Goal: Contribute content: Contribute content

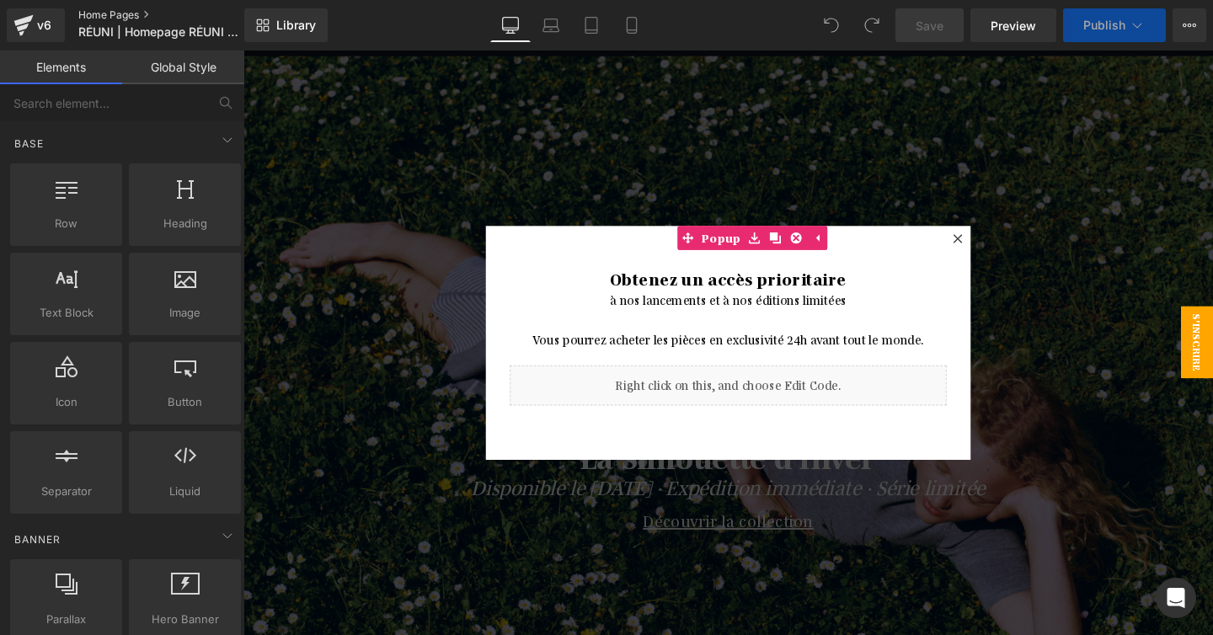
click at [100, 14] on link "Home Pages" at bounding box center [175, 14] width 194 height 13
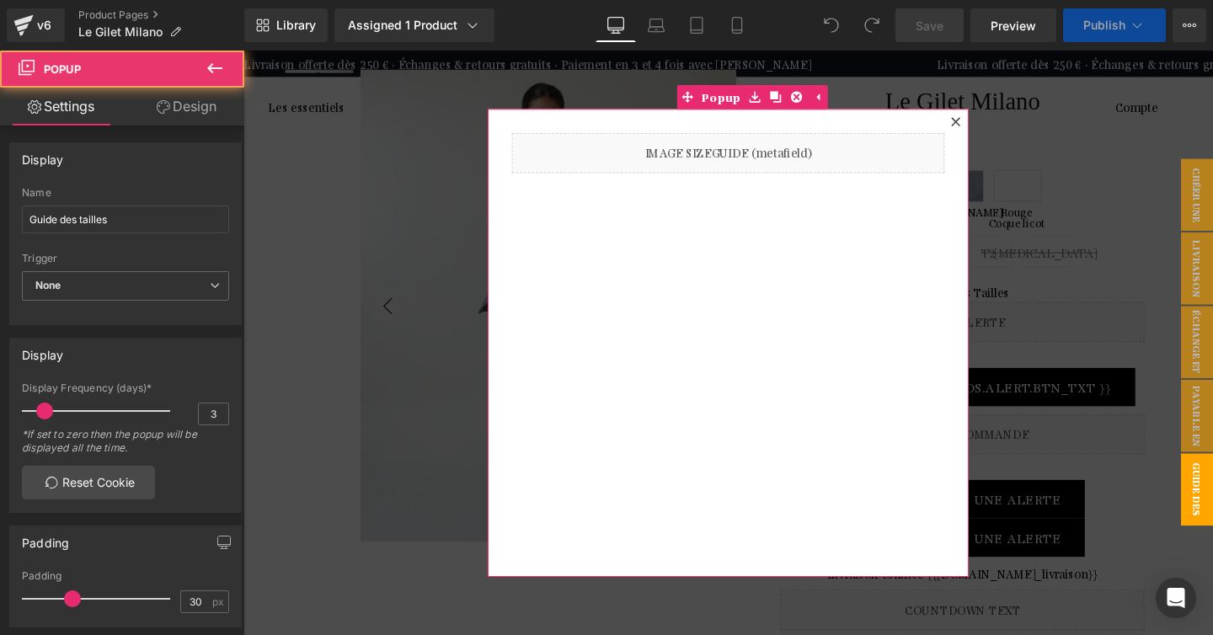
click at [995, 120] on icon at bounding box center [992, 125] width 10 height 10
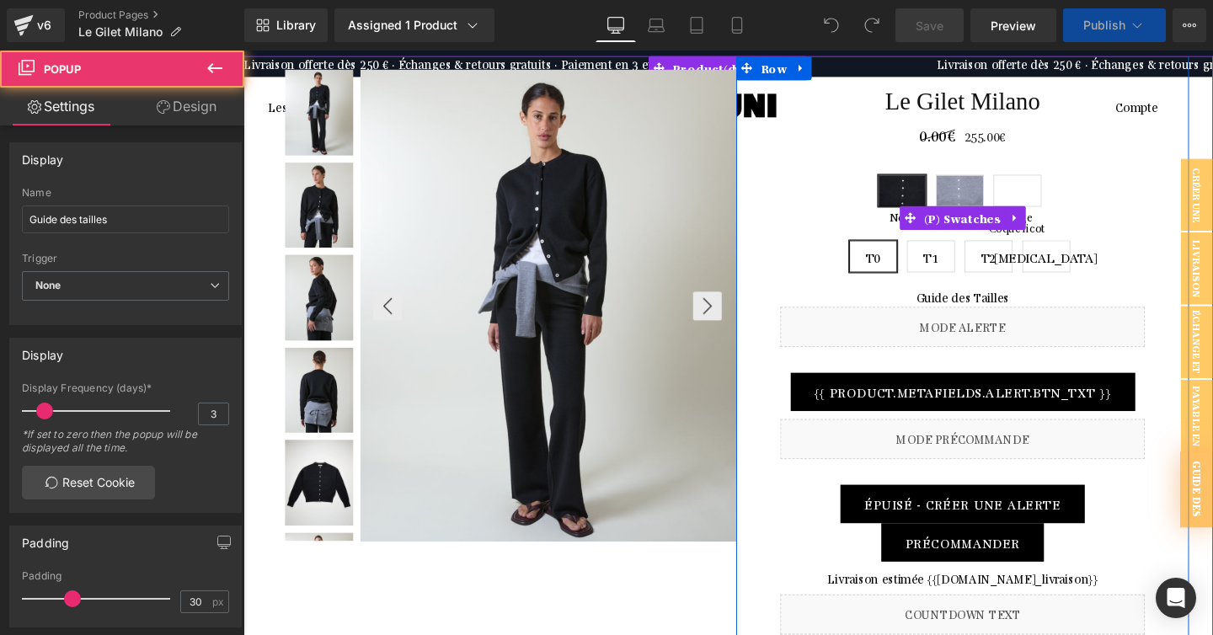
click at [1056, 195] on span "Rouge Coquelicot" at bounding box center [1057, 198] width 51 height 34
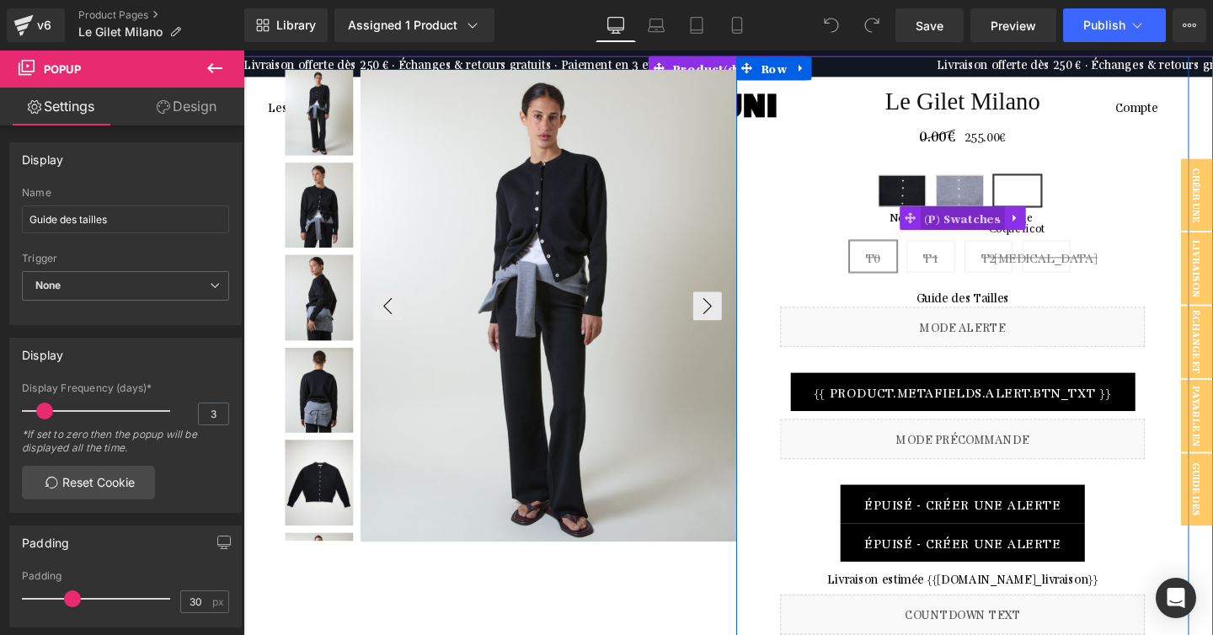
click at [990, 227] on span "(P) Swatches" at bounding box center [999, 226] width 89 height 25
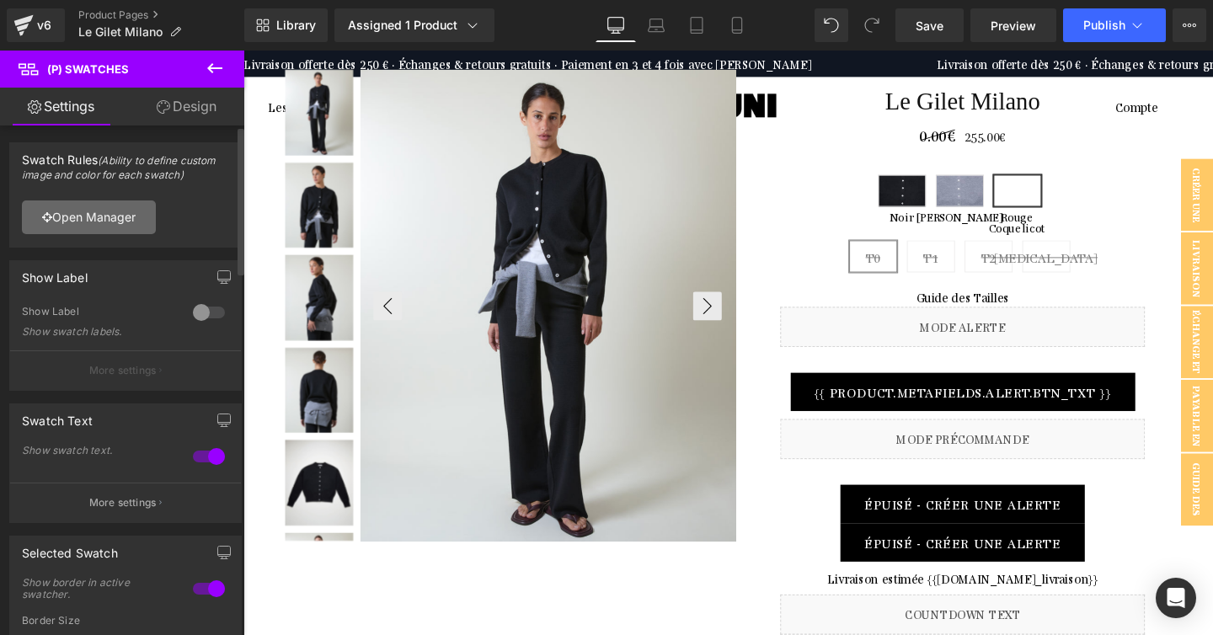
click at [106, 217] on link "Open Manager" at bounding box center [89, 217] width 134 height 34
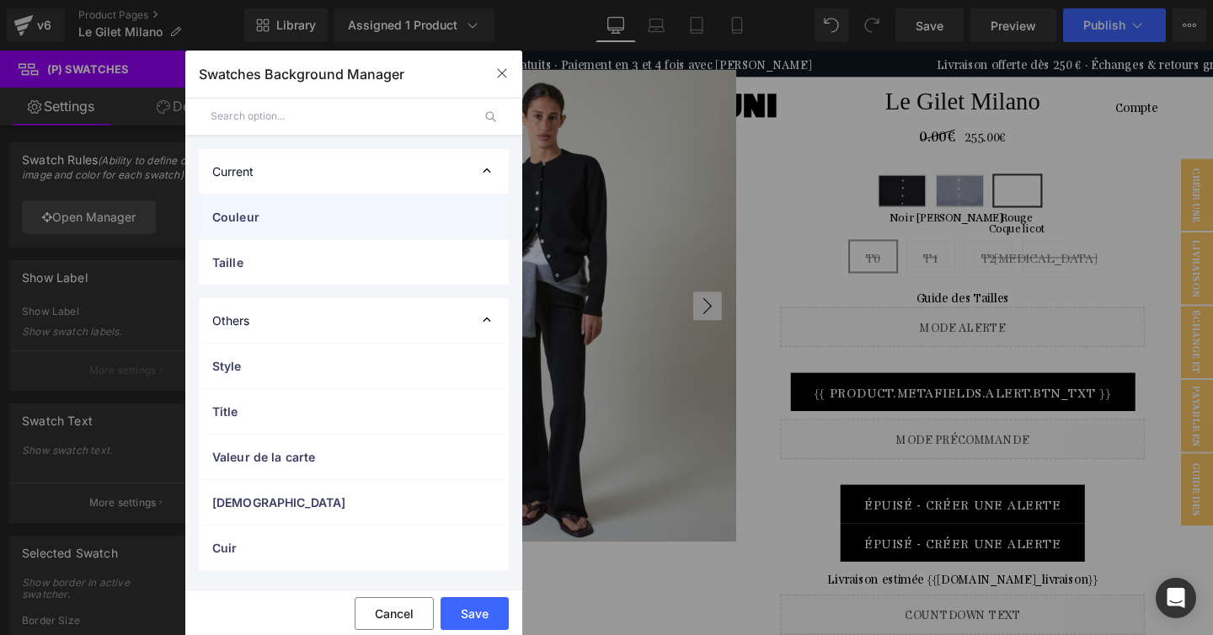
click at [346, 197] on div "Couleur" at bounding box center [354, 217] width 310 height 45
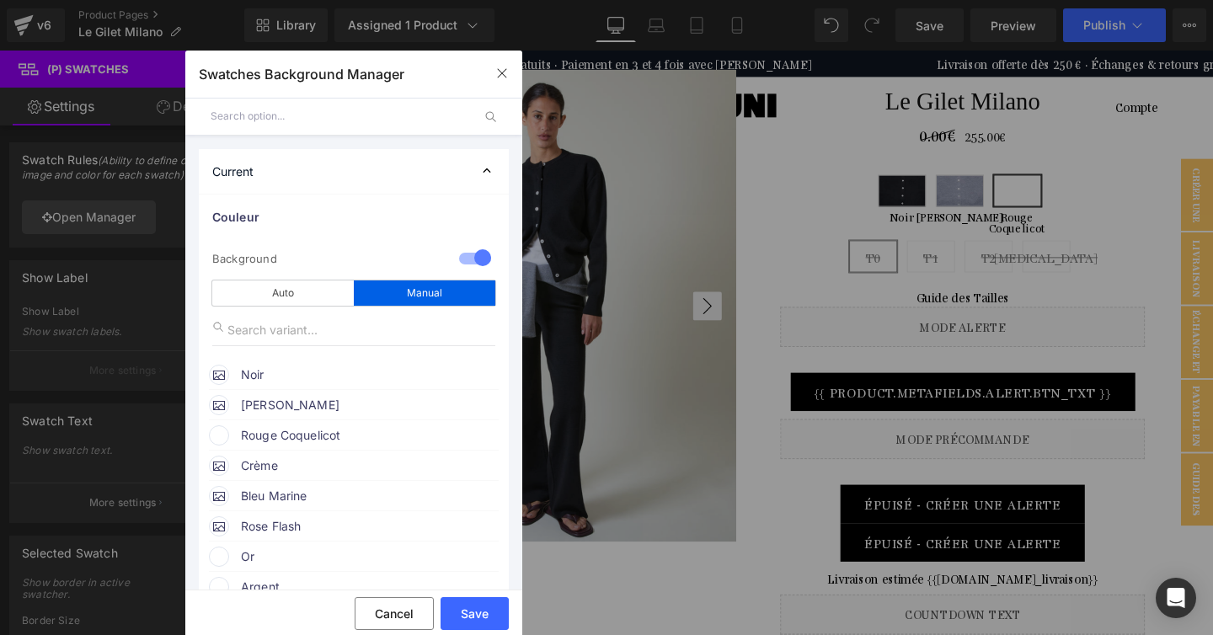
click at [319, 430] on span "Rouge Coquelicot" at bounding box center [369, 435] width 256 height 20
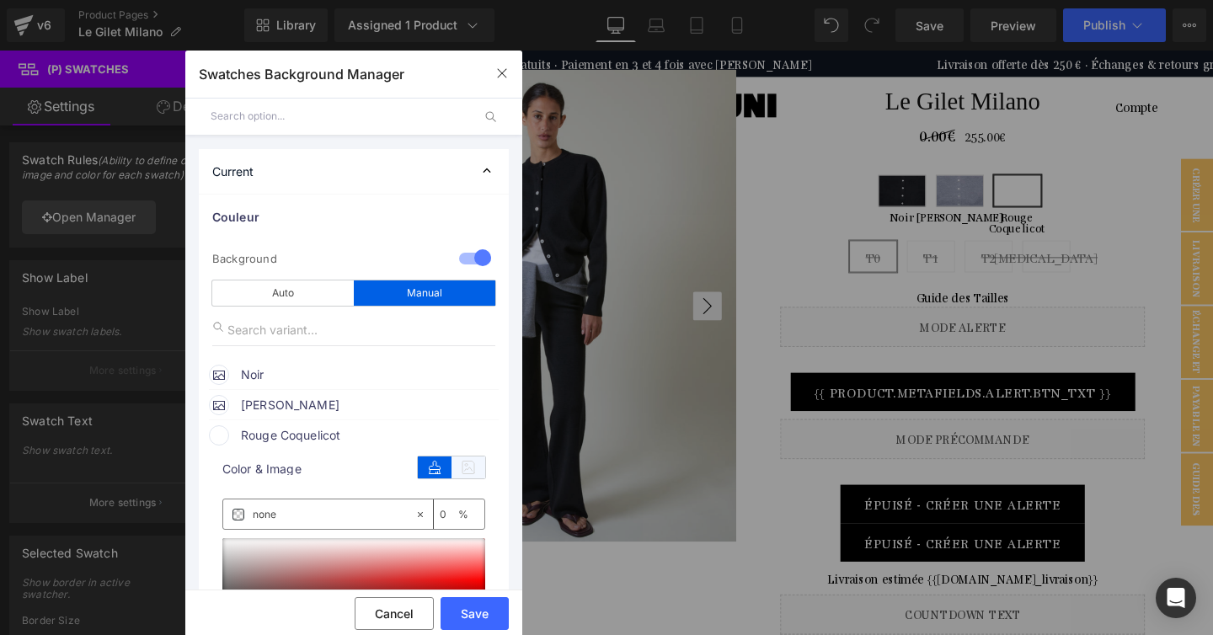
click at [463, 467] on icon at bounding box center [468, 468] width 34 height 22
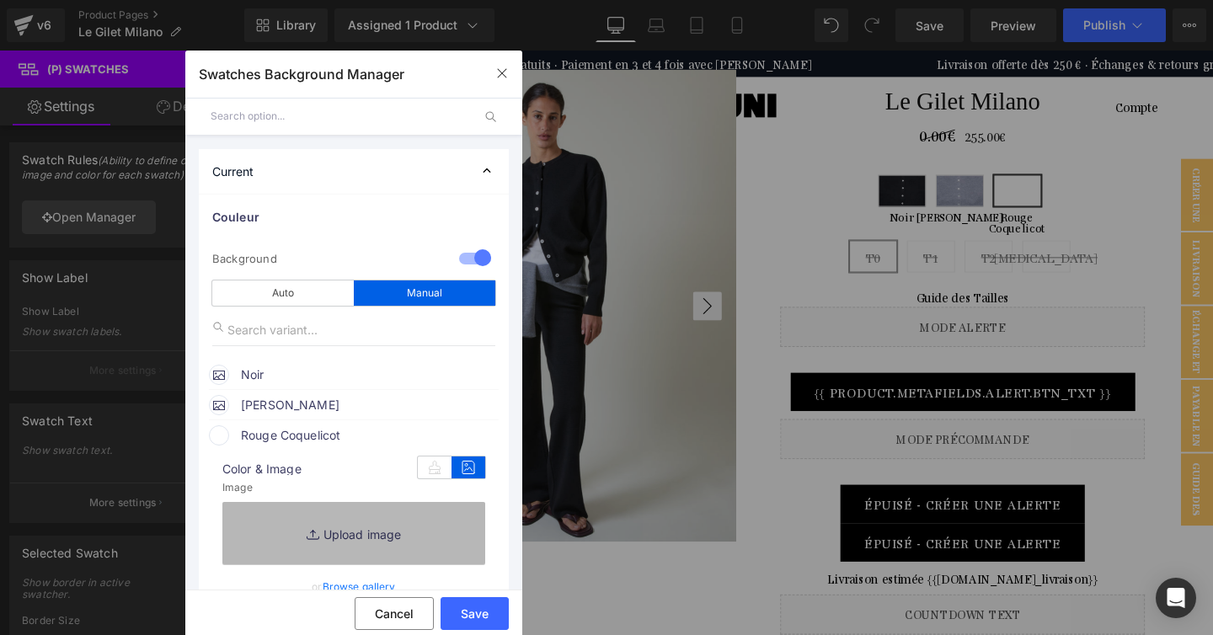
click at [376, 518] on link "Replace Image" at bounding box center [353, 533] width 263 height 62
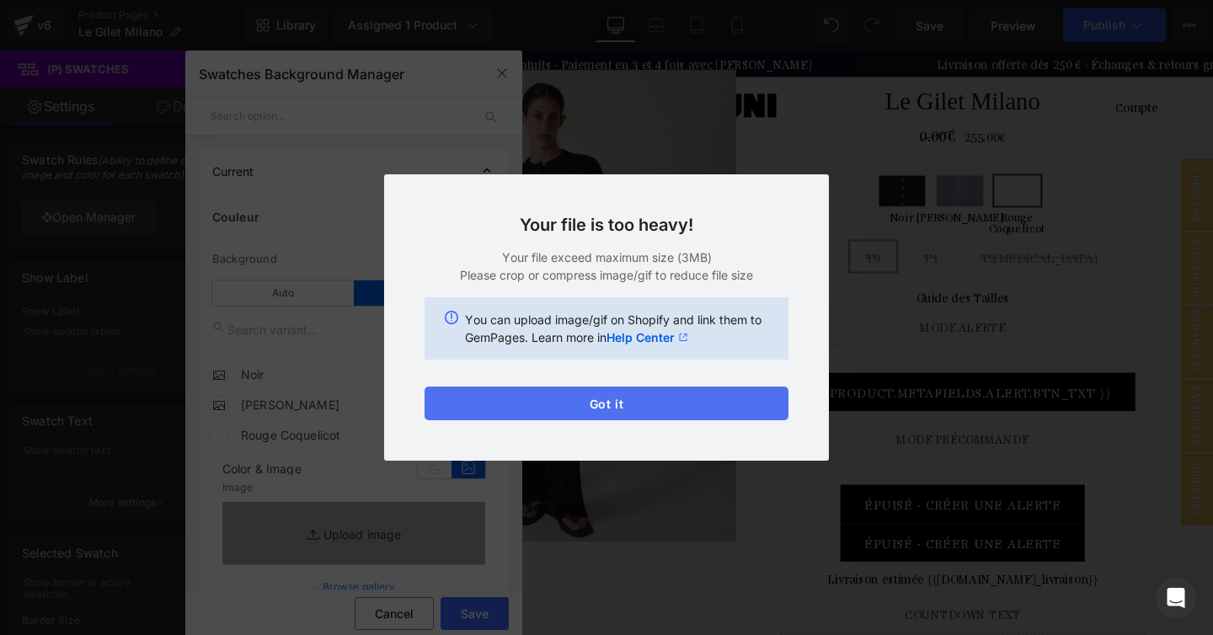
click at [602, 404] on button "Got it" at bounding box center [607, 404] width 364 height 34
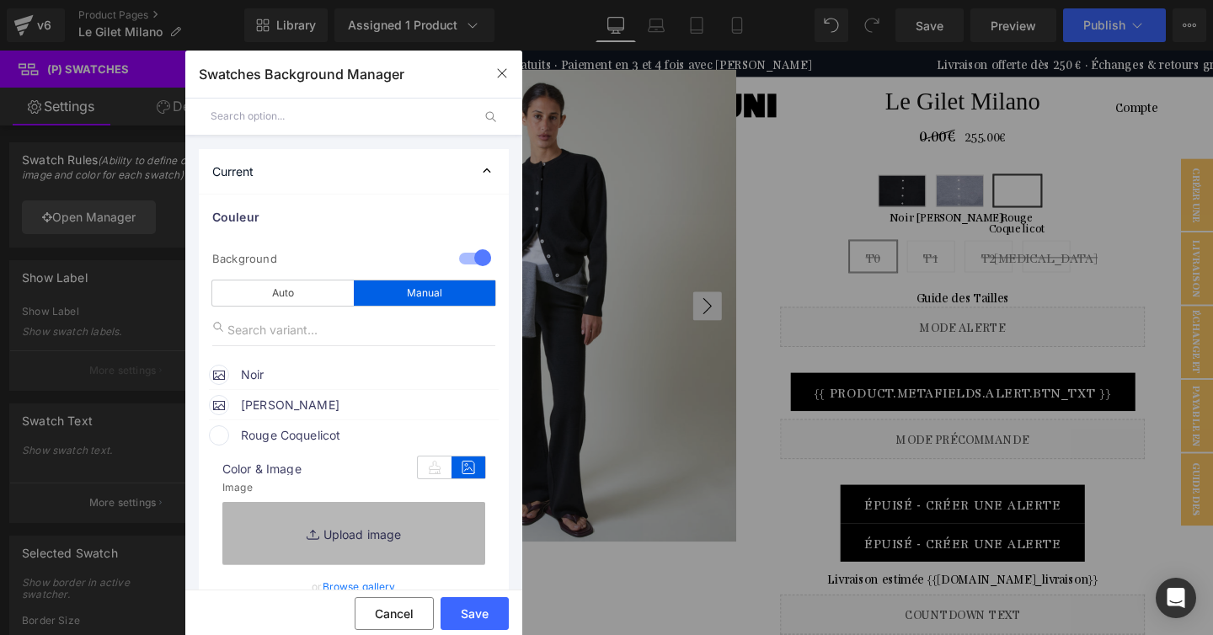
click at [364, 521] on link "Replace Image" at bounding box center [353, 533] width 263 height 62
click at [347, 541] on link "Replace Image" at bounding box center [353, 533] width 263 height 62
type input "C:\fakepath\Heading (36).jpg"
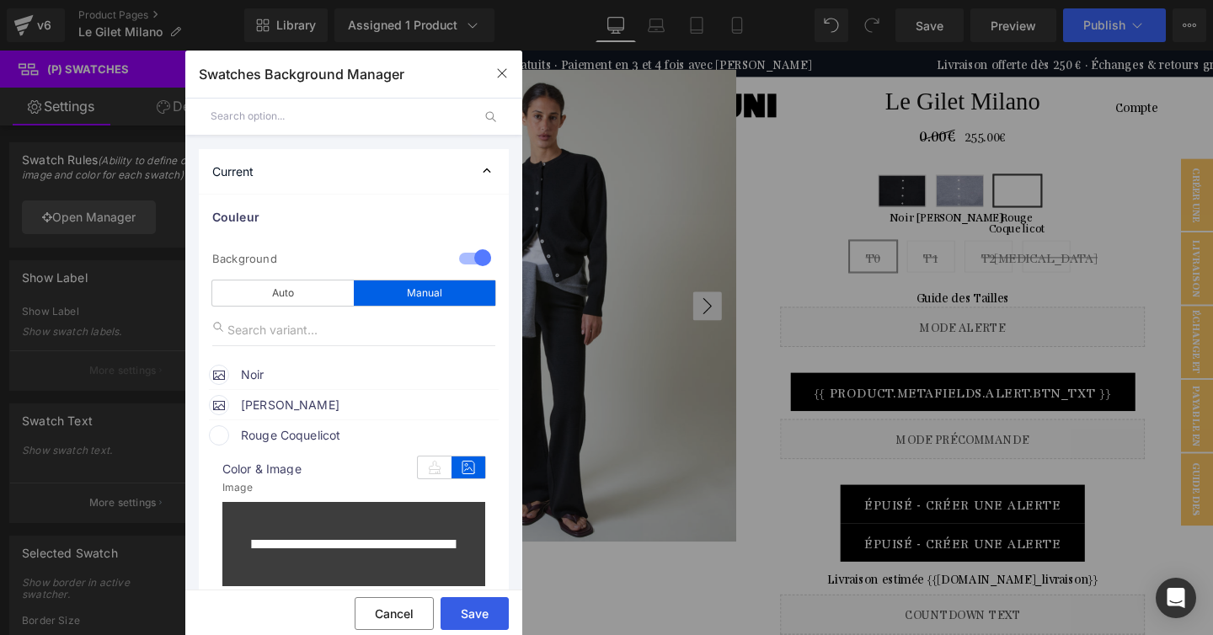
type input "https://ucarecdn.com/548a00fa-07c4-48b0-aaba-609cece4fe44/-/format/auto/-/previ…"
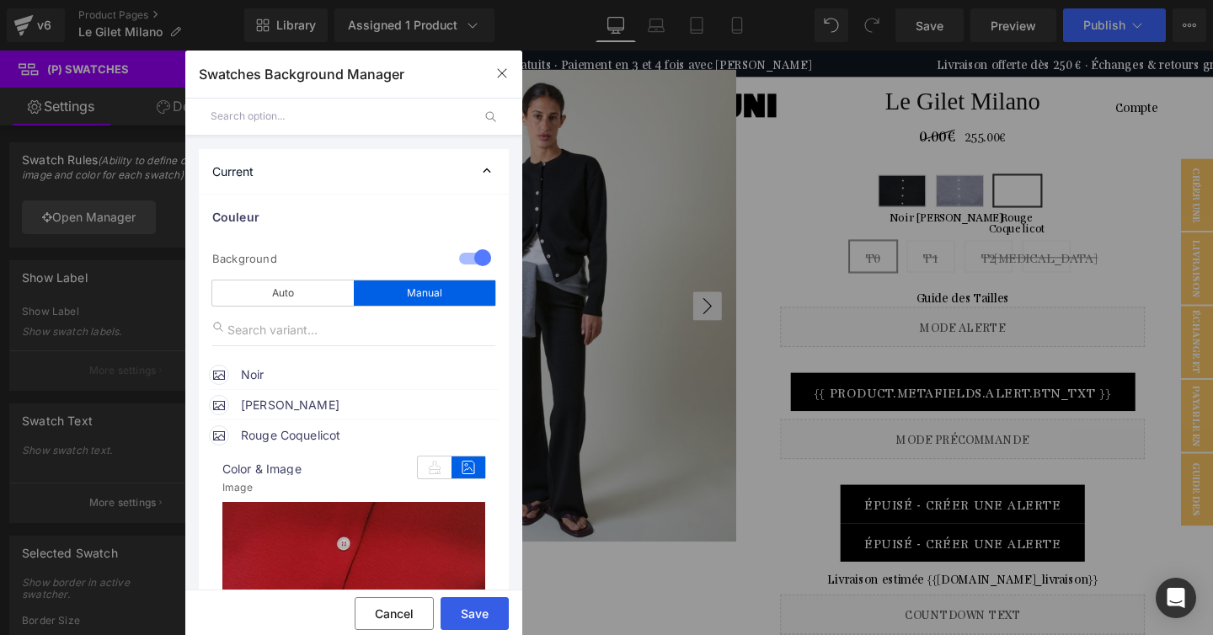
click at [471, 608] on button "Save" at bounding box center [475, 613] width 68 height 33
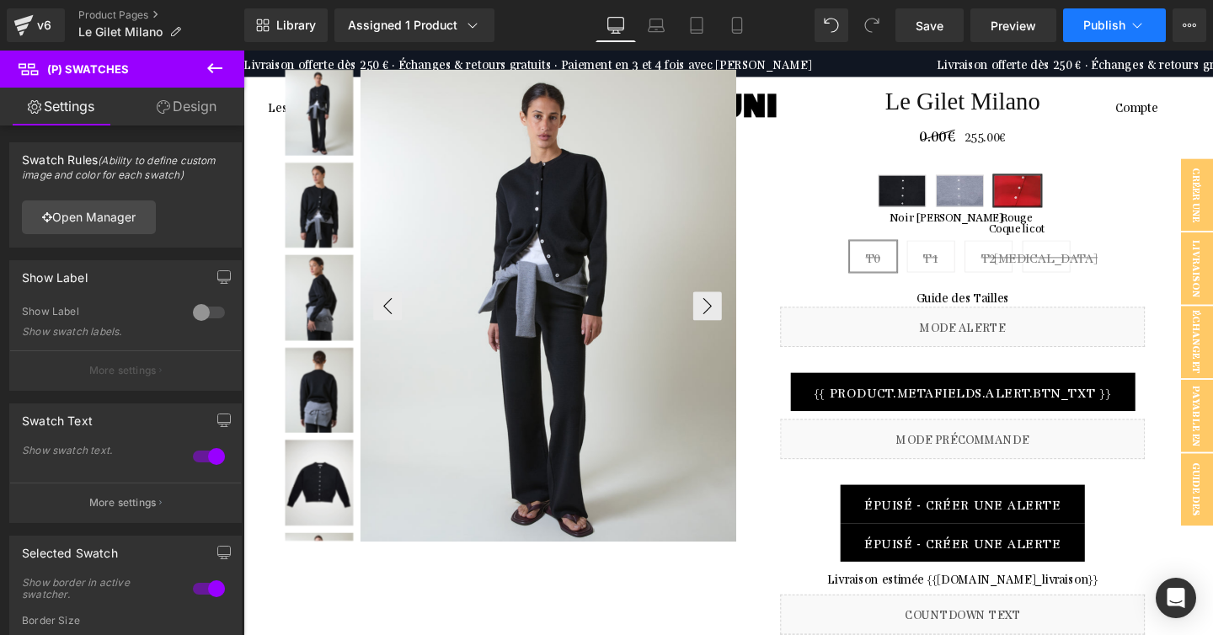
click at [1115, 26] on span "Publish" at bounding box center [1104, 25] width 42 height 13
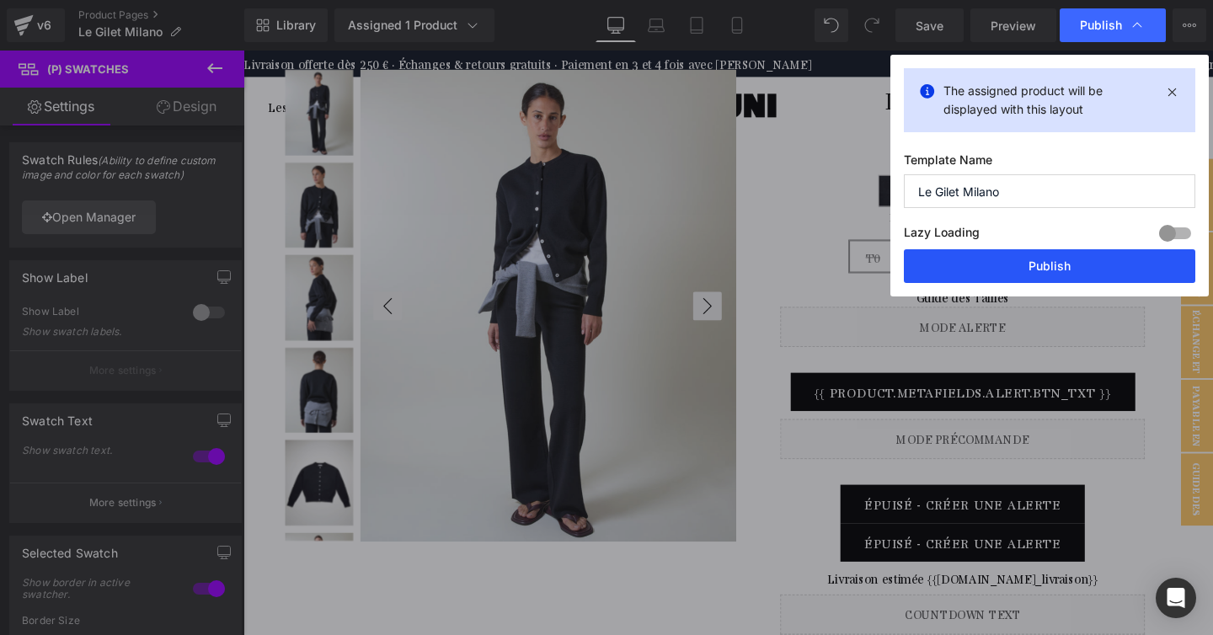
click at [1039, 275] on button "Publish" at bounding box center [1049, 266] width 291 height 34
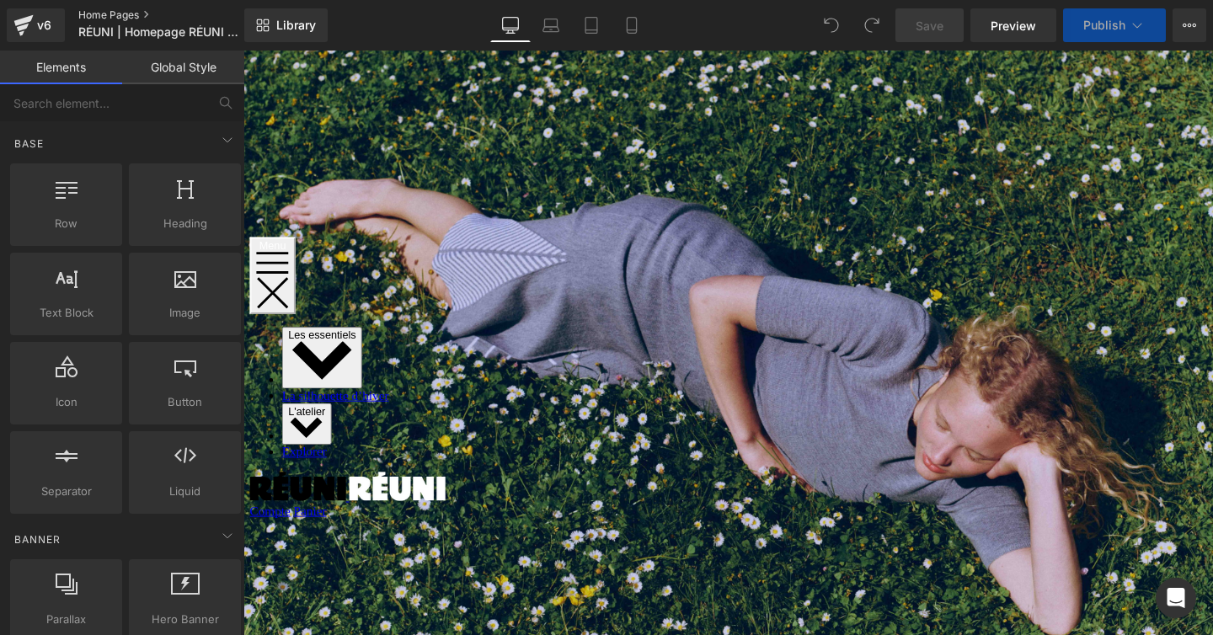
click at [113, 13] on link "Home Pages" at bounding box center [175, 14] width 194 height 13
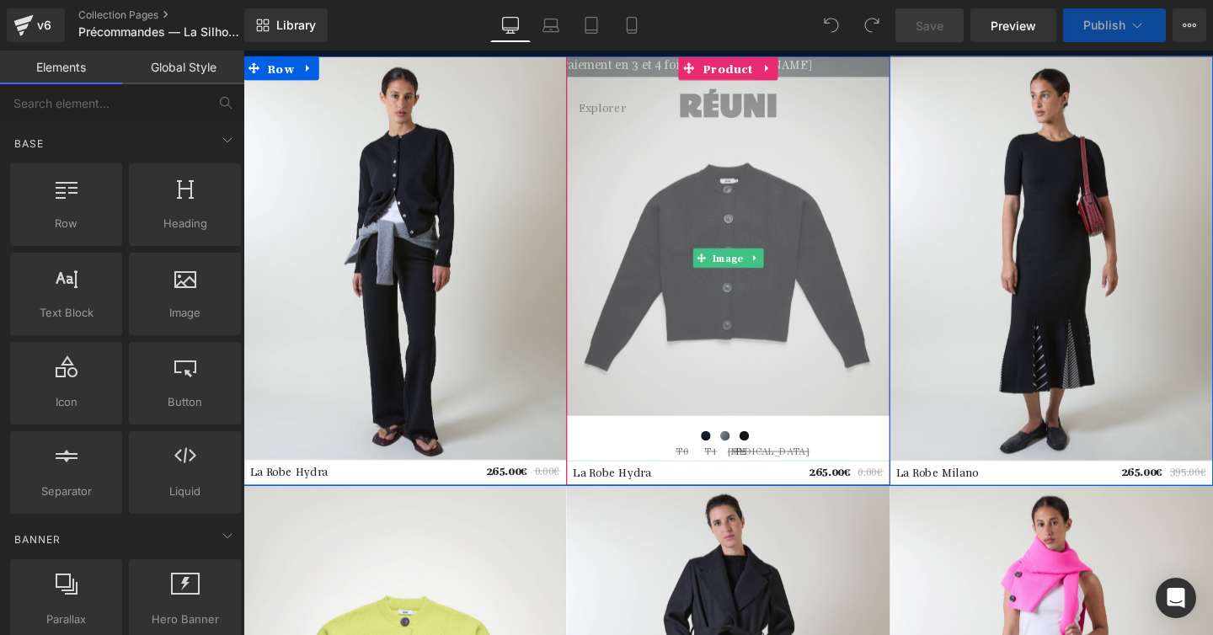
click at [776, 312] on img at bounding box center [752, 268] width 339 height 425
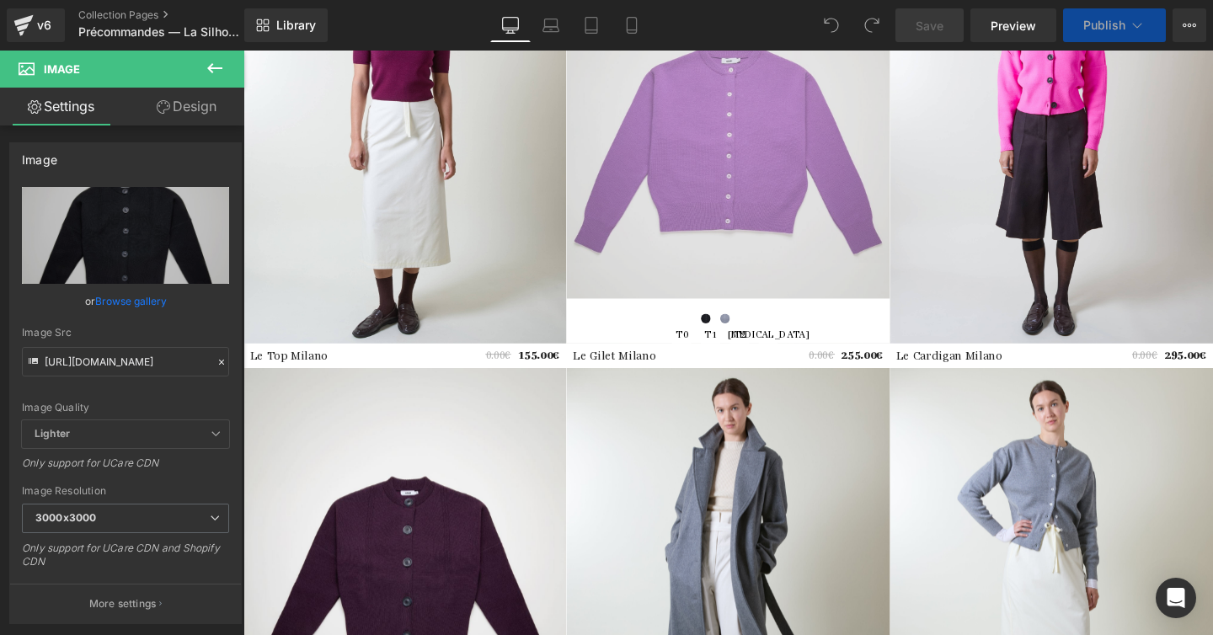
scroll to position [1509, 0]
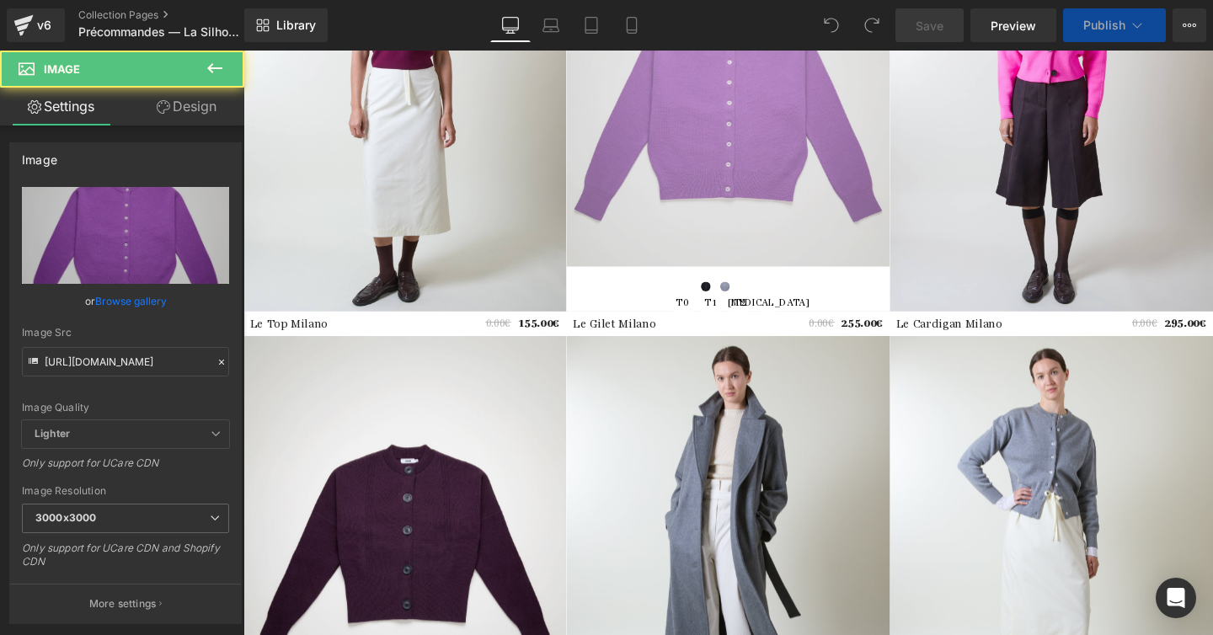
click at [777, 195] on img at bounding box center [752, 113] width 339 height 425
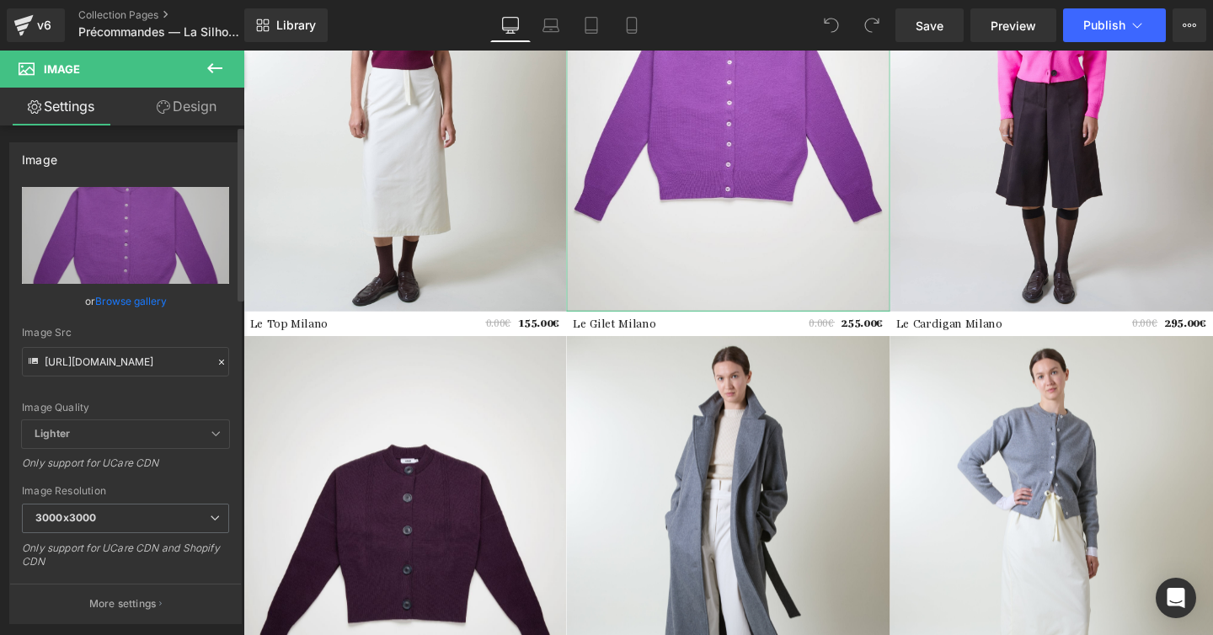
click at [141, 299] on link "Browse gallery" at bounding box center [131, 300] width 72 height 29
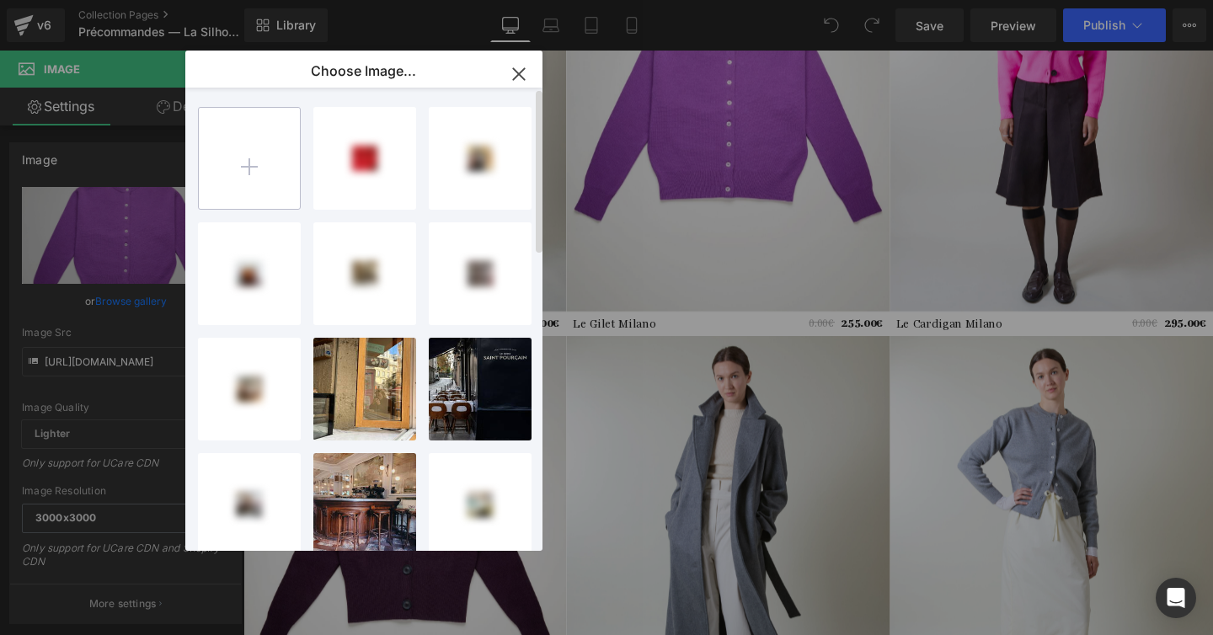
click at [254, 185] on input "file" at bounding box center [249, 158] width 101 height 101
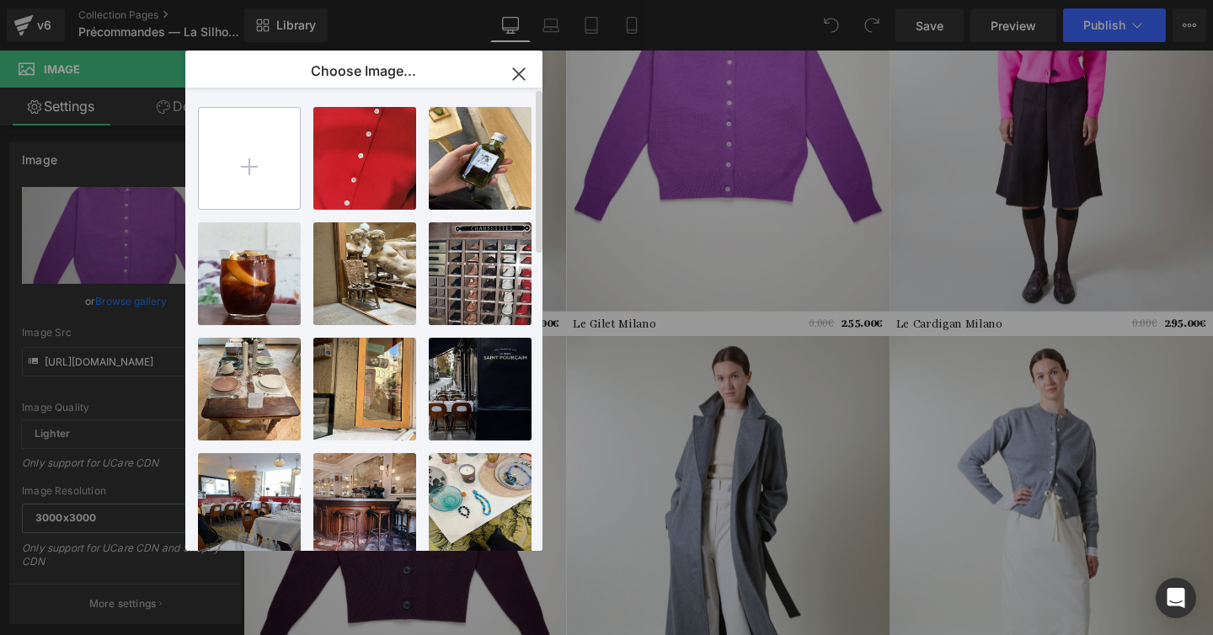
type input "C:\fakepath\2.jpg"
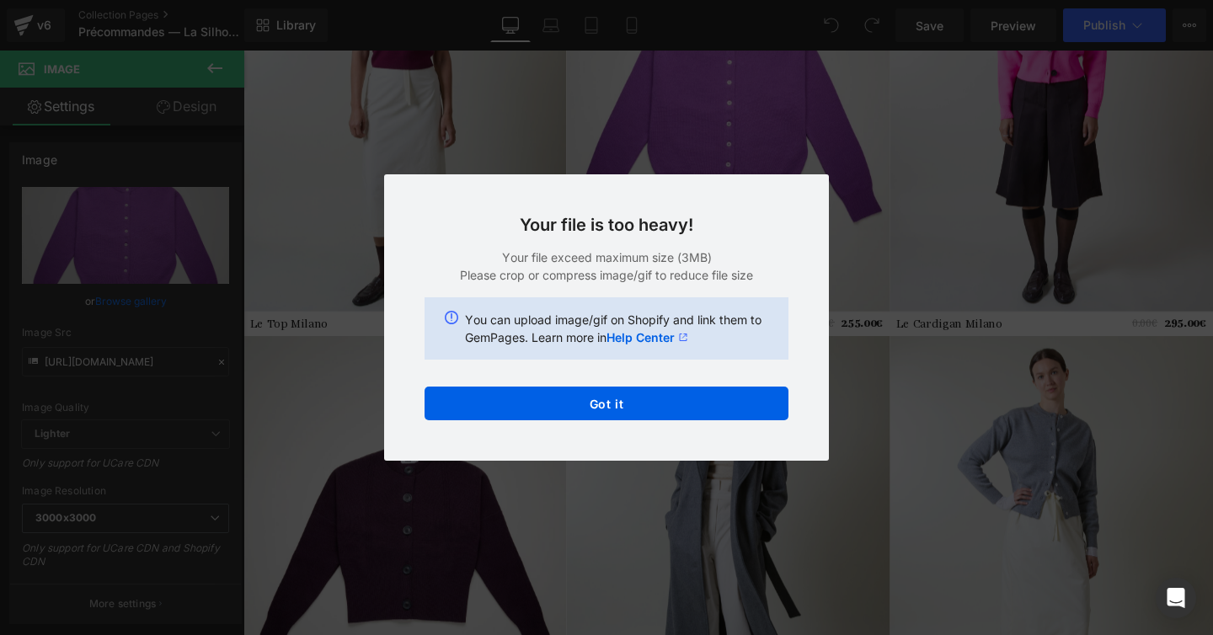
click at [669, 0] on div "Text Color Highlight Color #333333 Choose Image... Back to Library Insert Headi…" at bounding box center [606, 0] width 1213 height 0
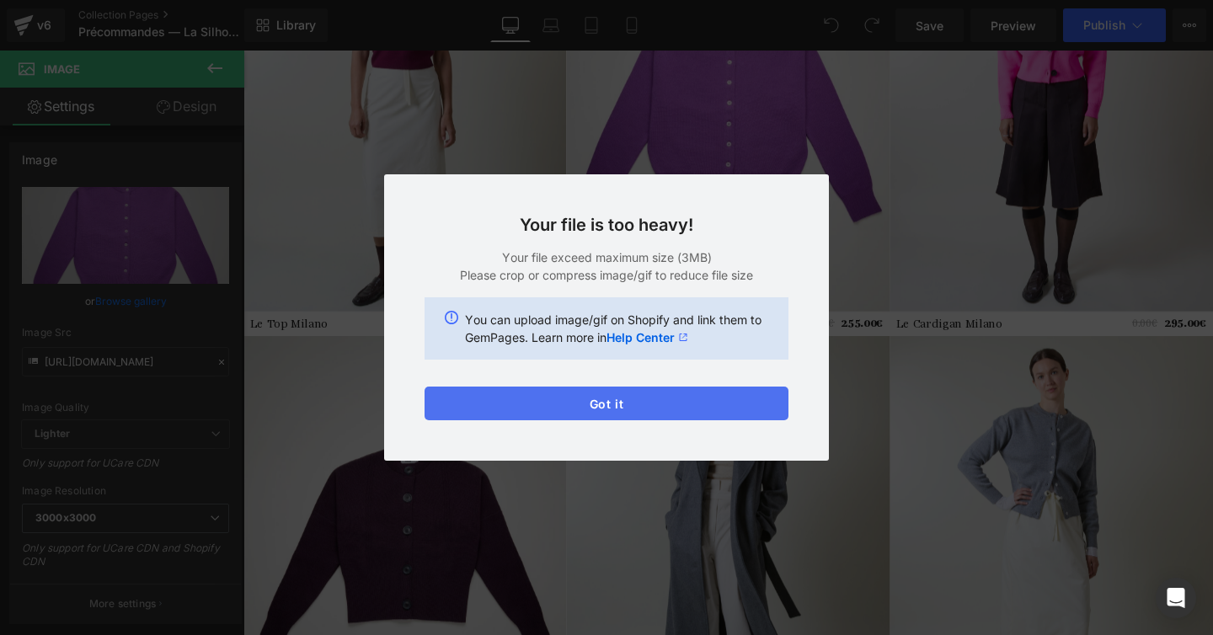
click at [629, 406] on button "Got it" at bounding box center [607, 404] width 364 height 34
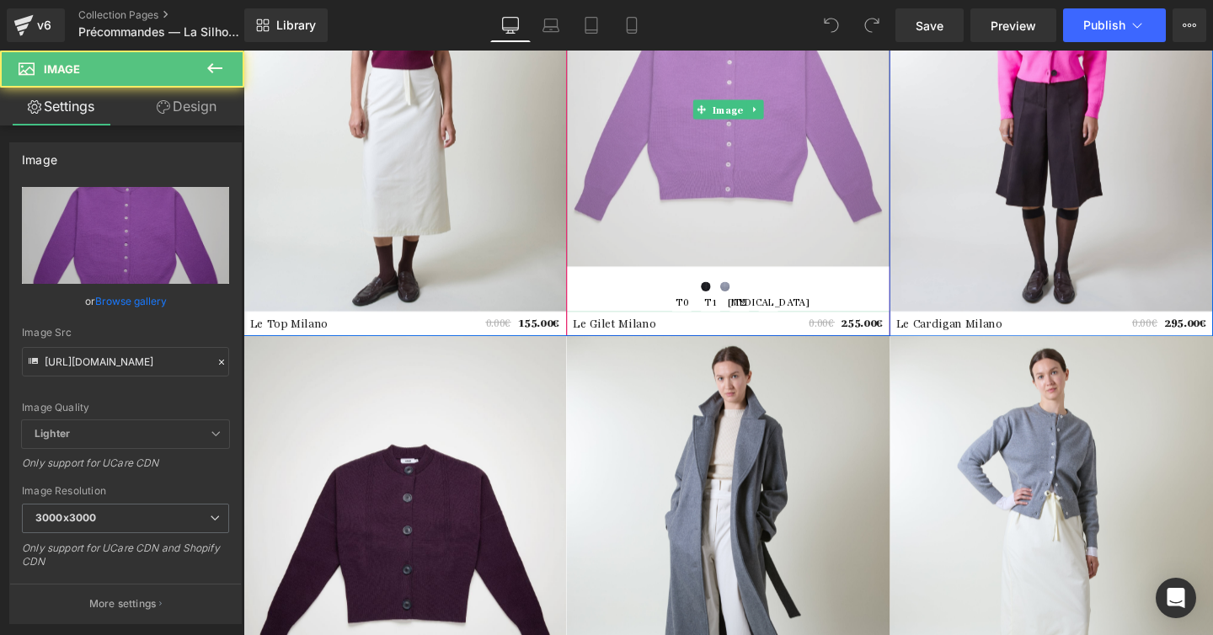
click at [707, 161] on img at bounding box center [752, 113] width 339 height 425
click at [681, 194] on img at bounding box center [752, 113] width 339 height 425
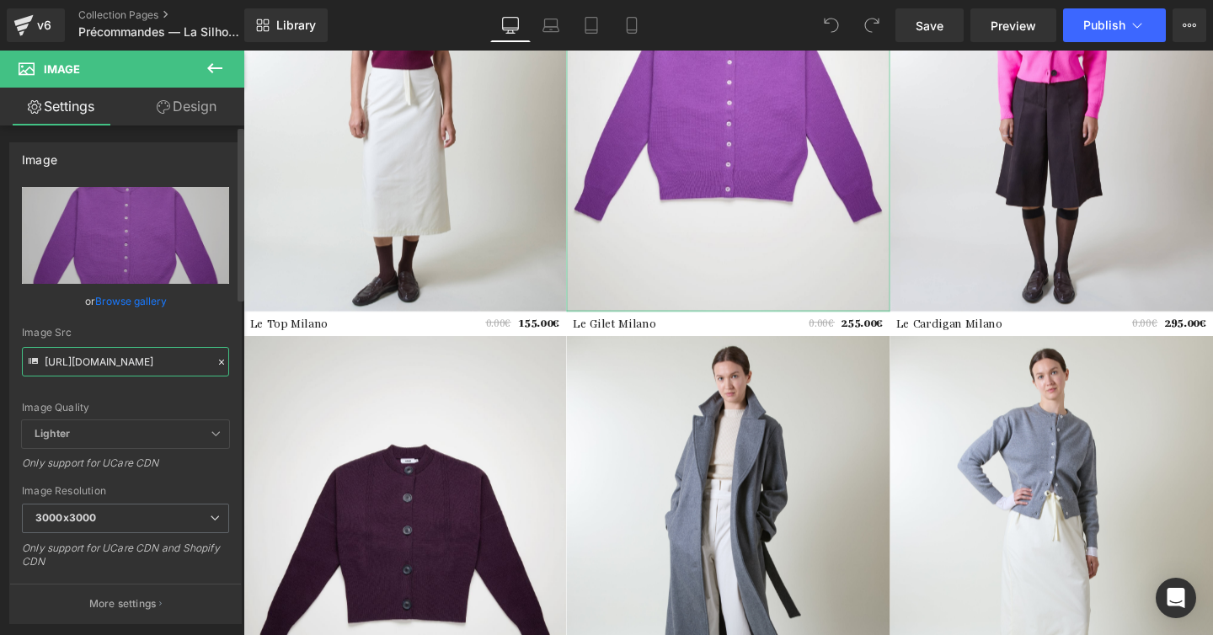
click at [136, 352] on input "https://cdn.shopify.com/s/files/1/0302/7766/4900/files/1_dc8e966c-e97d-4bd9-a24…" at bounding box center [125, 361] width 207 height 29
type input "https://cdn.shopify.com/s/files/1/0302/7766/4900/files/2_b38c291f-eb62-4719-a05…"
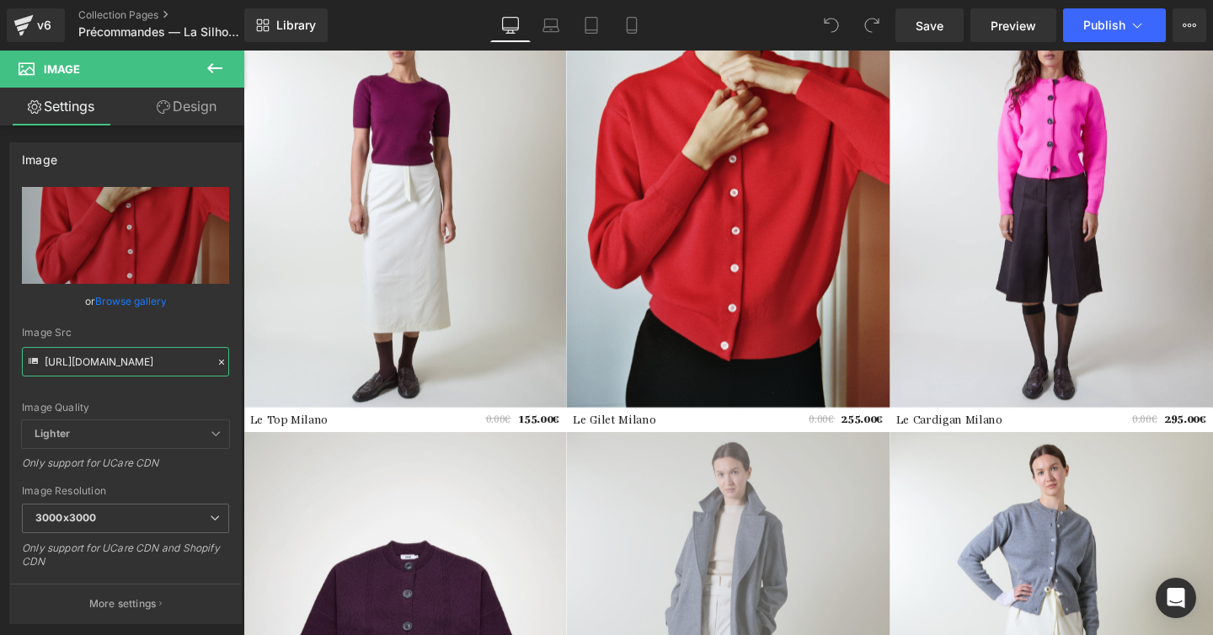
scroll to position [1303, 0]
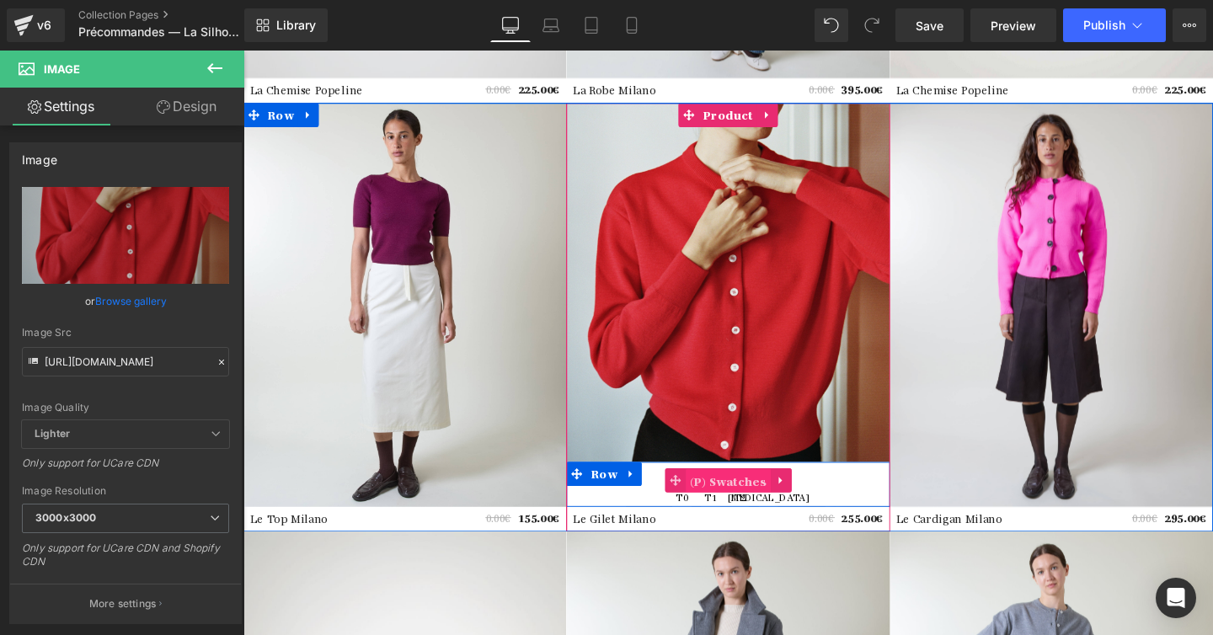
click at [769, 495] on span "(P) Swatches" at bounding box center [752, 503] width 89 height 25
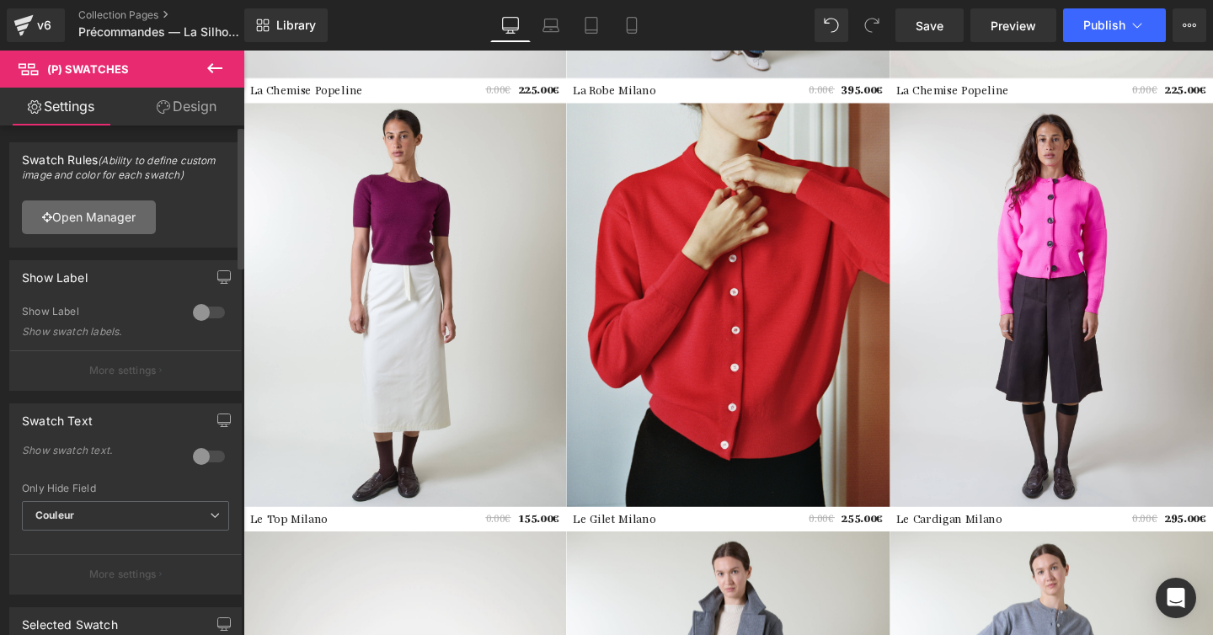
click at [107, 210] on link "Open Manager" at bounding box center [89, 217] width 134 height 34
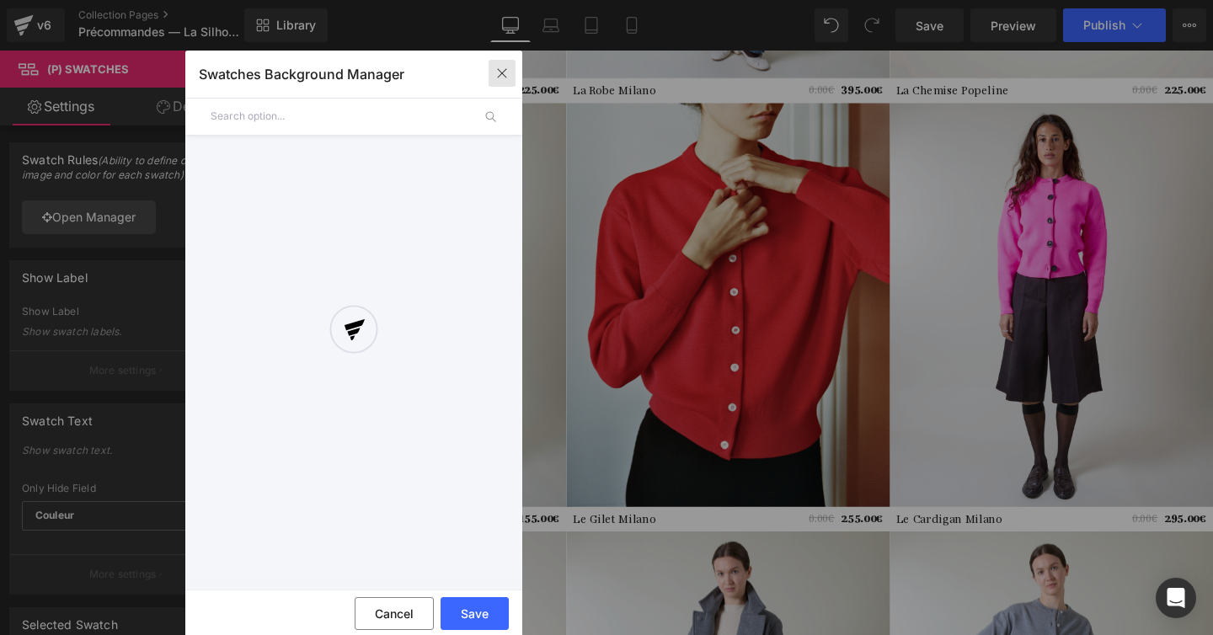
click at [490, 72] on button "button" at bounding box center [502, 73] width 27 height 27
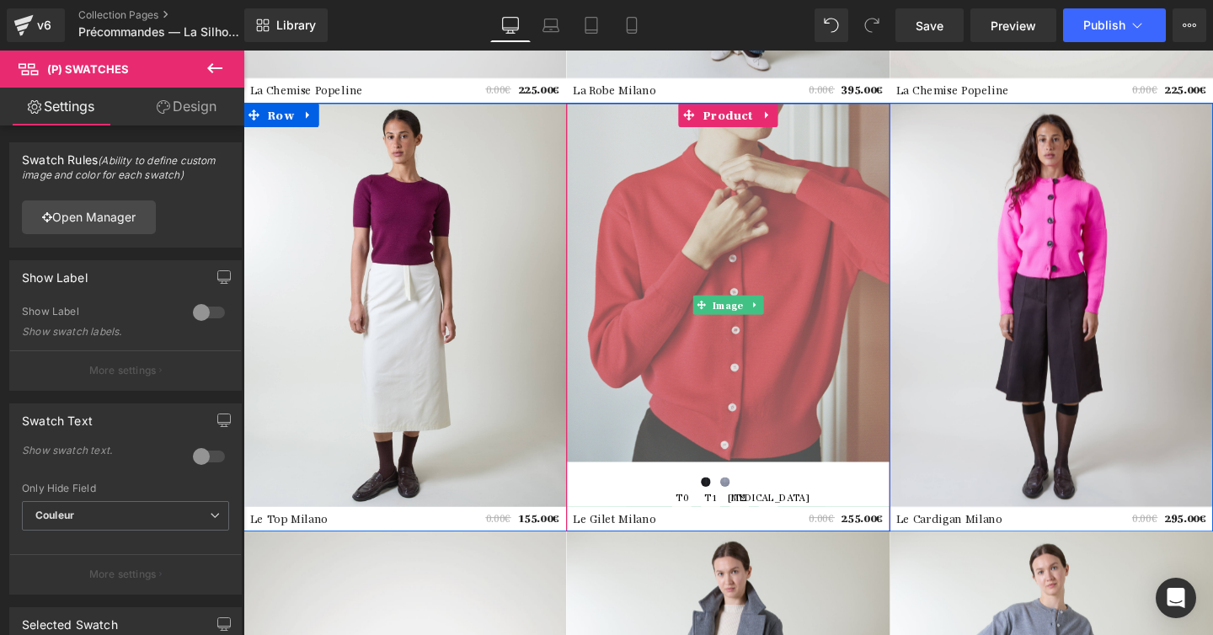
click at [686, 233] on img at bounding box center [752, 318] width 339 height 425
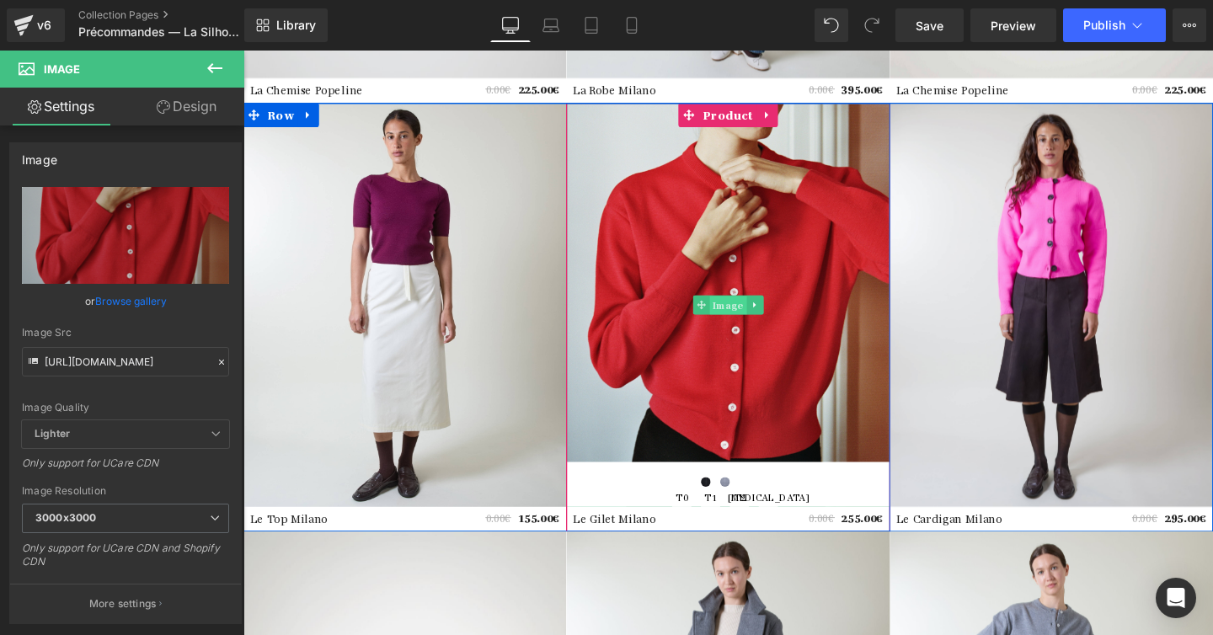
click at [756, 320] on span "Image" at bounding box center [753, 319] width 39 height 20
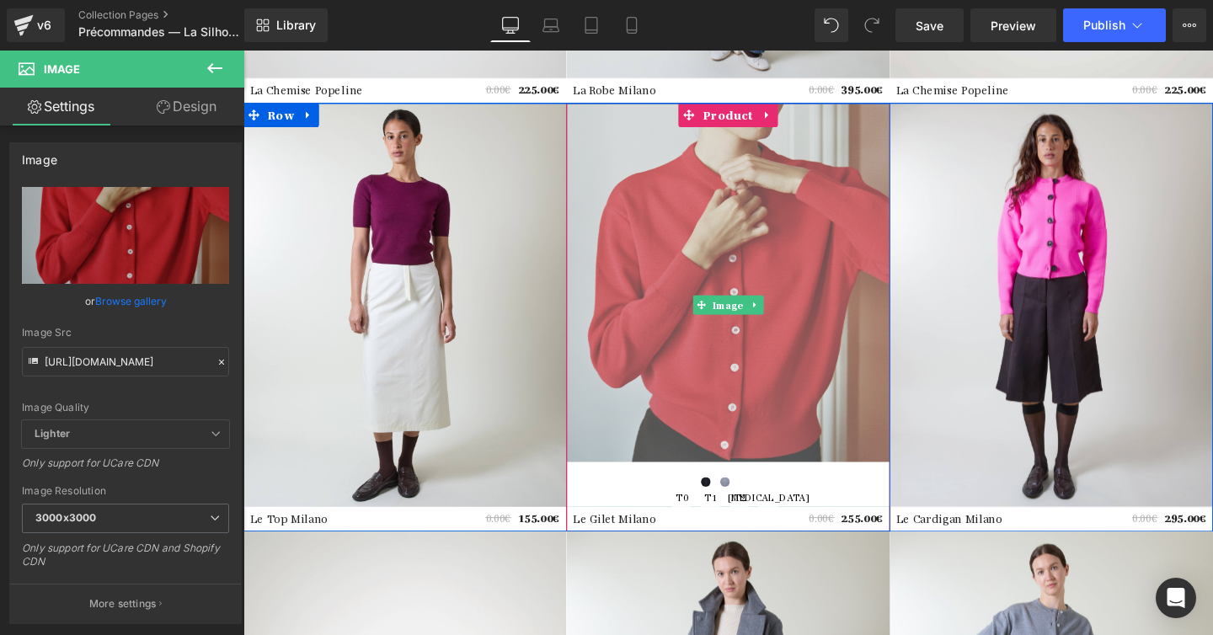
click at [712, 352] on img at bounding box center [752, 318] width 339 height 425
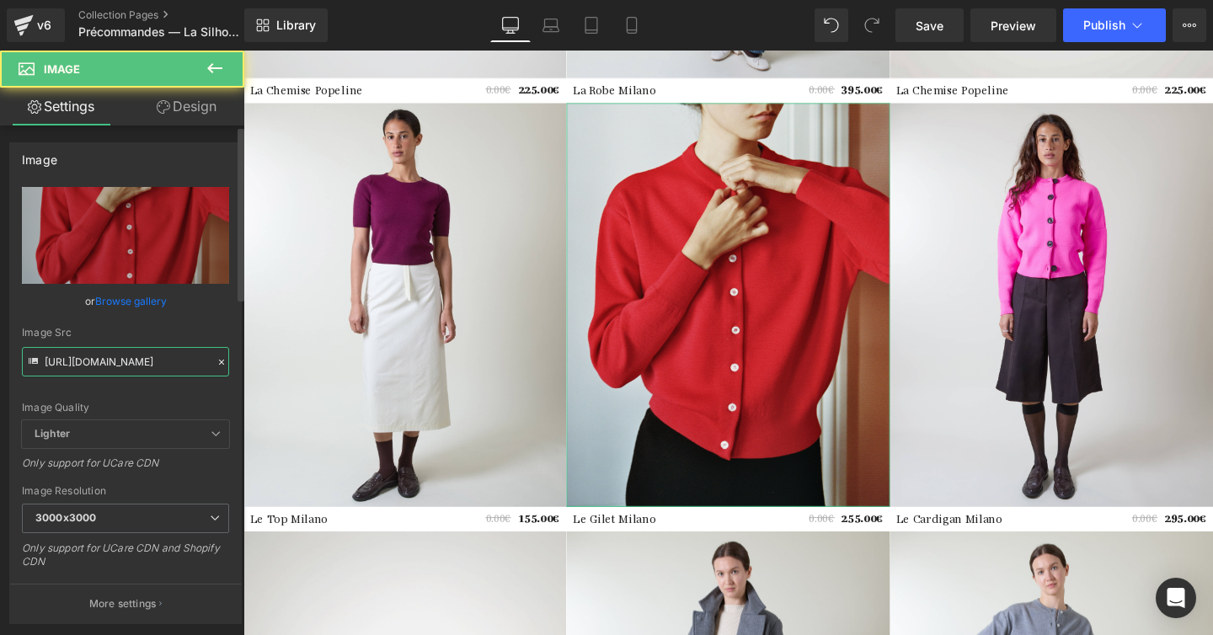
click at [139, 363] on input "https://cdn.shopify.com/s/files/1/0302/7766/4900/files/2_b38c291f-eb62-4719-a05…" at bounding box center [125, 361] width 207 height 29
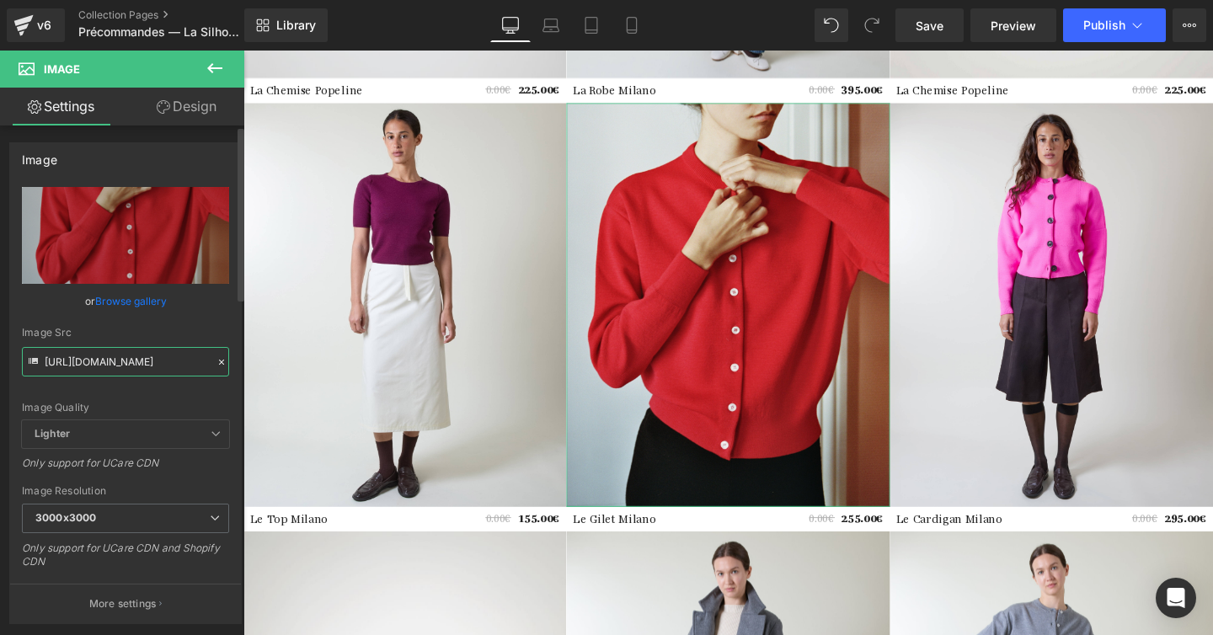
click at [139, 363] on input "https://cdn.shopify.com/s/files/1/0302/7766/4900/files/2_b38c291f-eb62-4719-a05…" at bounding box center [125, 361] width 207 height 29
paste input "983bb134-7ffa-4c49-ae93-4771bb8196cb.jpg?v=174784075"
type input "https://cdn.shopify.com/s/files/1/0302/7766/4900/files/2_983bb134-7ffa-4c49-ae9…"
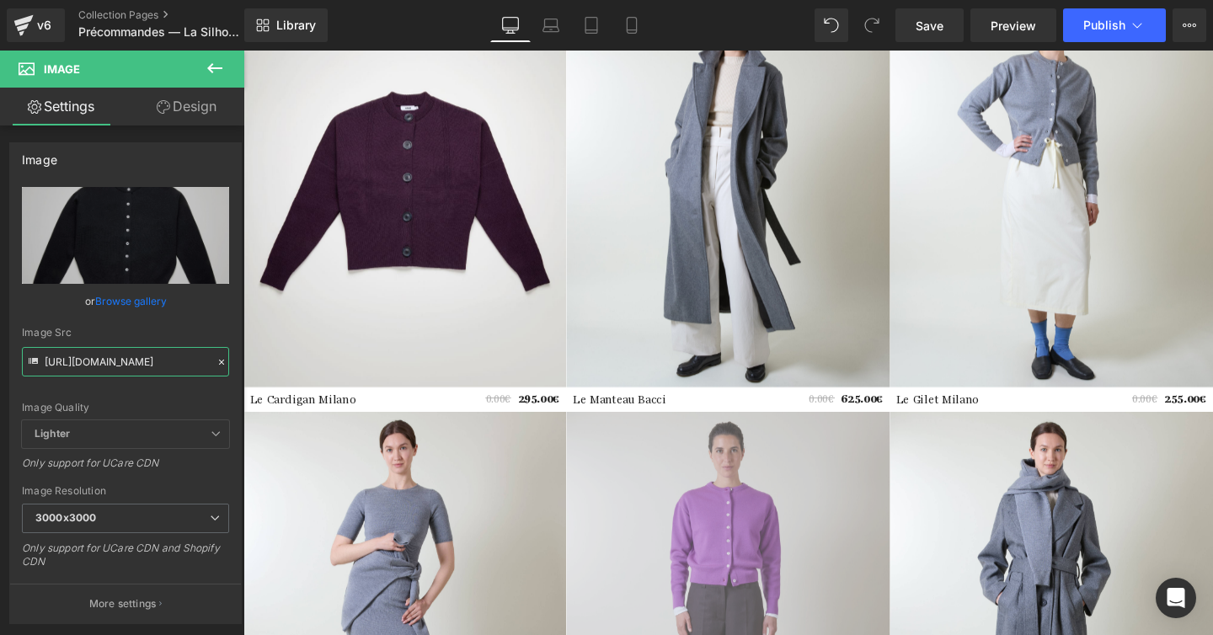
scroll to position [2054, 0]
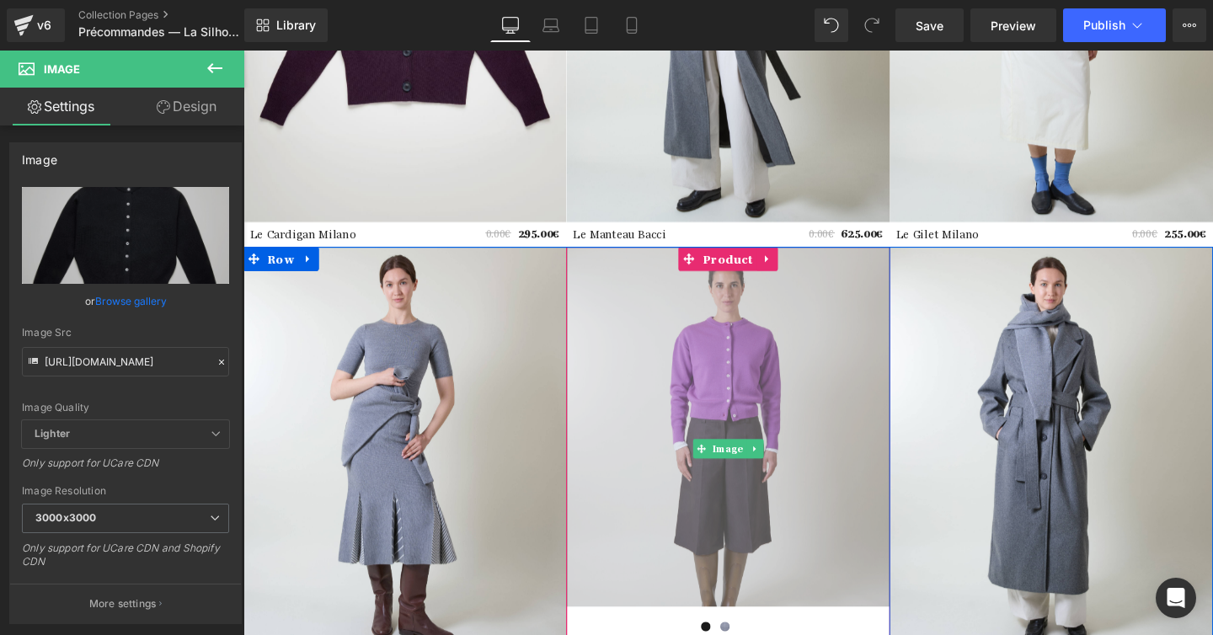
click at [768, 424] on img at bounding box center [752, 469] width 339 height 425
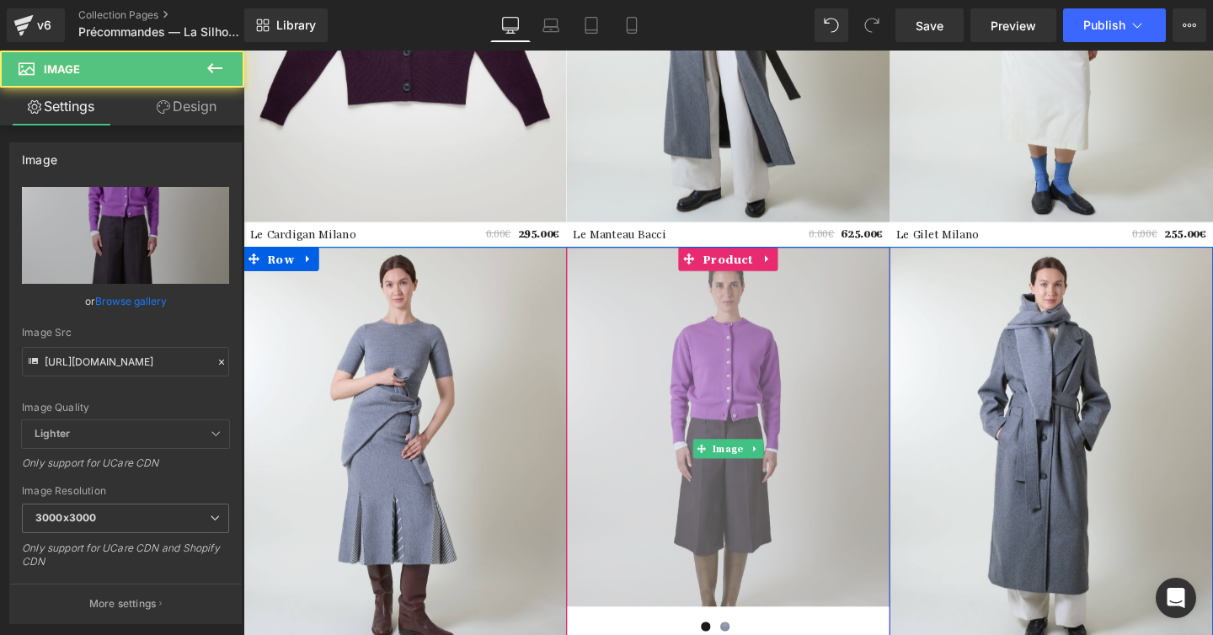
click at [669, 361] on img at bounding box center [752, 469] width 339 height 425
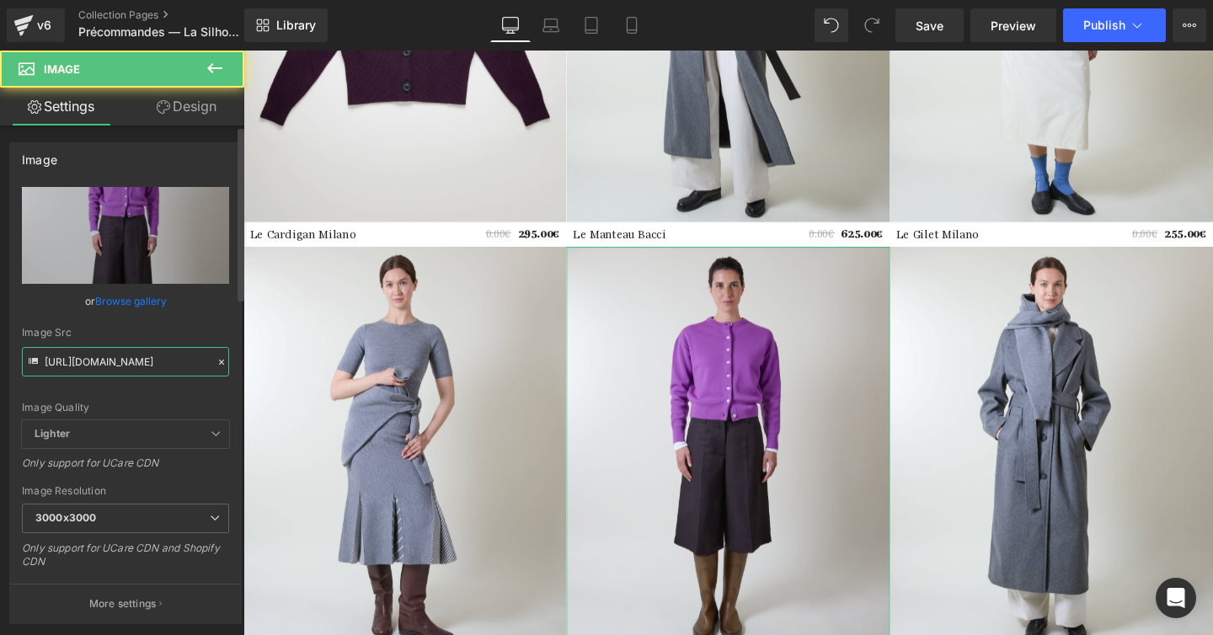
click at [91, 371] on input "https://cdn.shopify.com/s/files/1/0302/7766/4900/files/reuni-packshot-0868_3000…" at bounding box center [125, 361] width 207 height 29
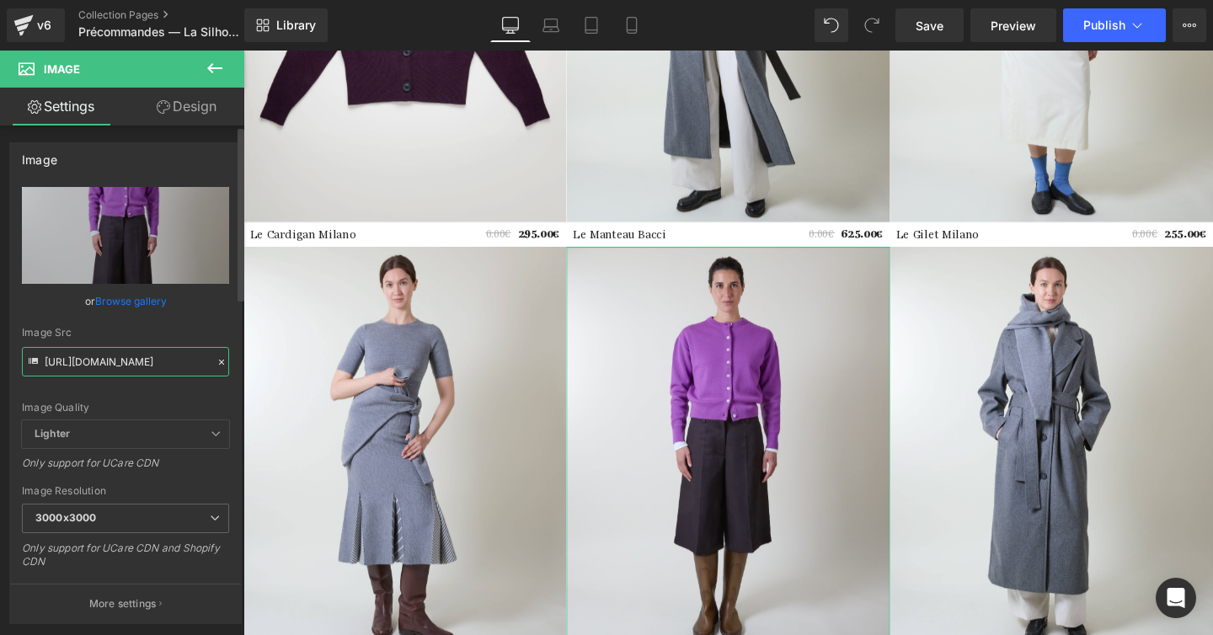
click at [91, 371] on input "https://cdn.shopify.com/s/files/1/0302/7766/4900/files/reuni-packshot-0868_3000…" at bounding box center [125, 361] width 207 height 29
paste input "1672"
type input "https://cdn.shopify.com/s/files/1/0302/7766/4900/files/reuni-packshot-1672.jpg?…"
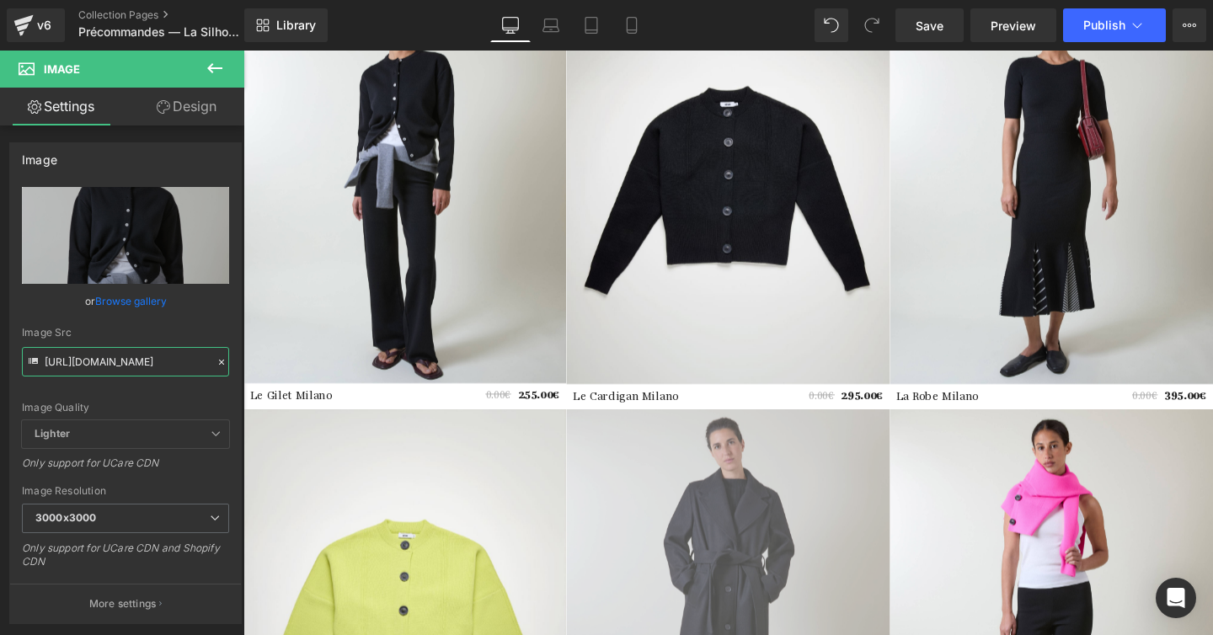
scroll to position [73, 0]
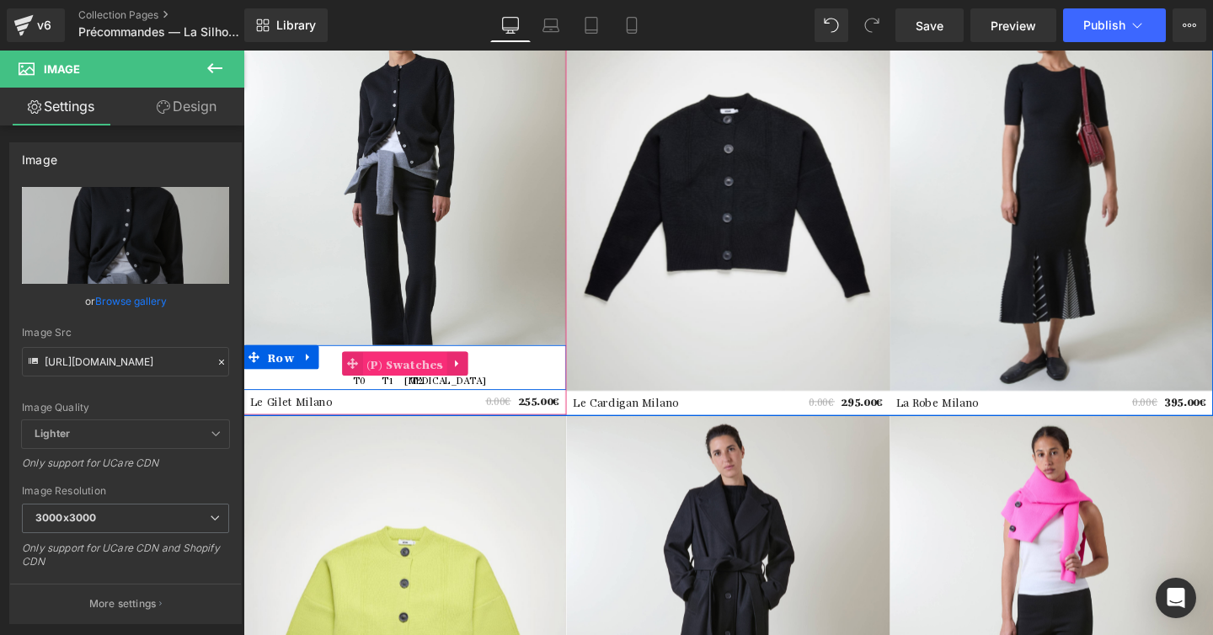
click at [428, 381] on span "(P) Swatches" at bounding box center [413, 380] width 89 height 25
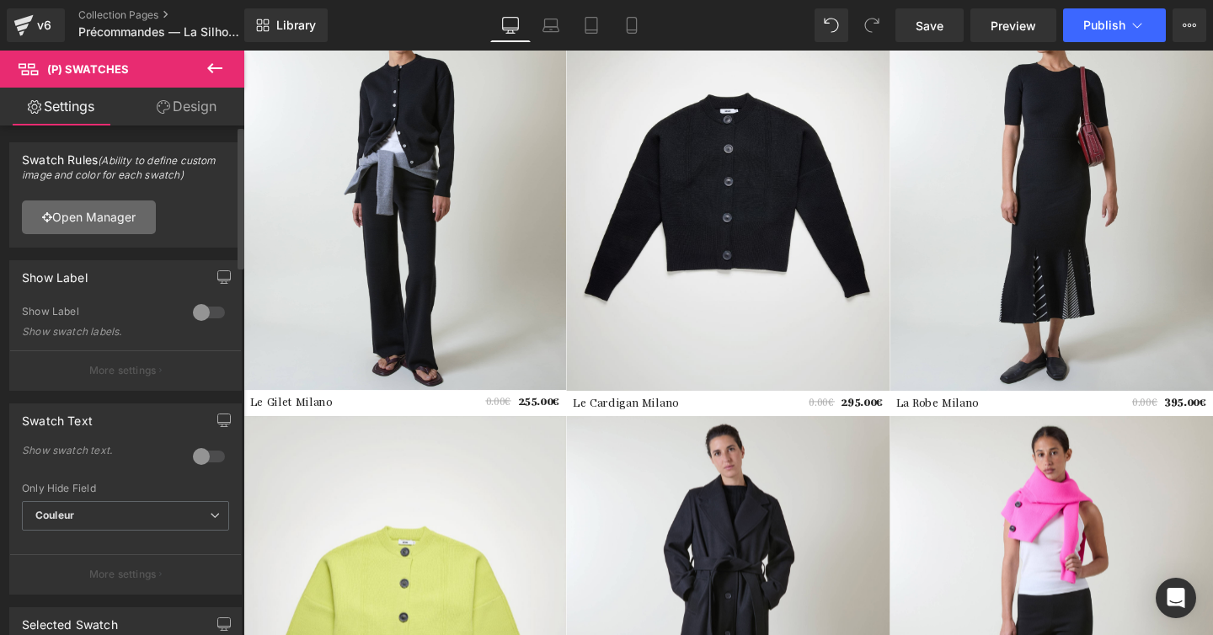
click at [132, 224] on link "Open Manager" at bounding box center [89, 217] width 134 height 34
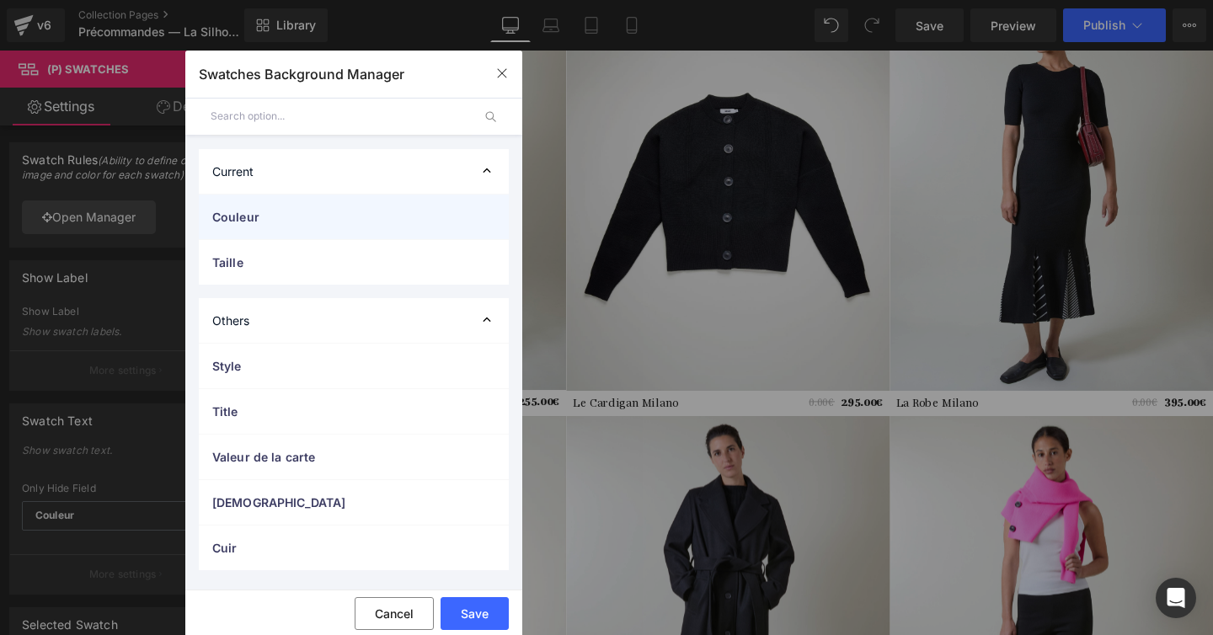
click at [298, 220] on span "Couleur" at bounding box center [336, 217] width 249 height 18
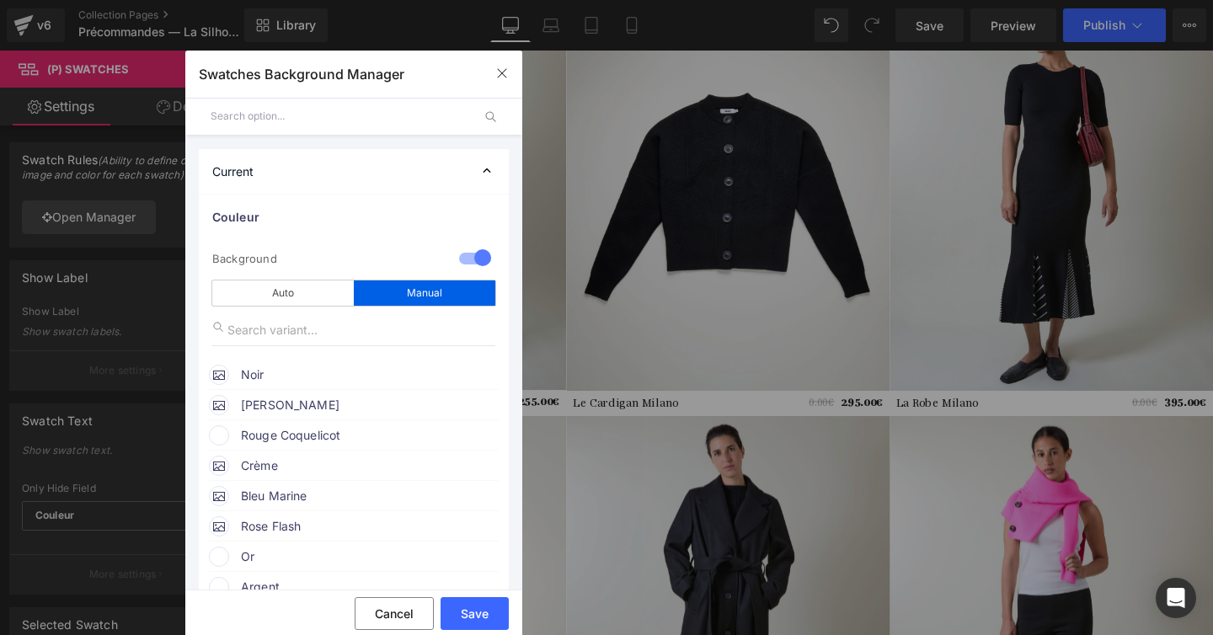
click at [313, 447] on li "Rouge Coquelicot color" at bounding box center [354, 434] width 290 height 30
click at [254, 436] on span "Rouge Coquelicot" at bounding box center [369, 435] width 256 height 20
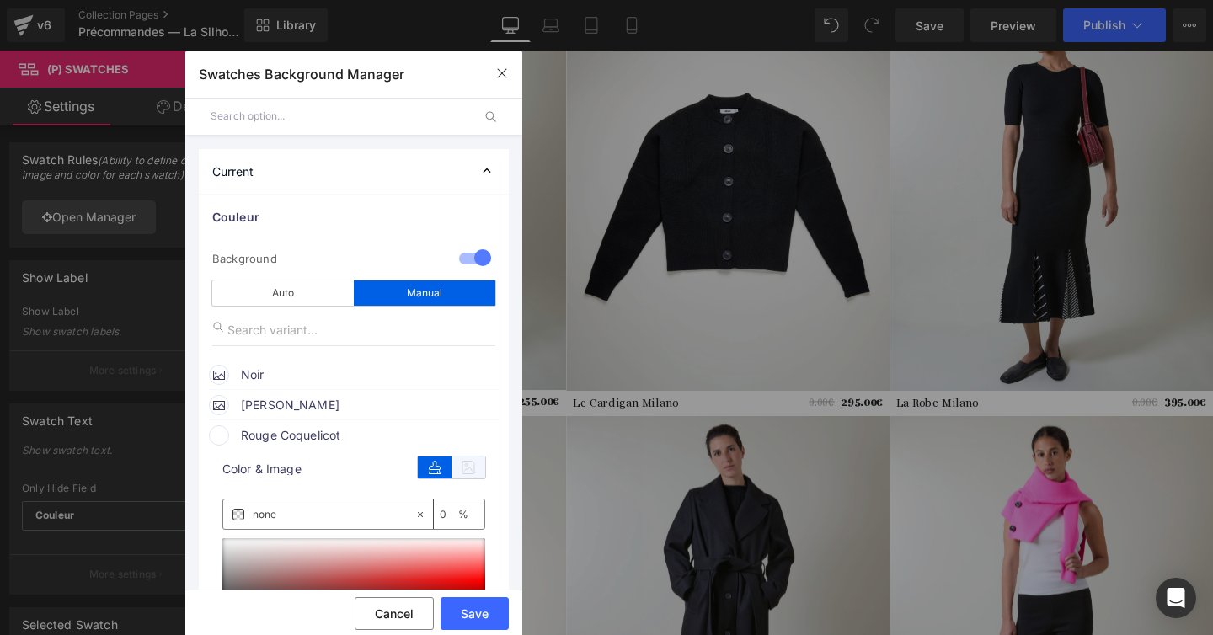
click at [451, 474] on icon at bounding box center [468, 468] width 34 height 22
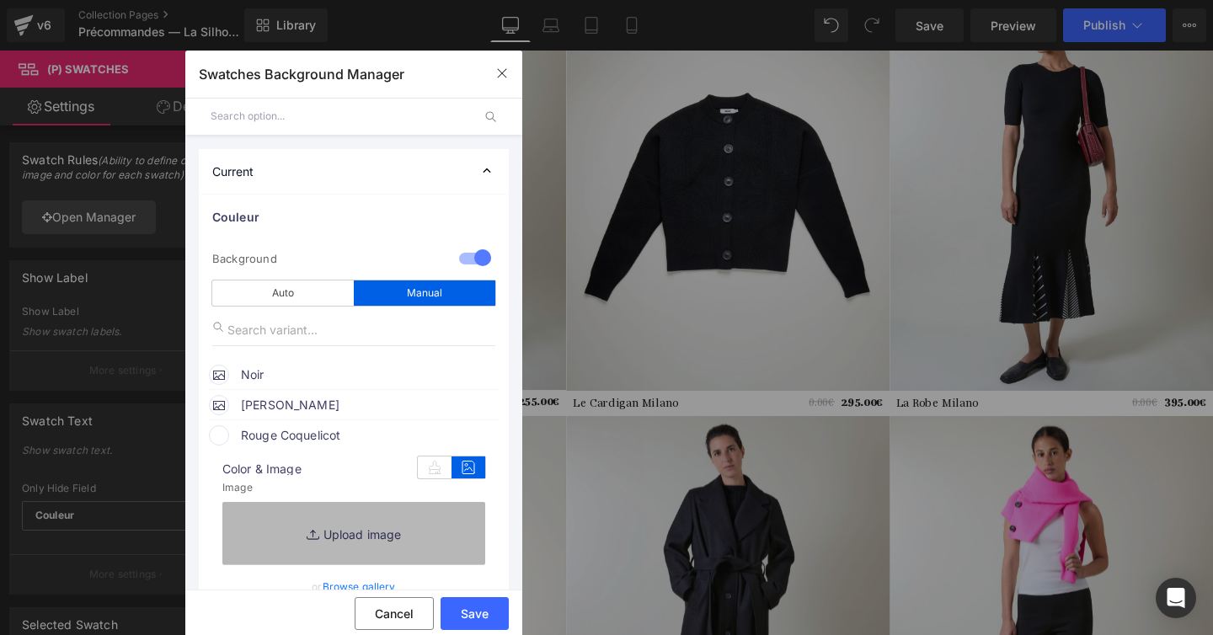
click at [375, 522] on link "Replace Image" at bounding box center [353, 533] width 263 height 62
type input "C:\fakepath\Heading (36).jpg"
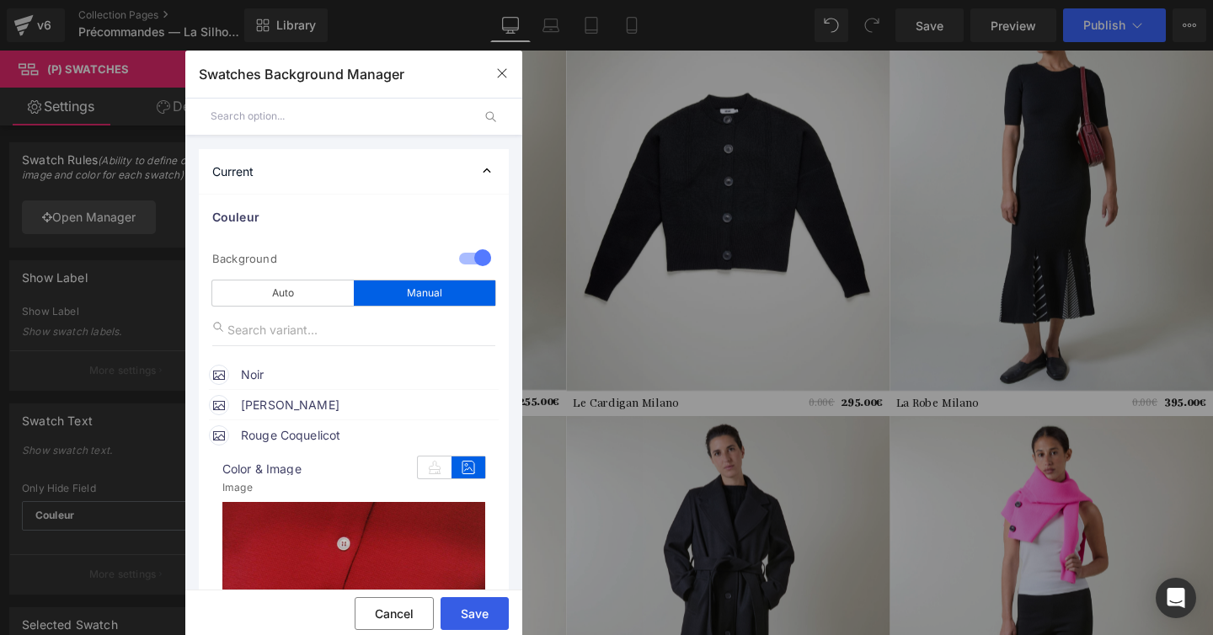
click at [458, 609] on button "Save" at bounding box center [475, 613] width 68 height 33
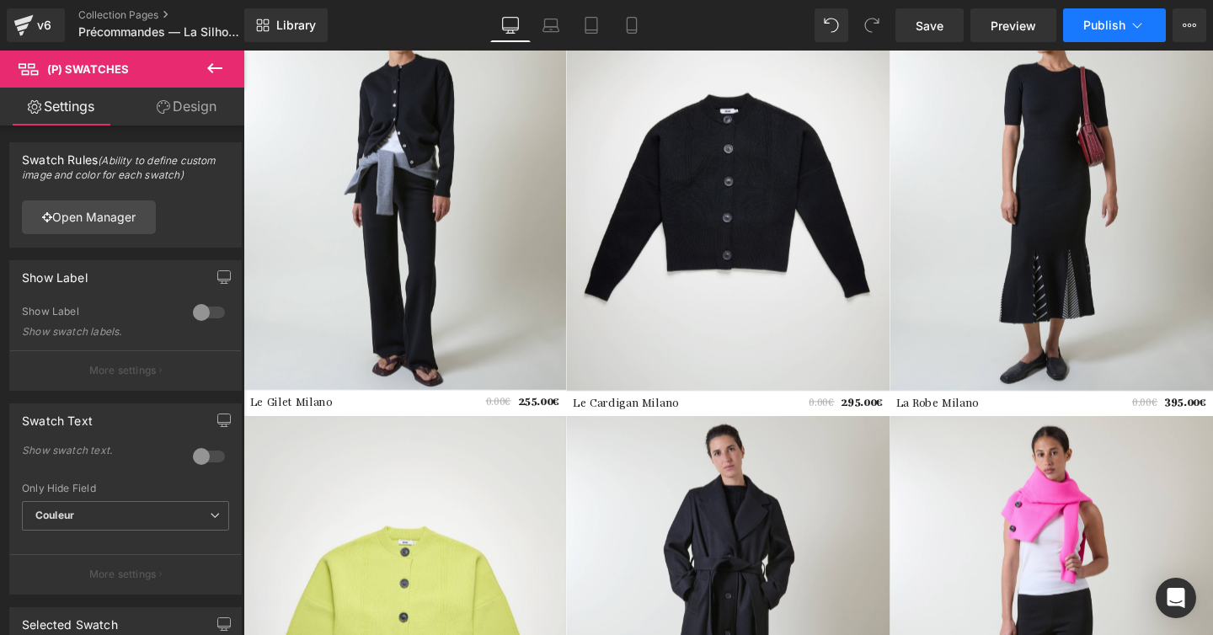
click at [1103, 16] on button "Publish" at bounding box center [1114, 25] width 103 height 34
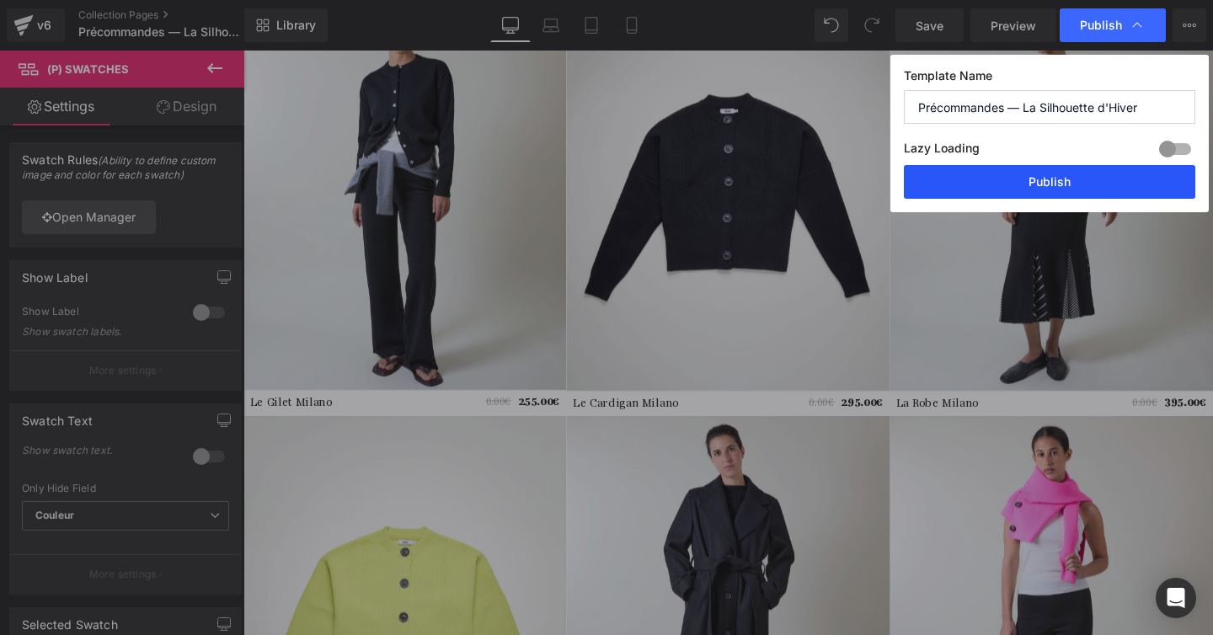
drag, startPoint x: 1022, startPoint y: 174, endPoint x: 629, endPoint y: 259, distance: 401.8
click at [1022, 174] on button "Publish" at bounding box center [1049, 182] width 291 height 34
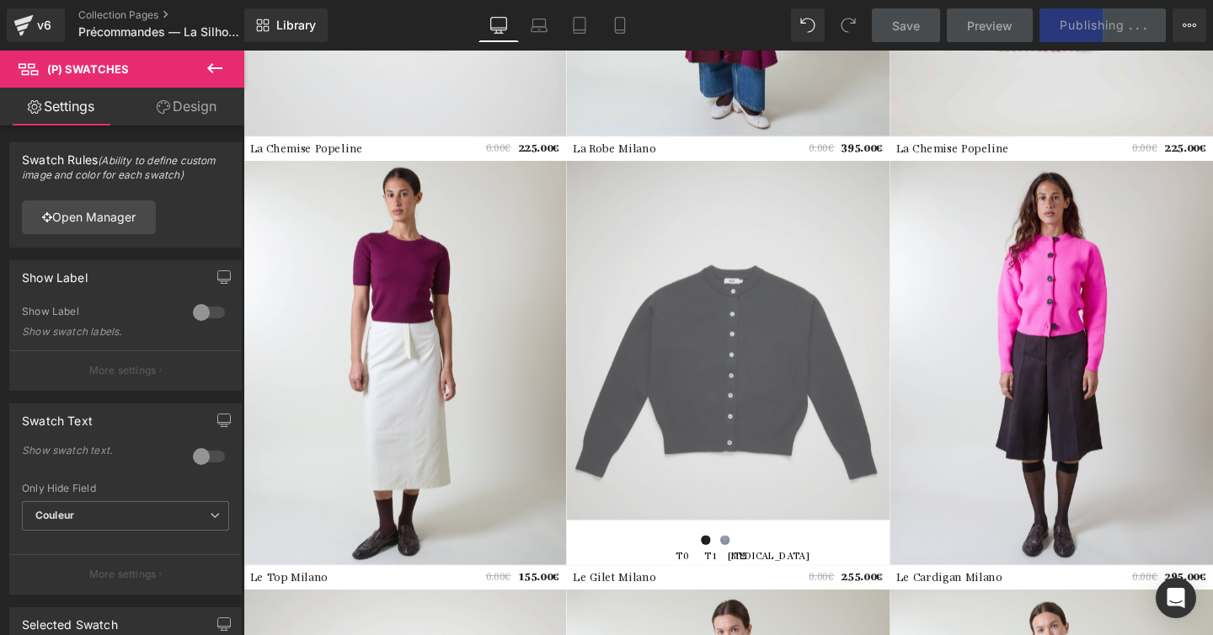
scroll to position [1269, 0]
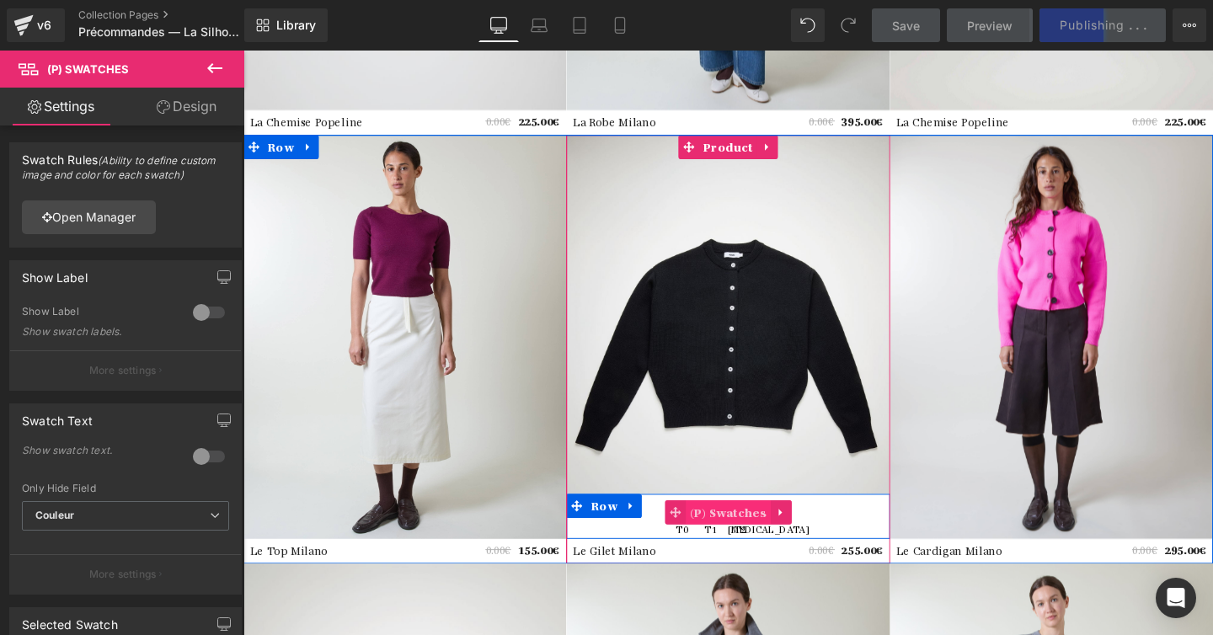
click at [768, 538] on span "(P) Swatches" at bounding box center [752, 536] width 89 height 25
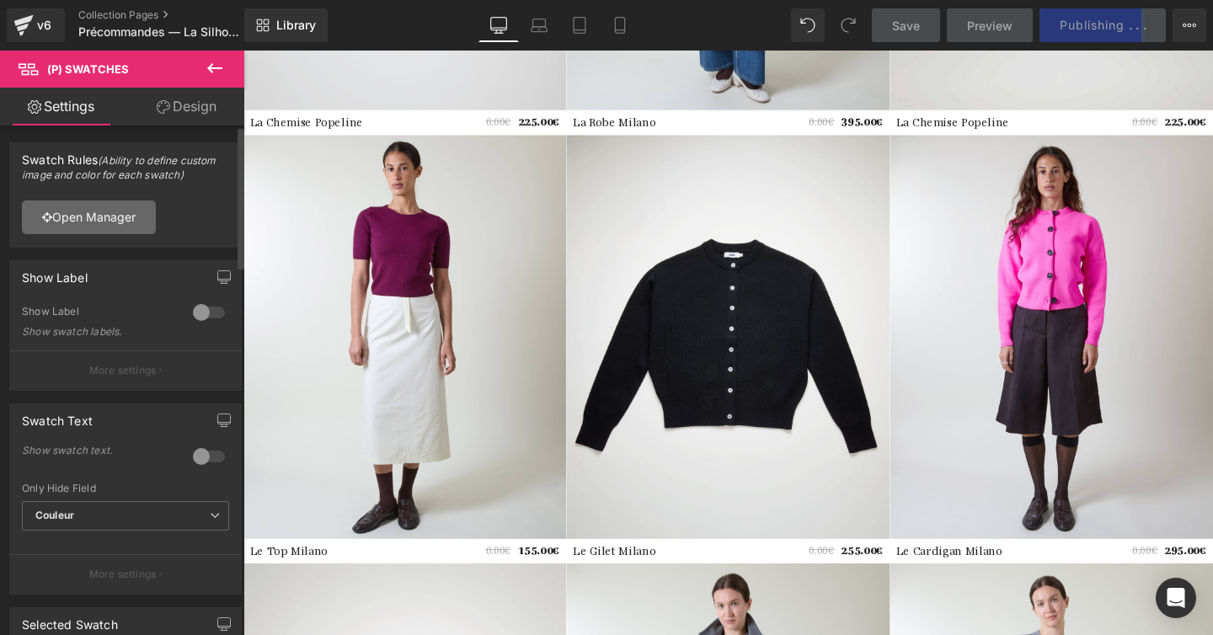
click at [127, 213] on link "Open Manager" at bounding box center [89, 217] width 134 height 34
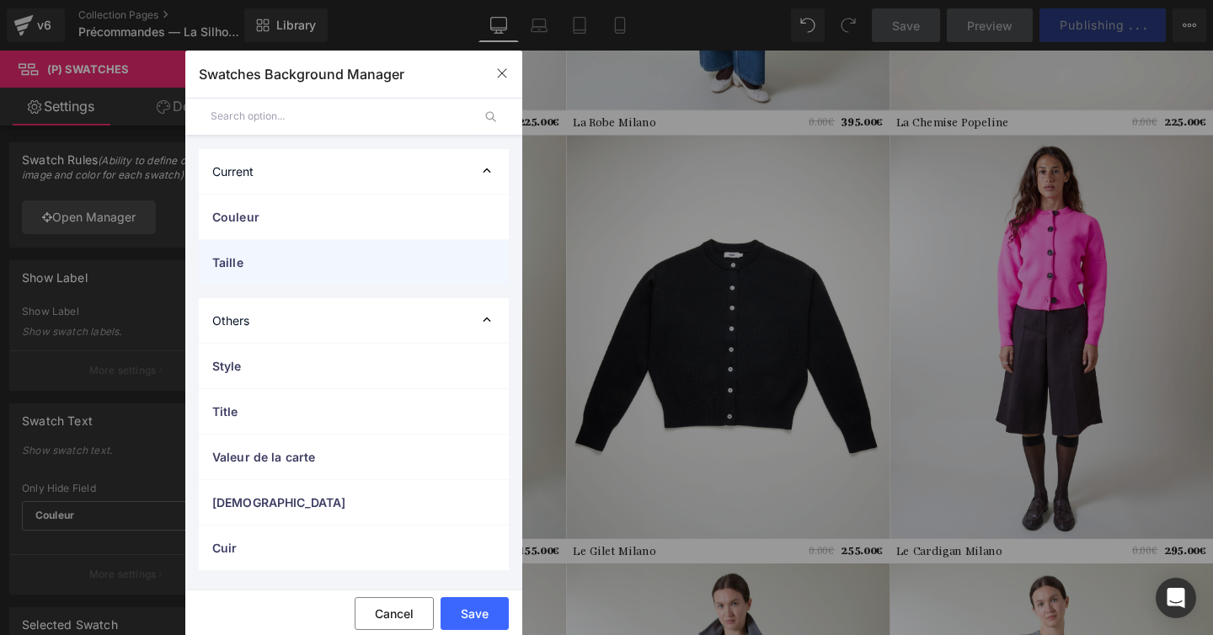
click at [369, 240] on div "Taille" at bounding box center [354, 262] width 310 height 45
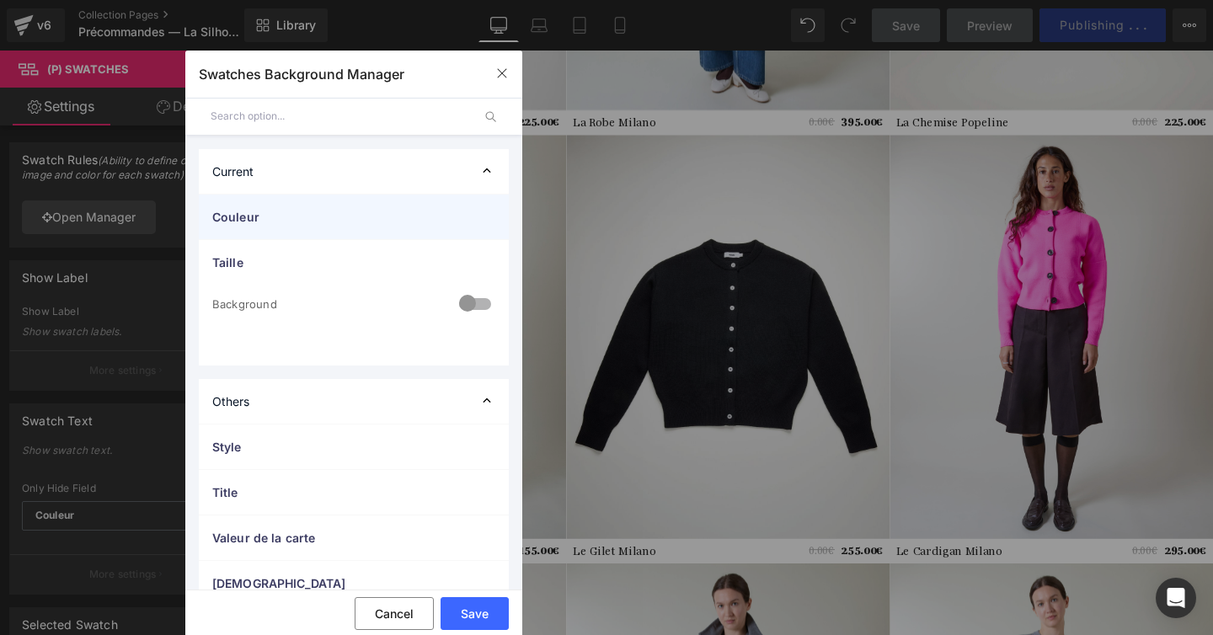
click at [371, 215] on span "Couleur" at bounding box center [336, 217] width 249 height 18
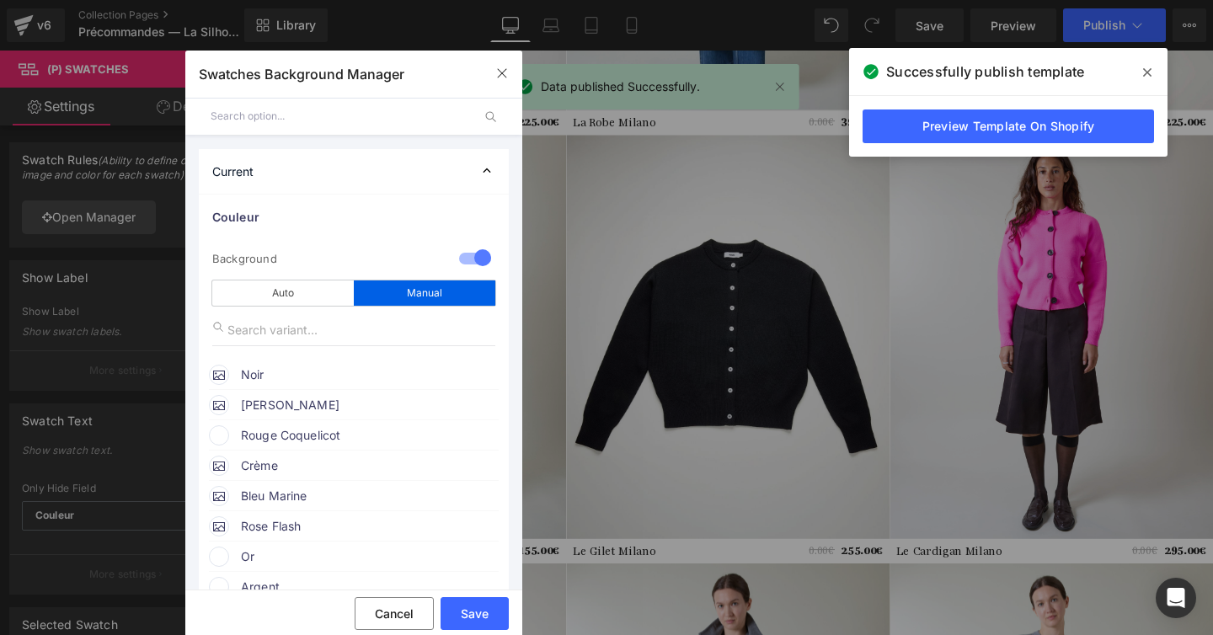
click at [355, 428] on span "Rouge Coquelicot" at bounding box center [369, 435] width 256 height 20
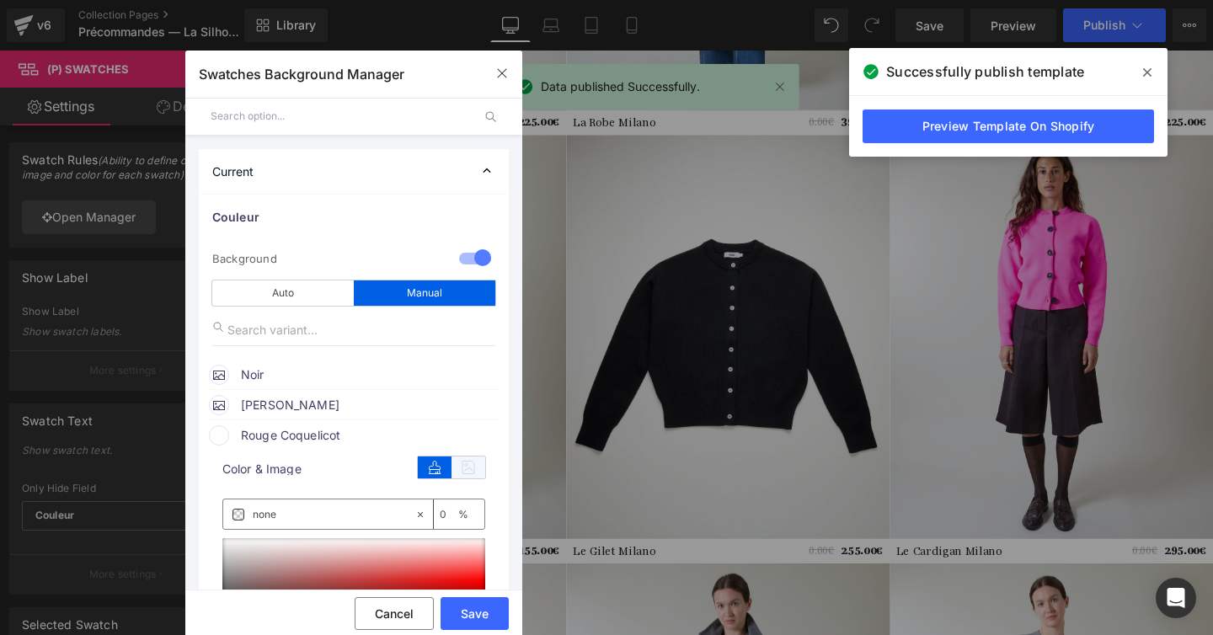
click at [460, 467] on icon at bounding box center [468, 468] width 34 height 22
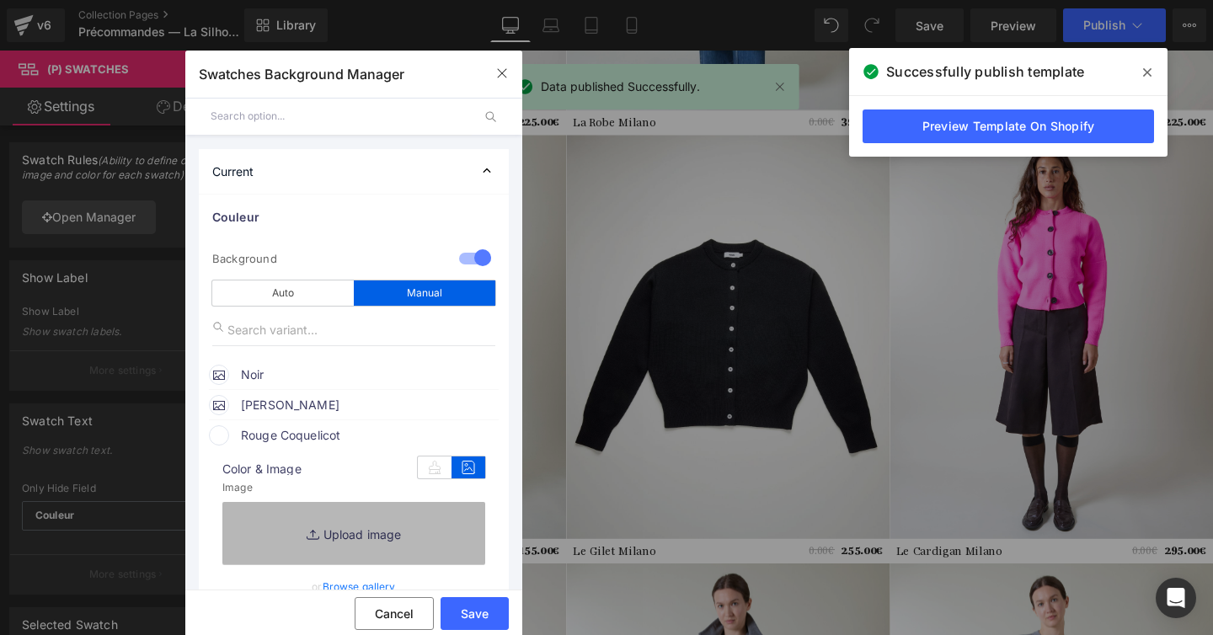
click at [395, 531] on link "Replace Image" at bounding box center [353, 533] width 263 height 62
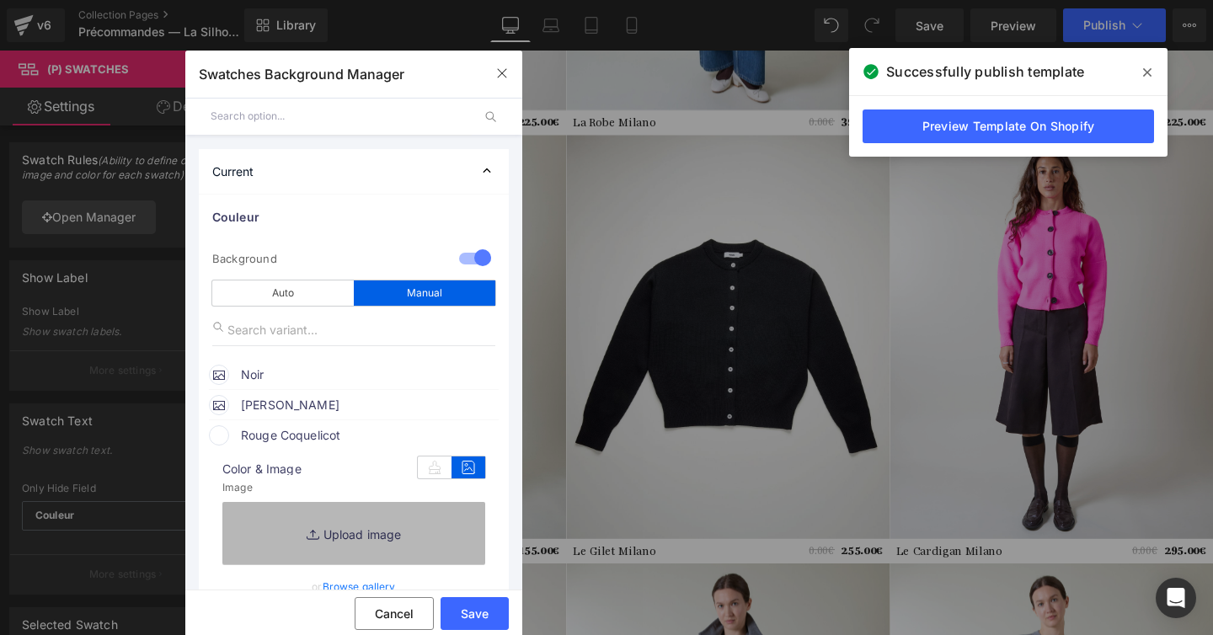
type input "C:\fakepath\Heading (36).jpg"
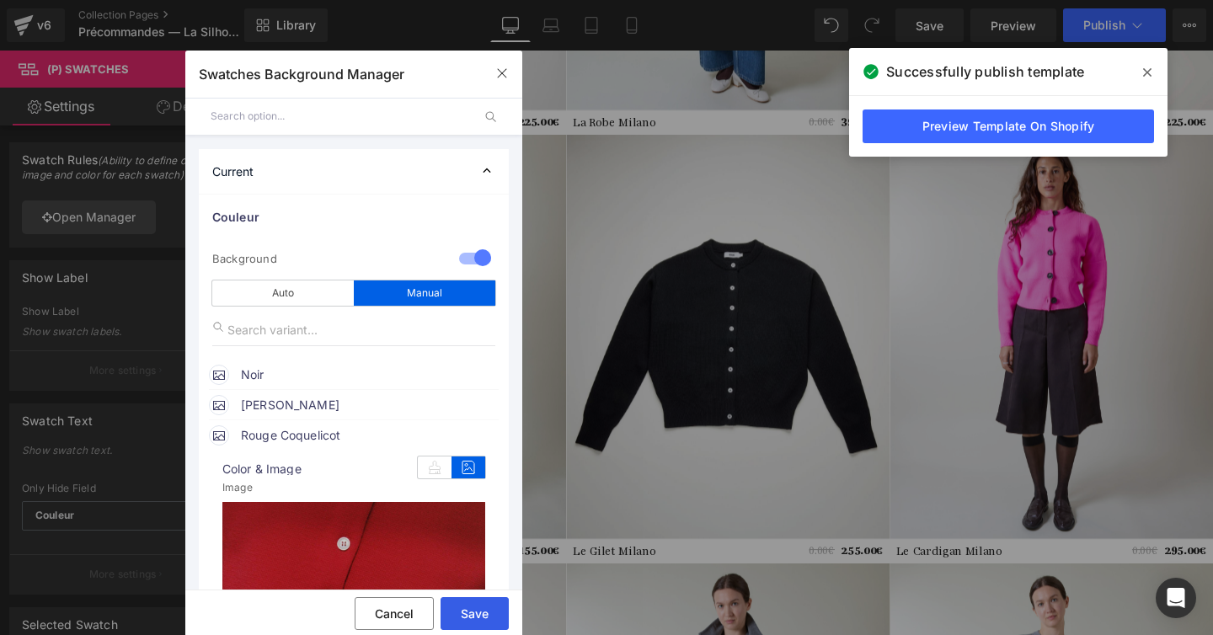
click at [479, 604] on button "Save" at bounding box center [475, 613] width 68 height 33
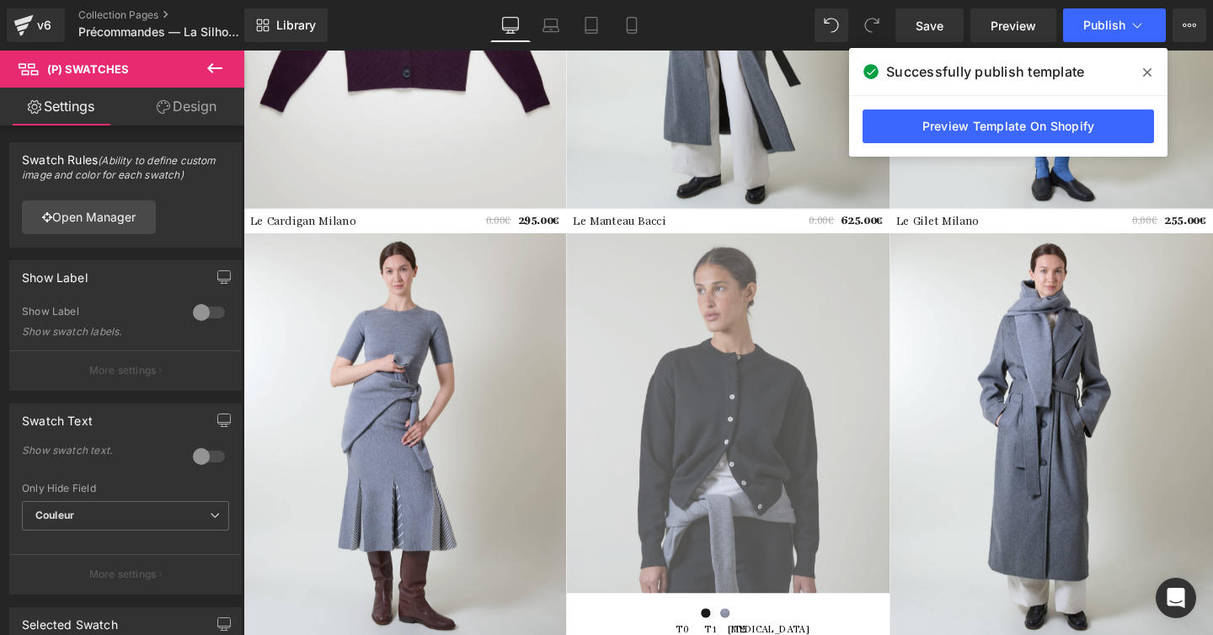
scroll to position [2218, 0]
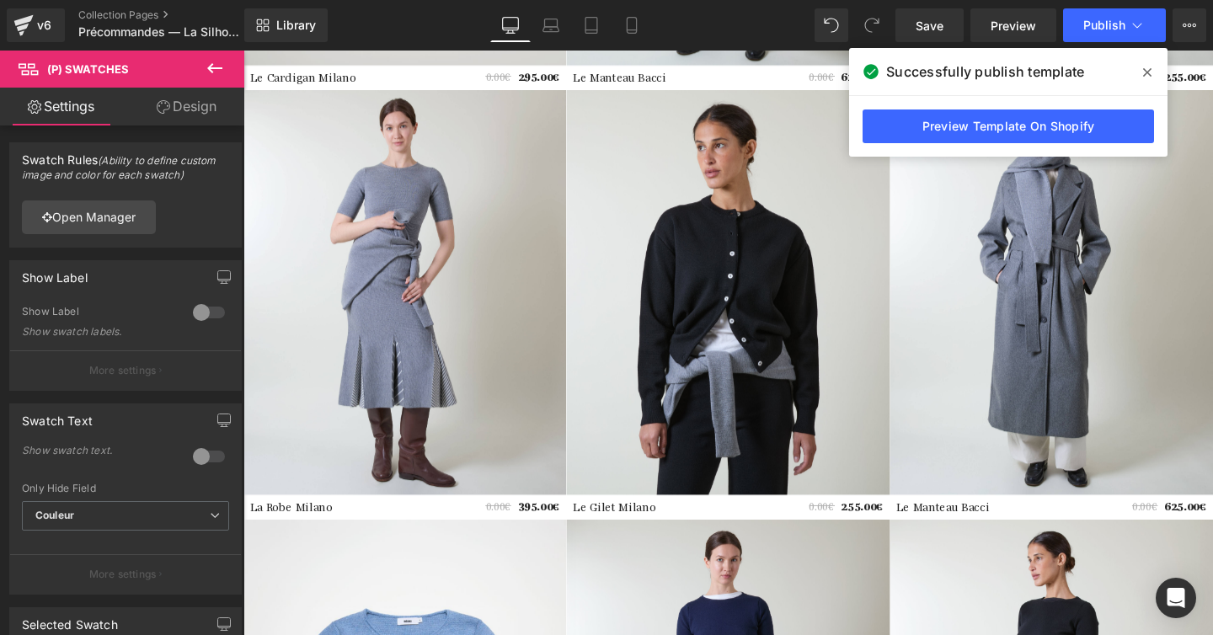
click at [1153, 79] on span at bounding box center [1147, 72] width 27 height 27
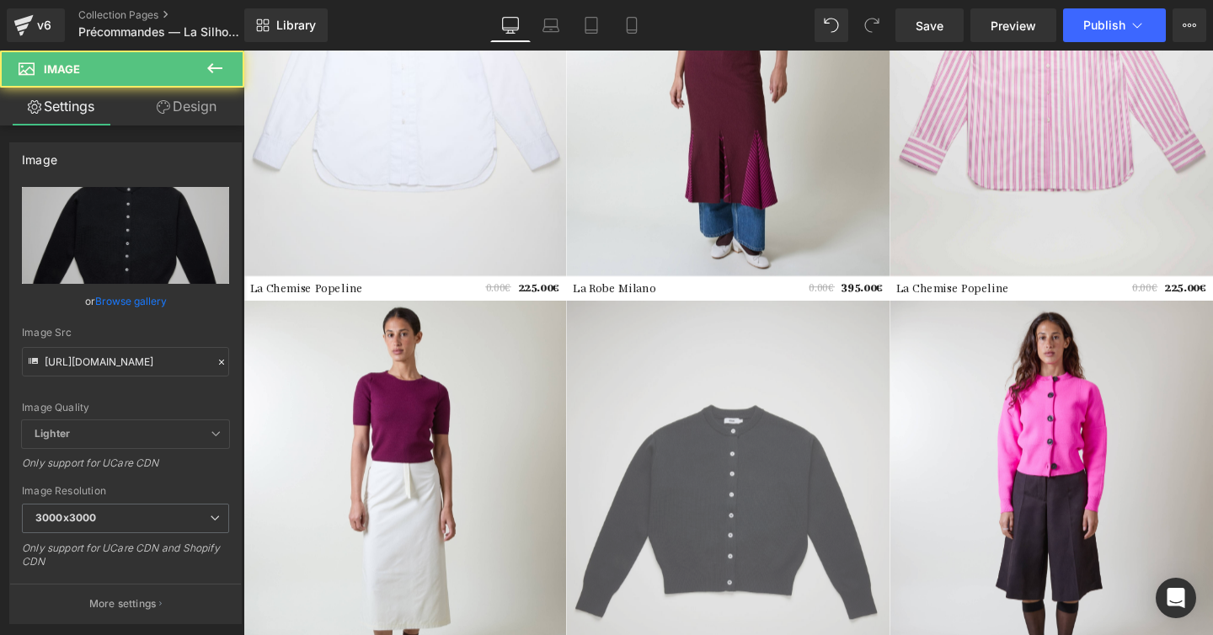
click at [765, 512] on img at bounding box center [752, 526] width 339 height 425
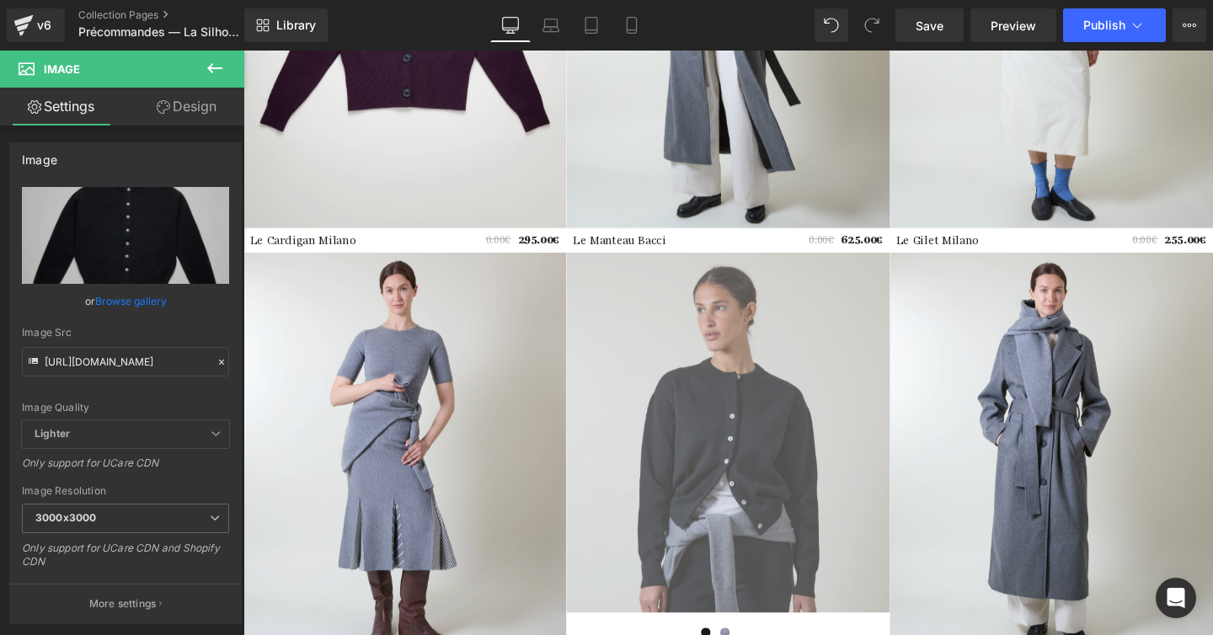
scroll to position [2281, 0]
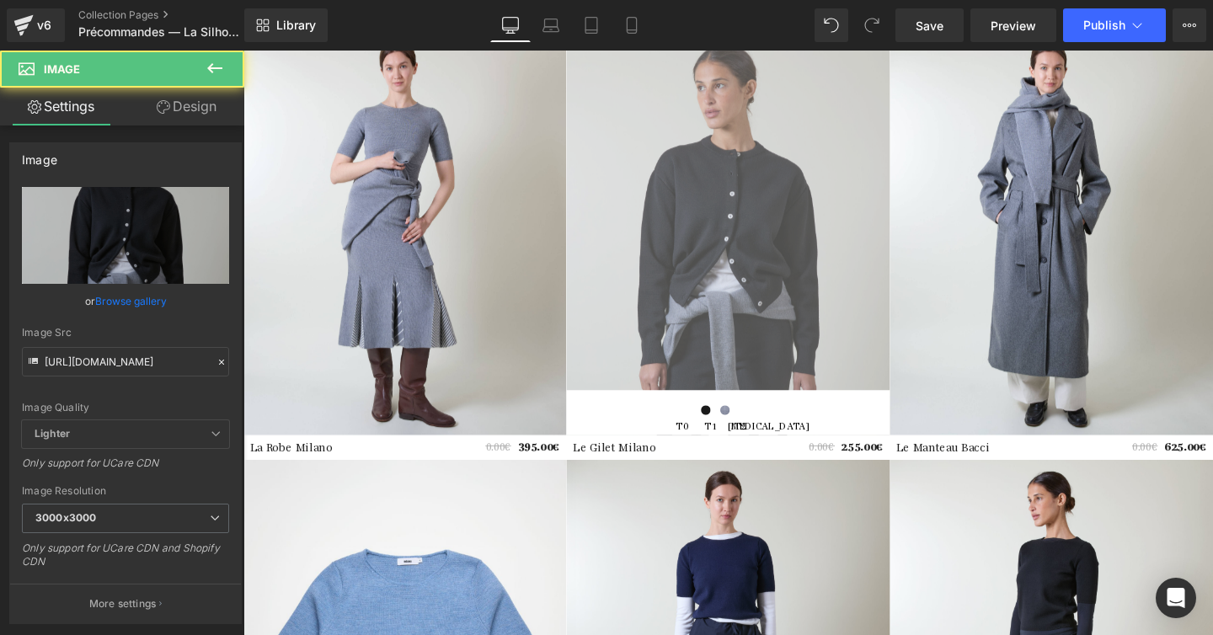
click at [780, 202] on img at bounding box center [752, 241] width 339 height 425
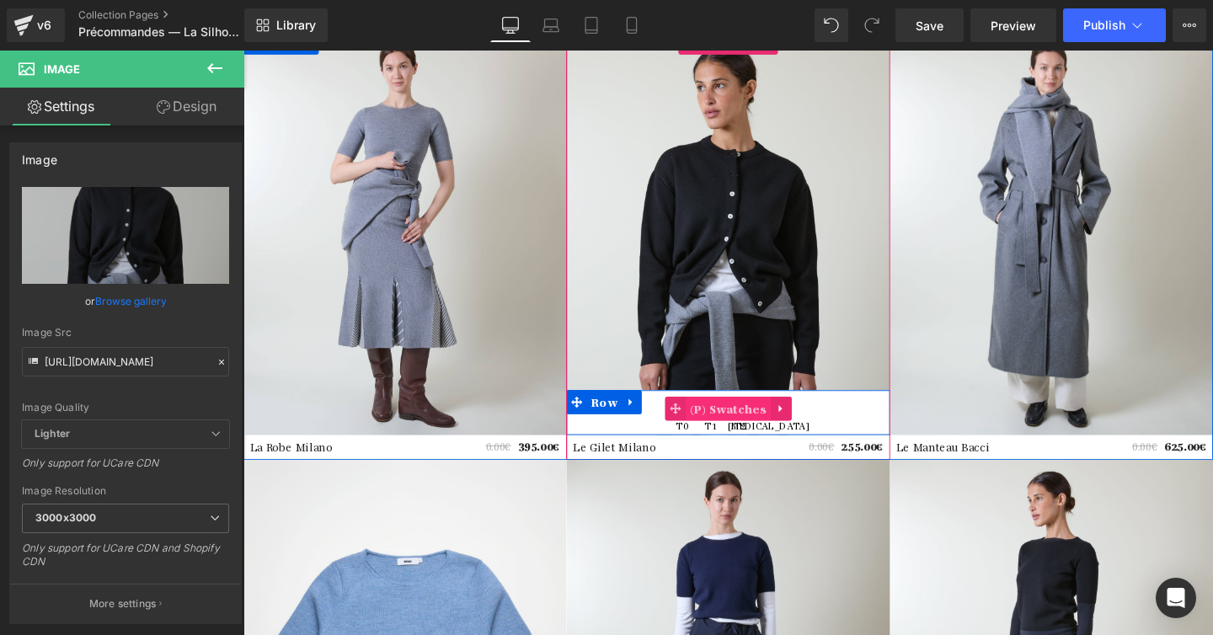
click at [751, 430] on span "(P) Swatches" at bounding box center [752, 426] width 89 height 25
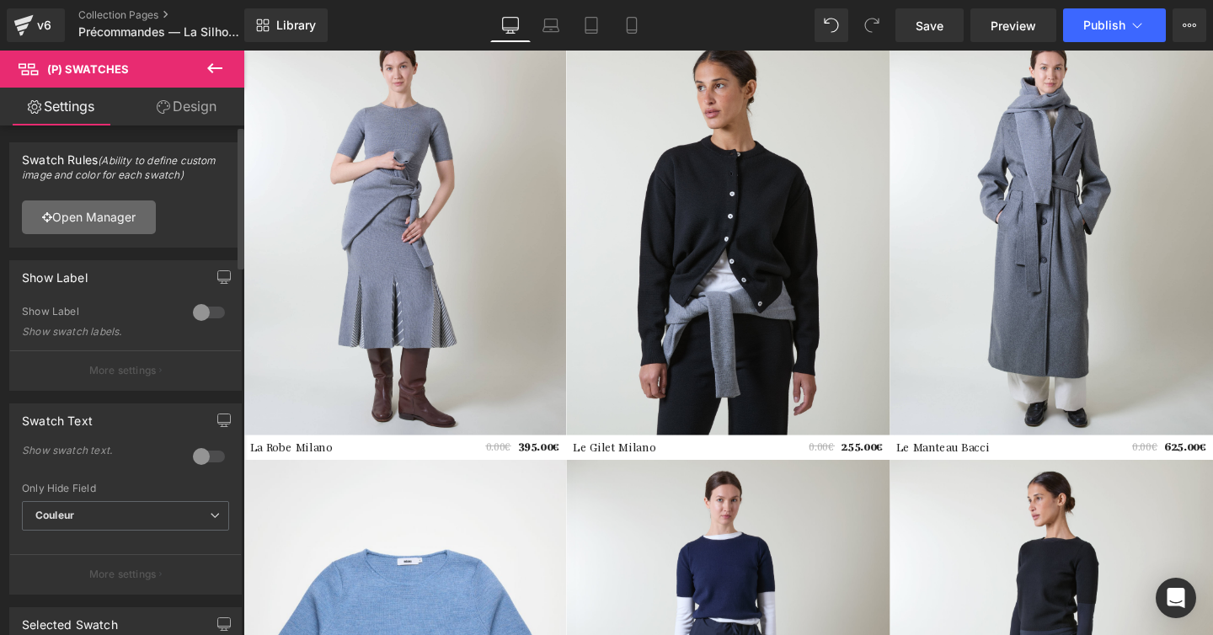
click at [93, 232] on link "Open Manager" at bounding box center [89, 217] width 134 height 34
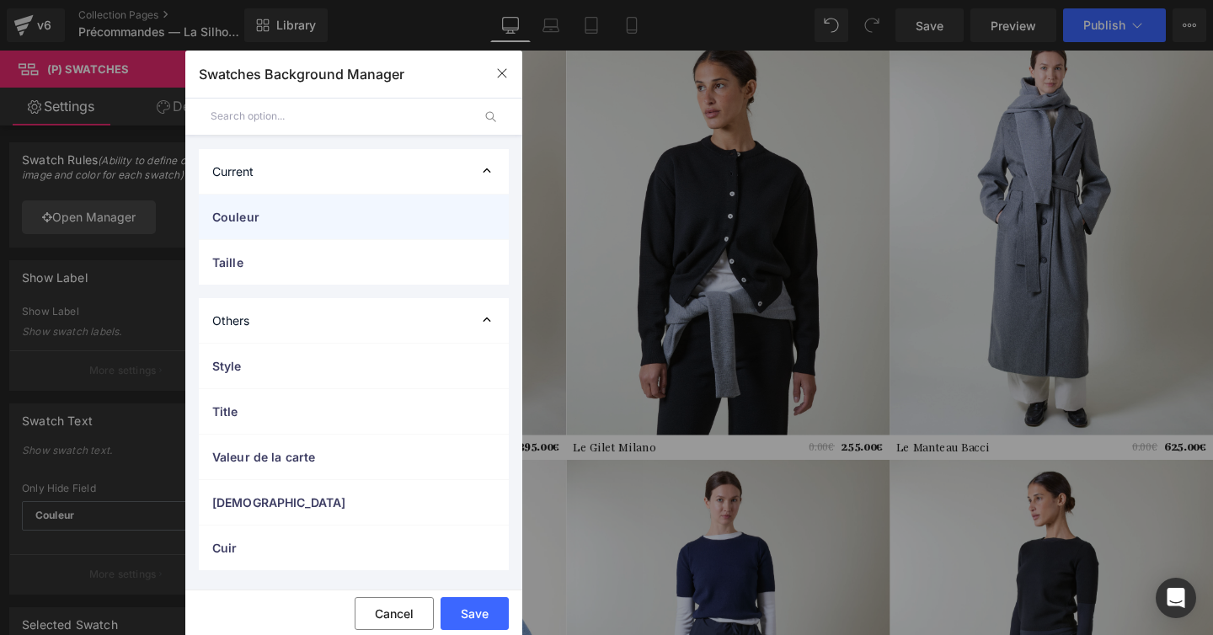
click at [298, 209] on span "Couleur" at bounding box center [336, 217] width 249 height 18
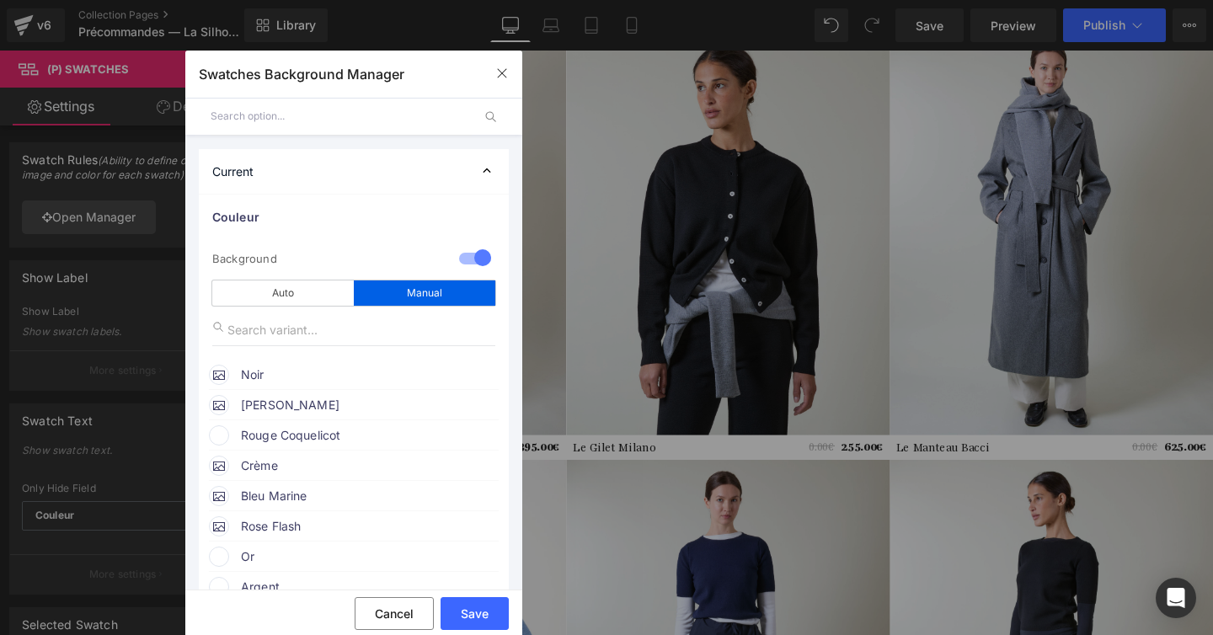
click at [304, 429] on span "Rouge Coquelicot" at bounding box center [369, 435] width 256 height 20
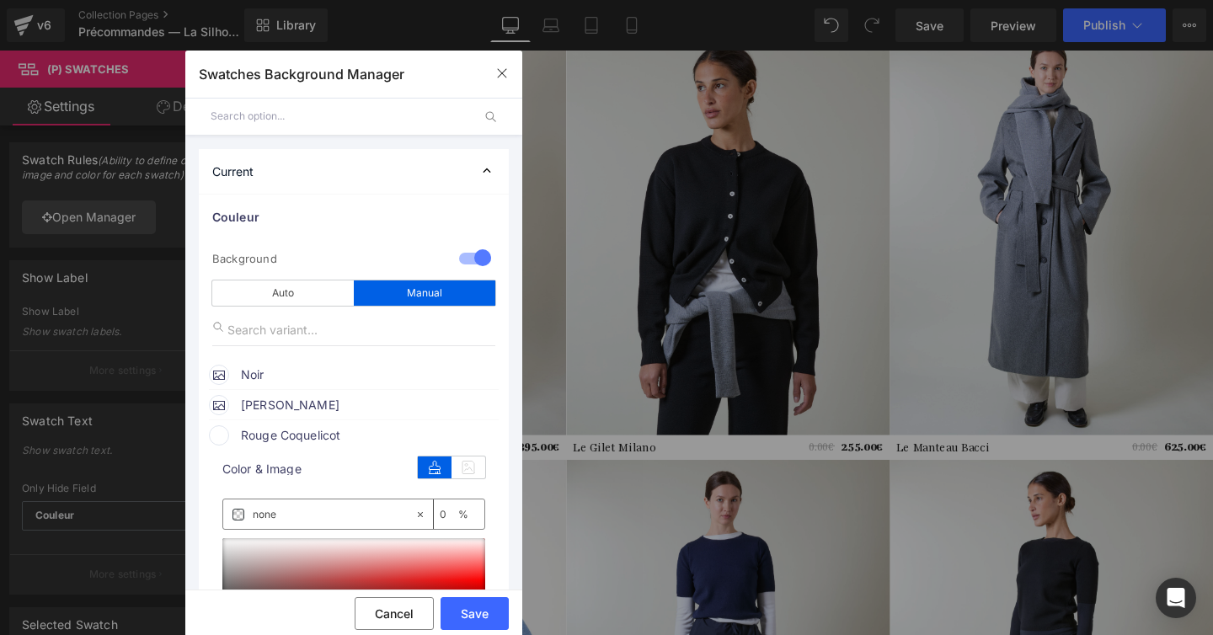
click at [462, 456] on div "color" at bounding box center [451, 465] width 67 height 26
click at [462, 463] on icon at bounding box center [468, 468] width 34 height 22
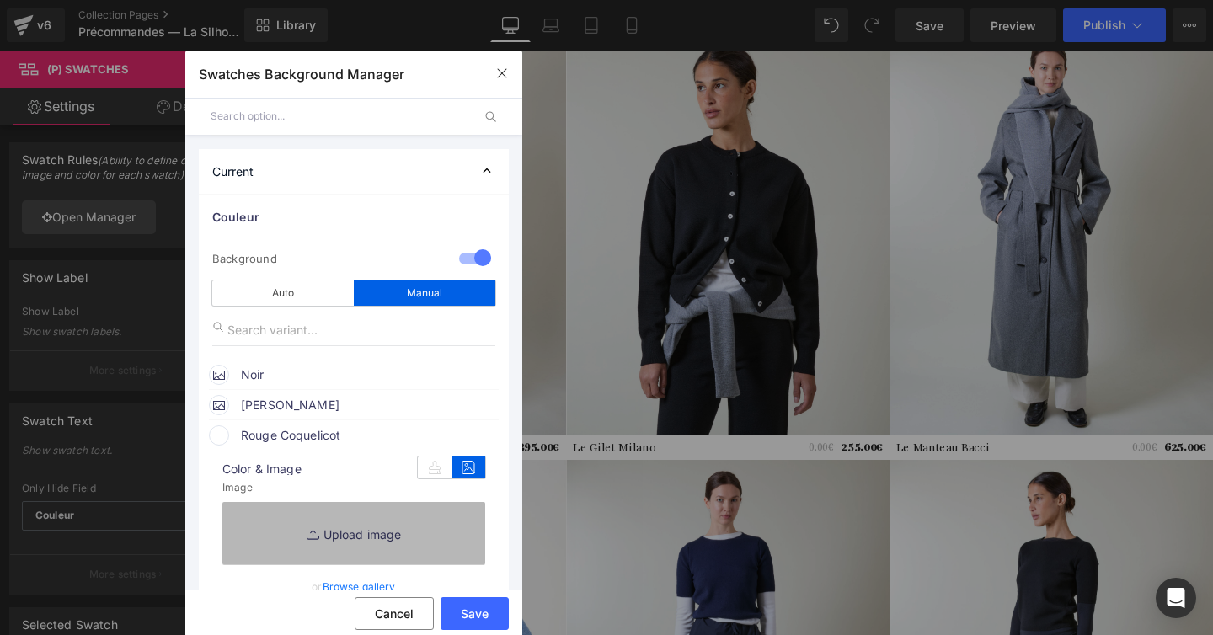
click at [382, 537] on link "Replace Image" at bounding box center [353, 533] width 263 height 62
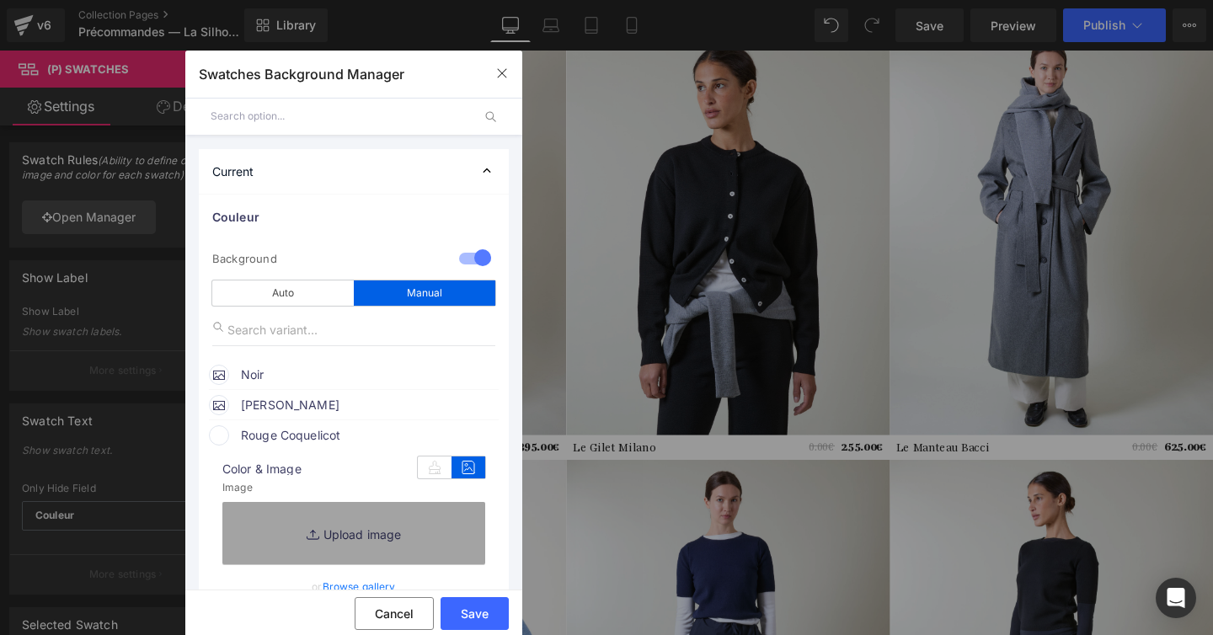
type input "C:\fakepath\Heading (36).jpg"
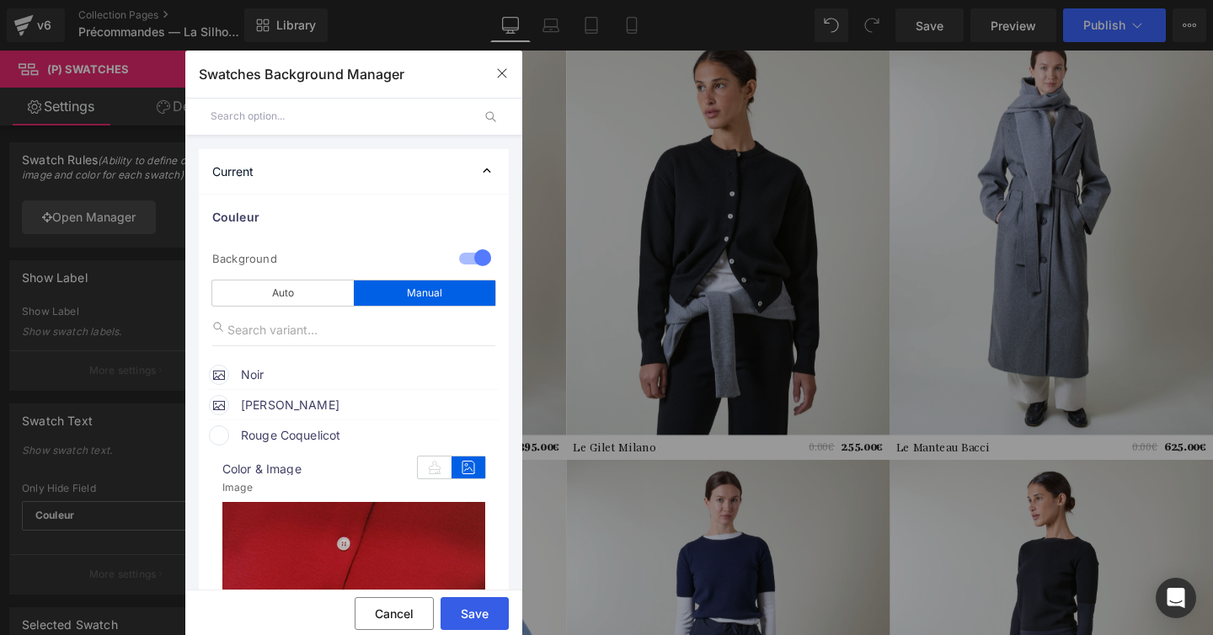
click at [464, 614] on button "Save" at bounding box center [475, 613] width 68 height 33
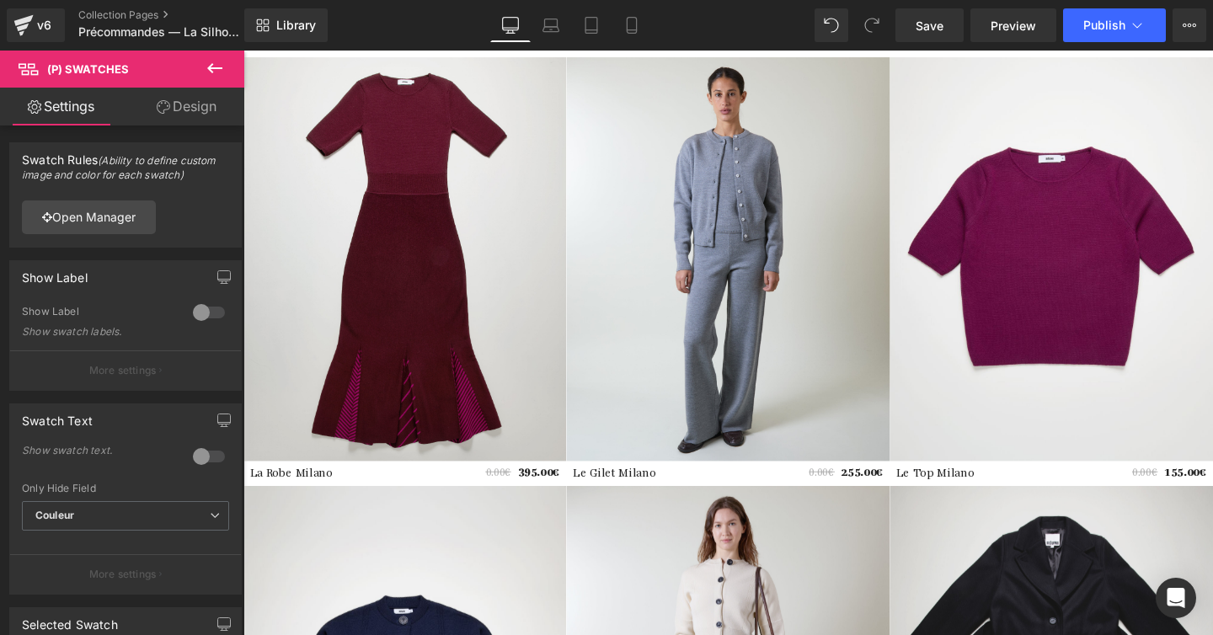
scroll to position [3170, 0]
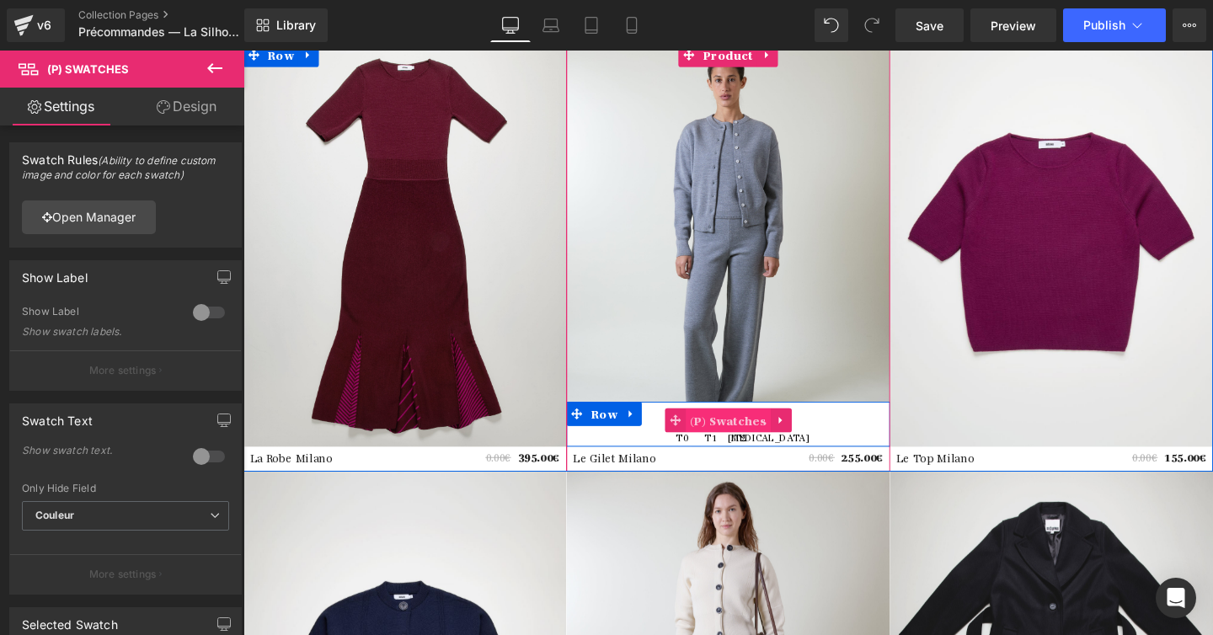
click at [772, 440] on span "(P) Swatches" at bounding box center [752, 439] width 89 height 25
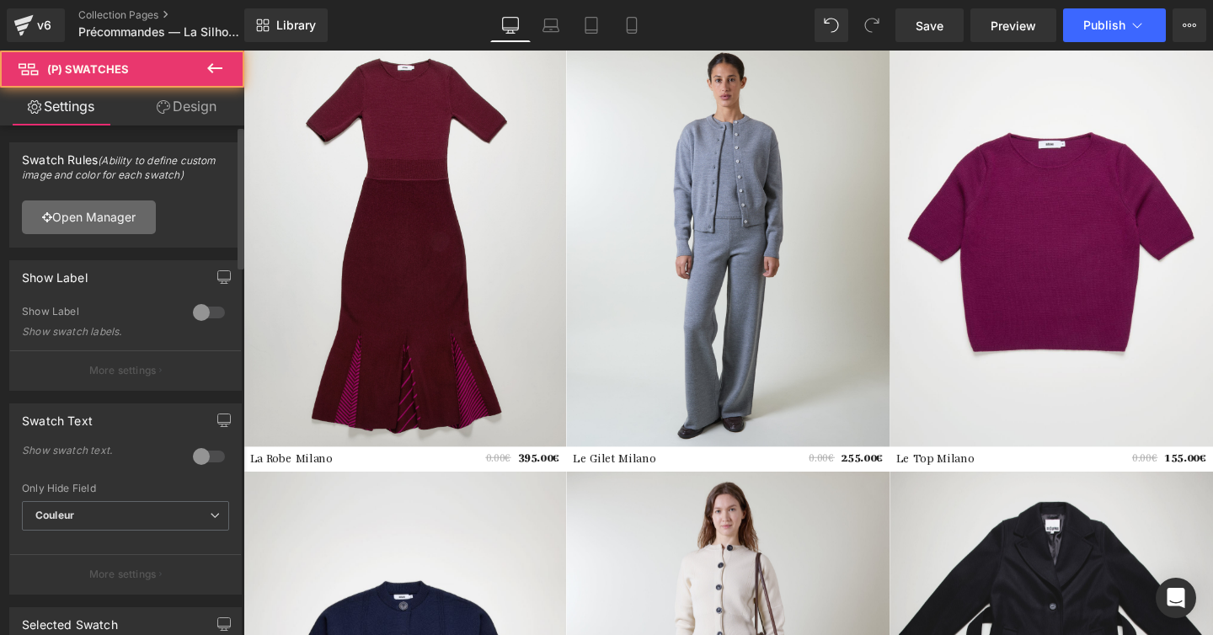
click at [97, 216] on link "Open Manager" at bounding box center [89, 217] width 134 height 34
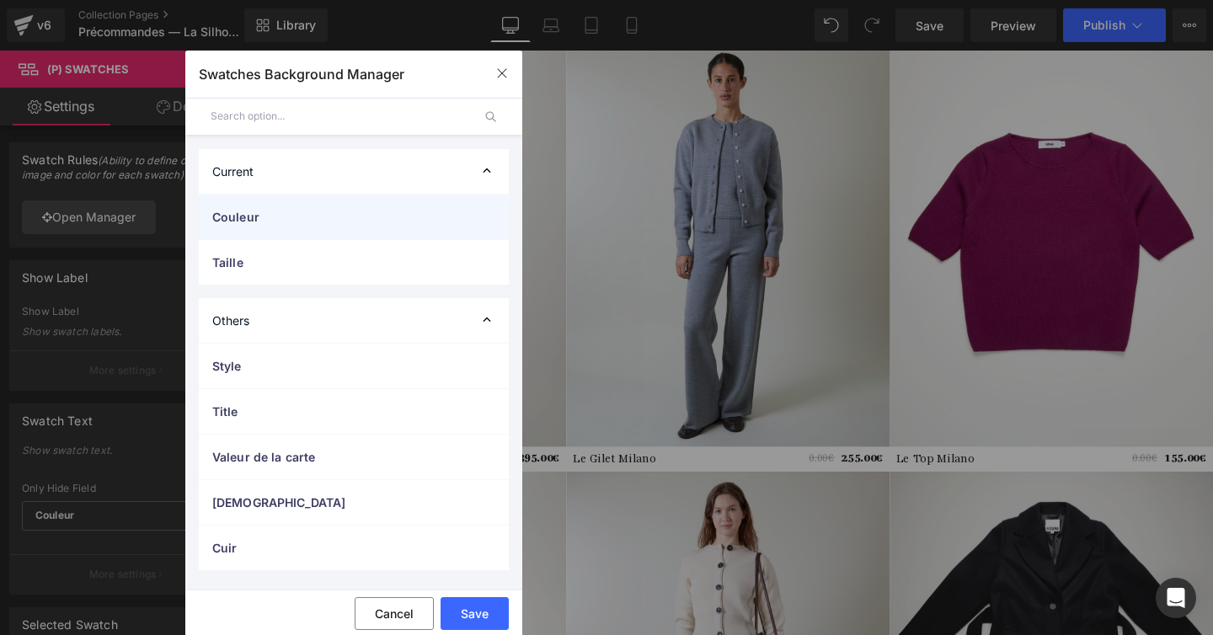
click at [362, 218] on span "Couleur" at bounding box center [336, 217] width 249 height 18
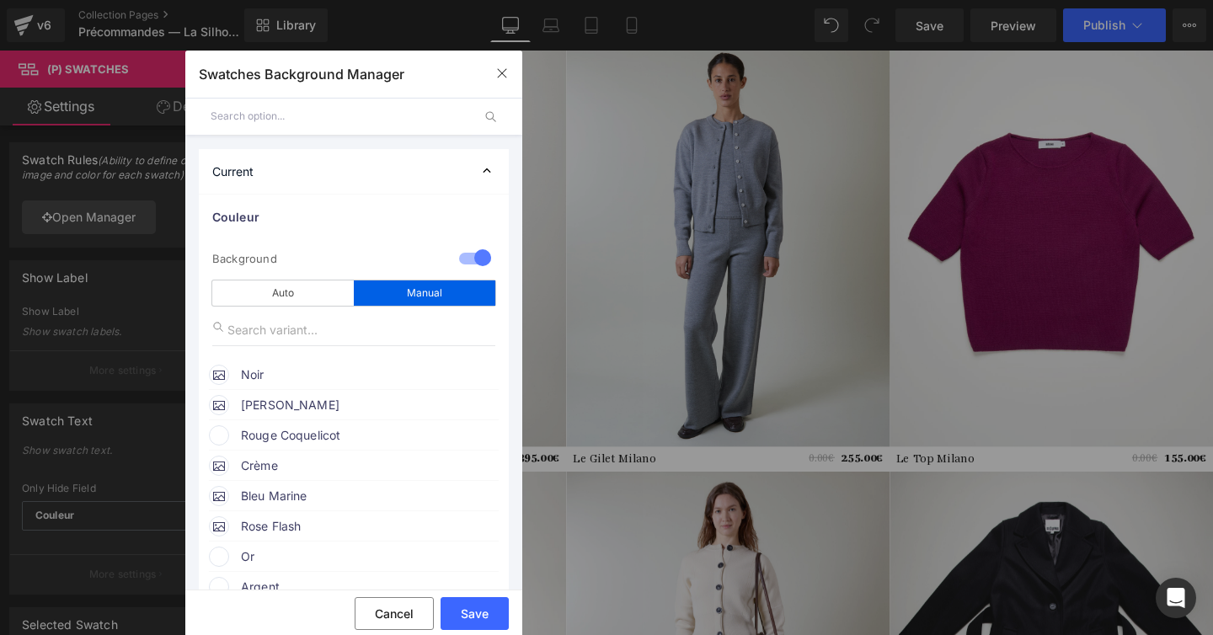
click at [321, 438] on span "Rouge Coquelicot" at bounding box center [369, 435] width 256 height 20
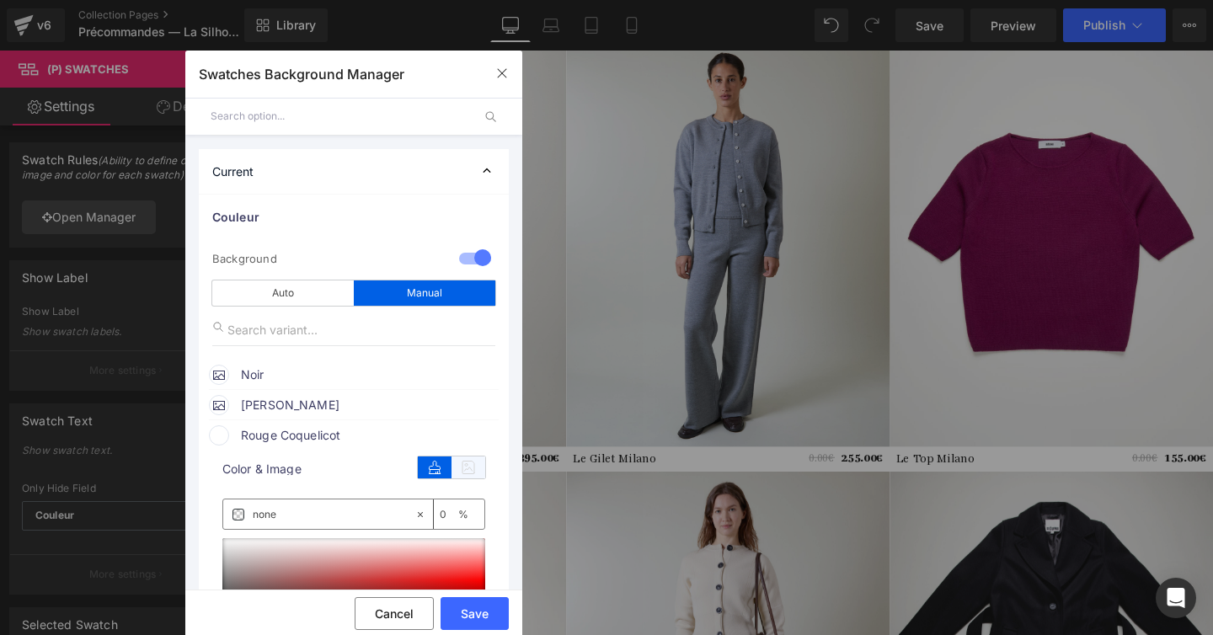
click at [461, 463] on icon at bounding box center [468, 468] width 34 height 22
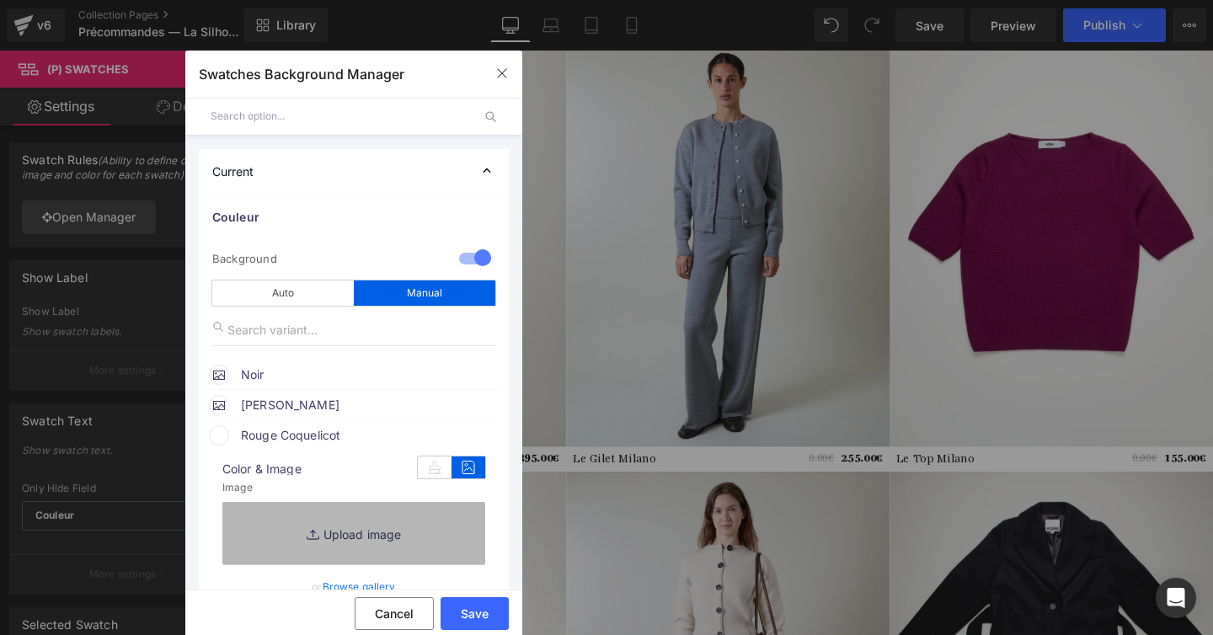
click at [400, 520] on link "Replace Image" at bounding box center [353, 533] width 263 height 62
type input "C:\fakepath\Heading (36).jpg"
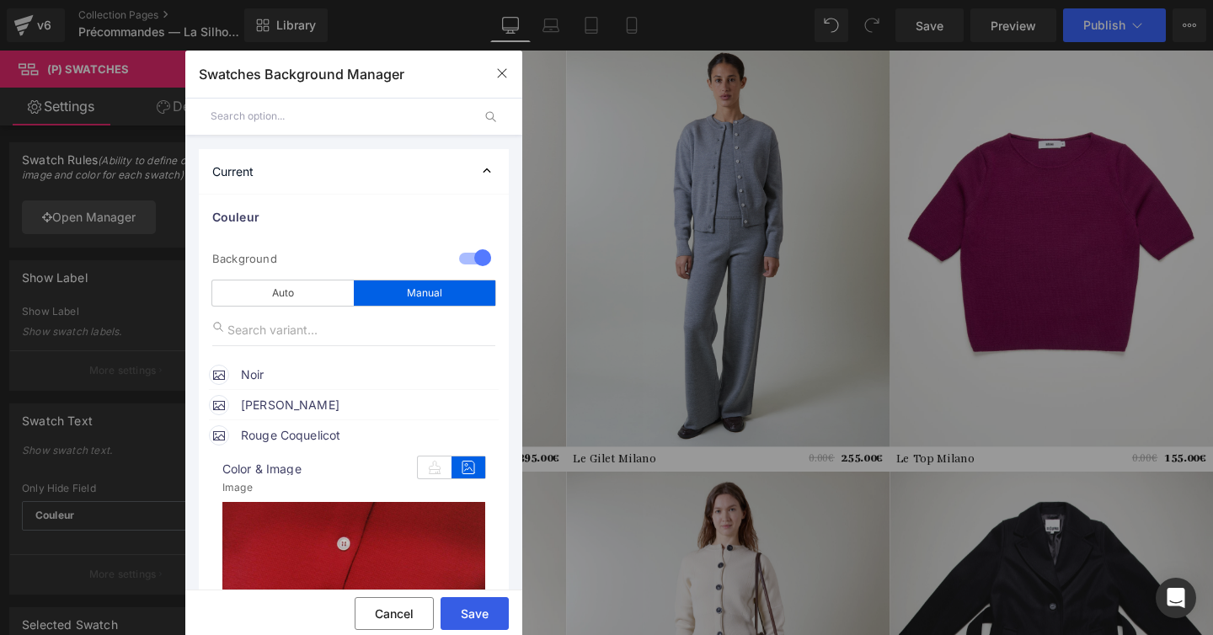
click at [471, 612] on button "Save" at bounding box center [475, 613] width 68 height 33
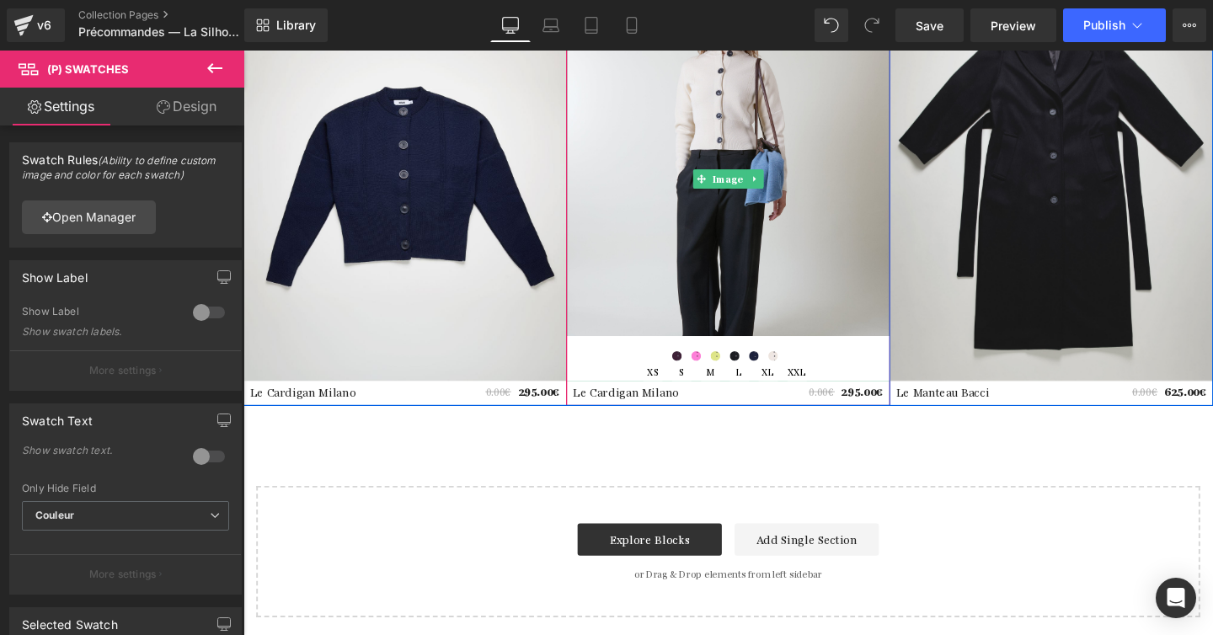
scroll to position [3696, 0]
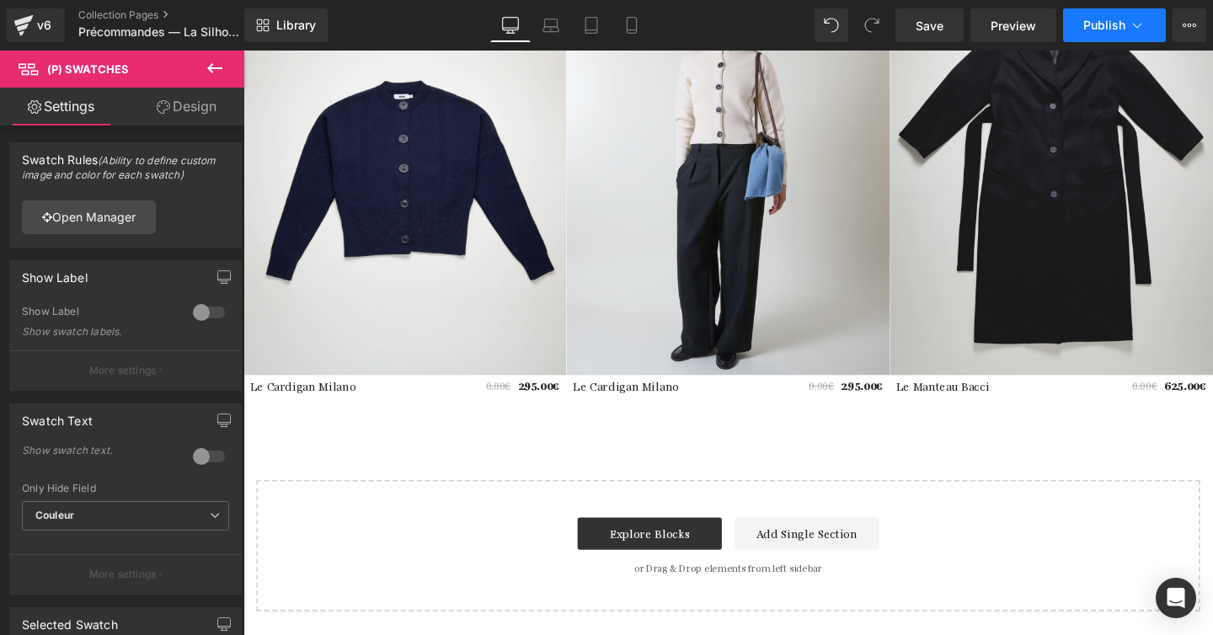
click at [1091, 23] on span "Publish" at bounding box center [1104, 25] width 42 height 13
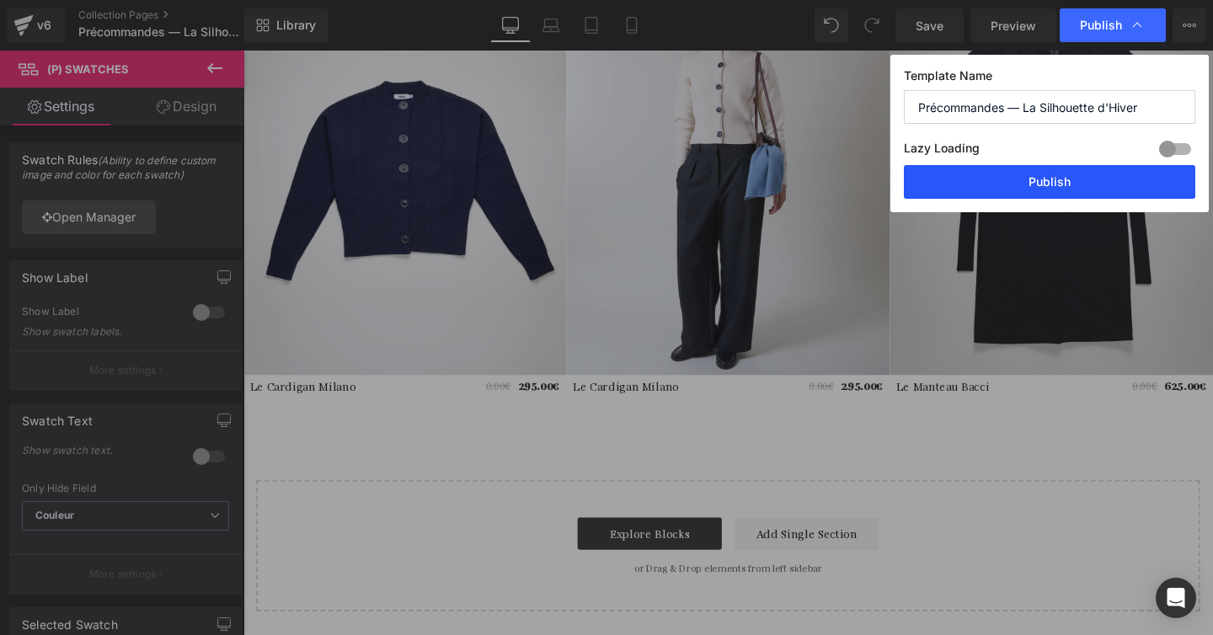
click at [1028, 179] on button "Publish" at bounding box center [1049, 182] width 291 height 34
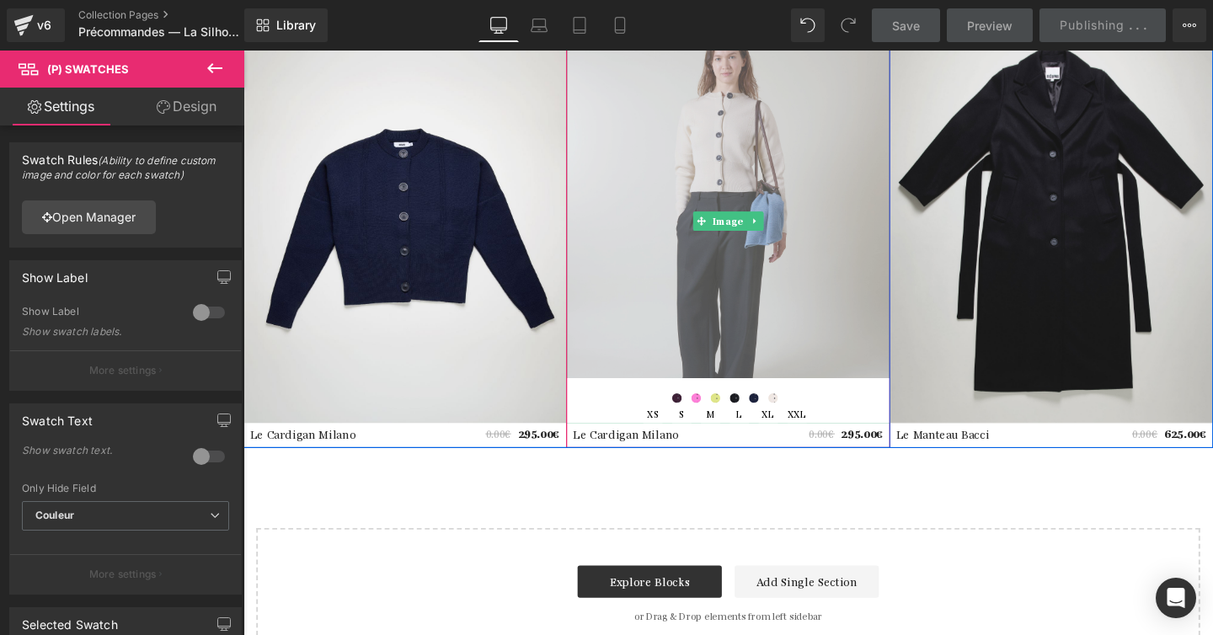
scroll to position [3576, 0]
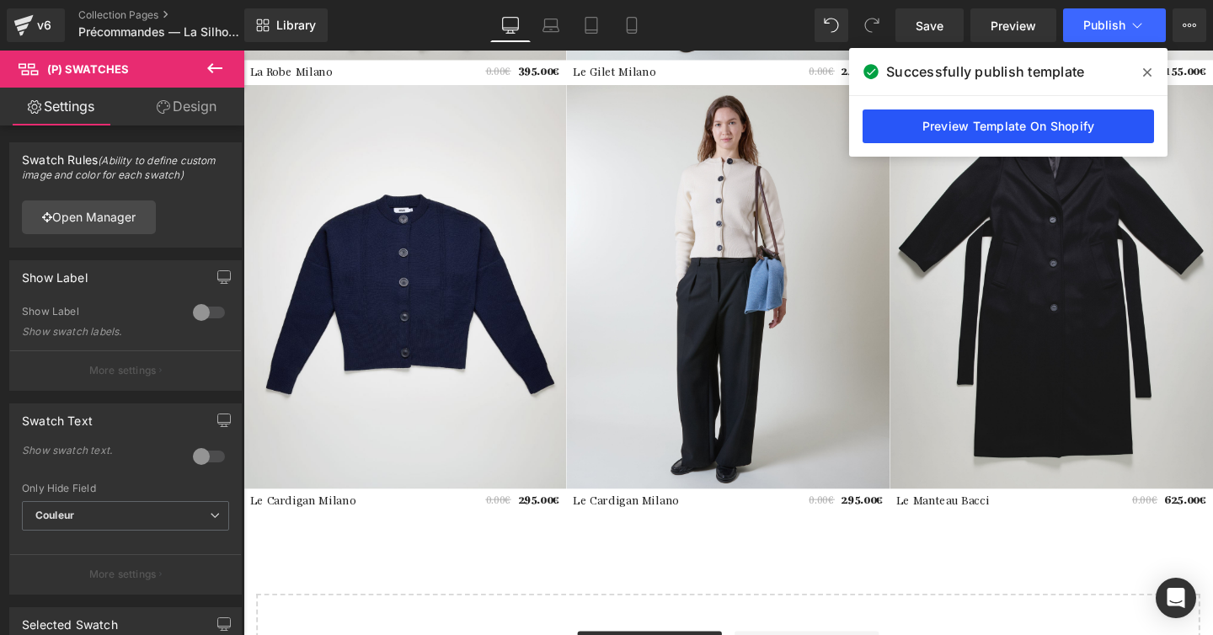
click at [952, 124] on link "Preview Template On Shopify" at bounding box center [1008, 127] width 291 height 34
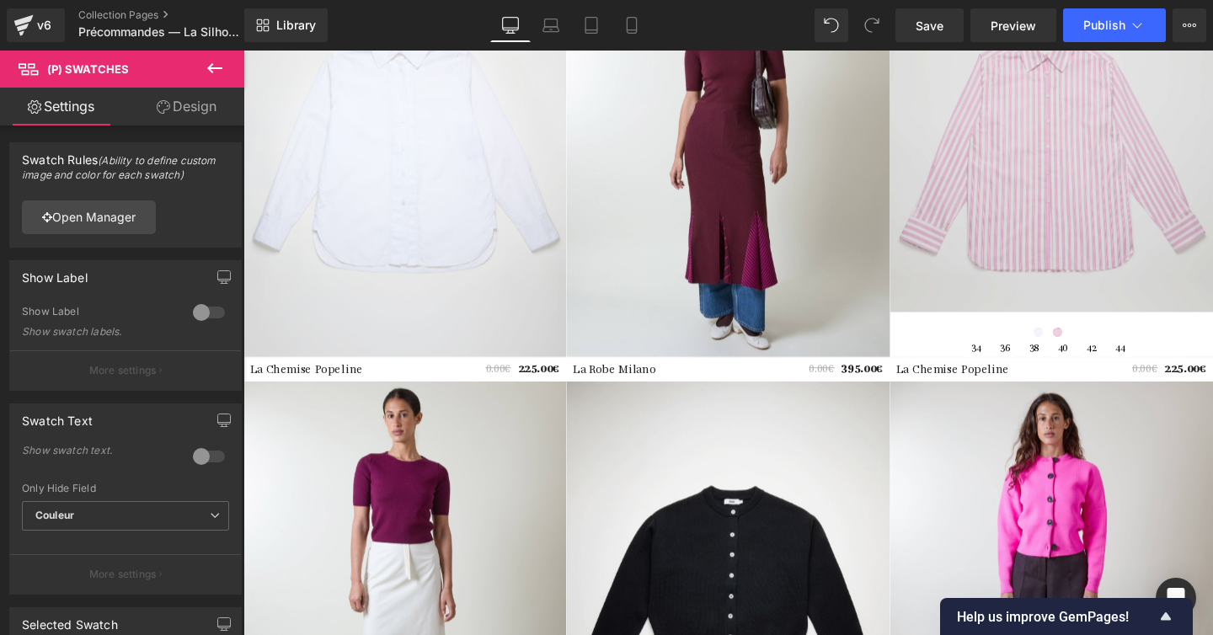
scroll to position [1053, 0]
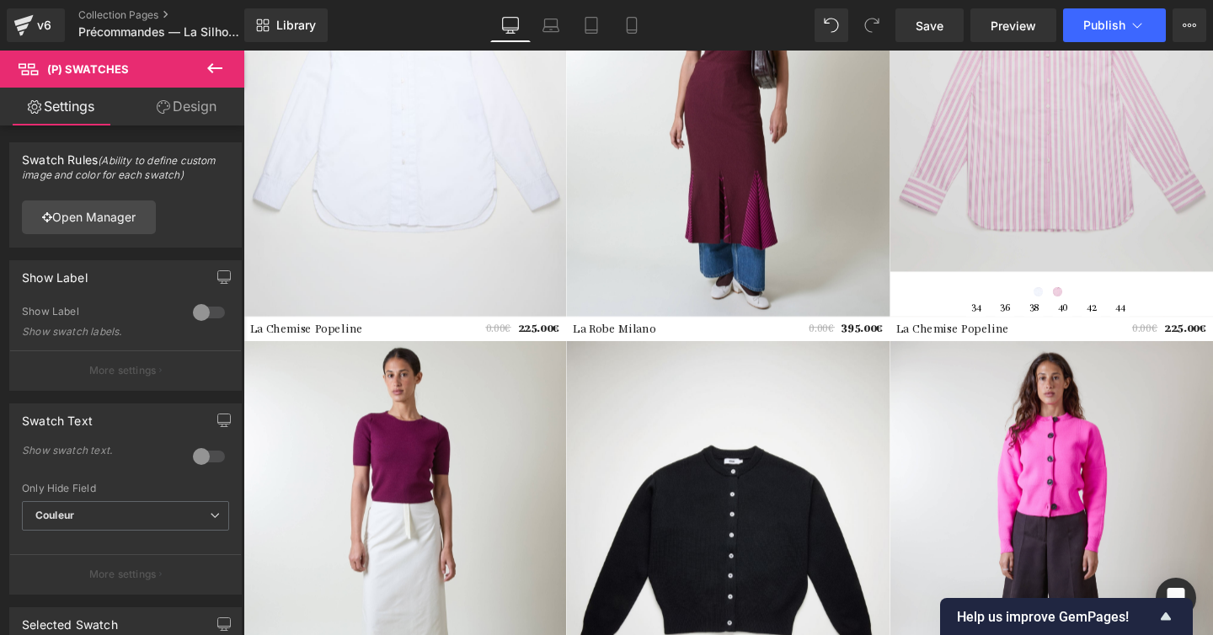
click at [1067, 236] on img at bounding box center [1092, 118] width 339 height 425
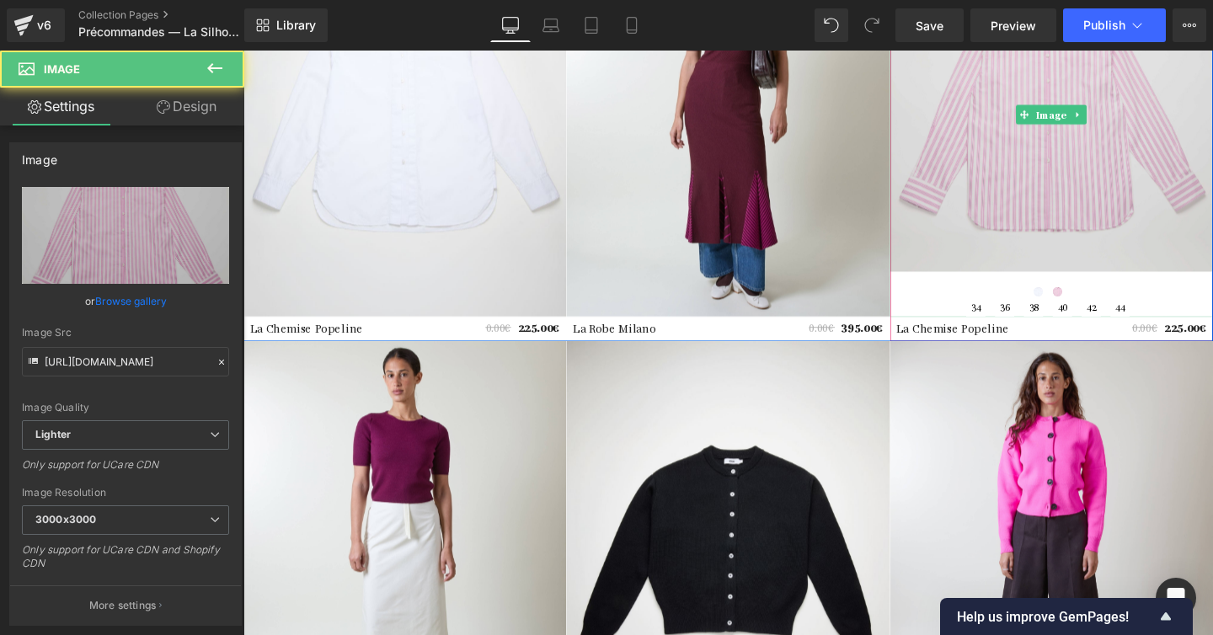
click at [1156, 143] on img at bounding box center [1092, 118] width 339 height 425
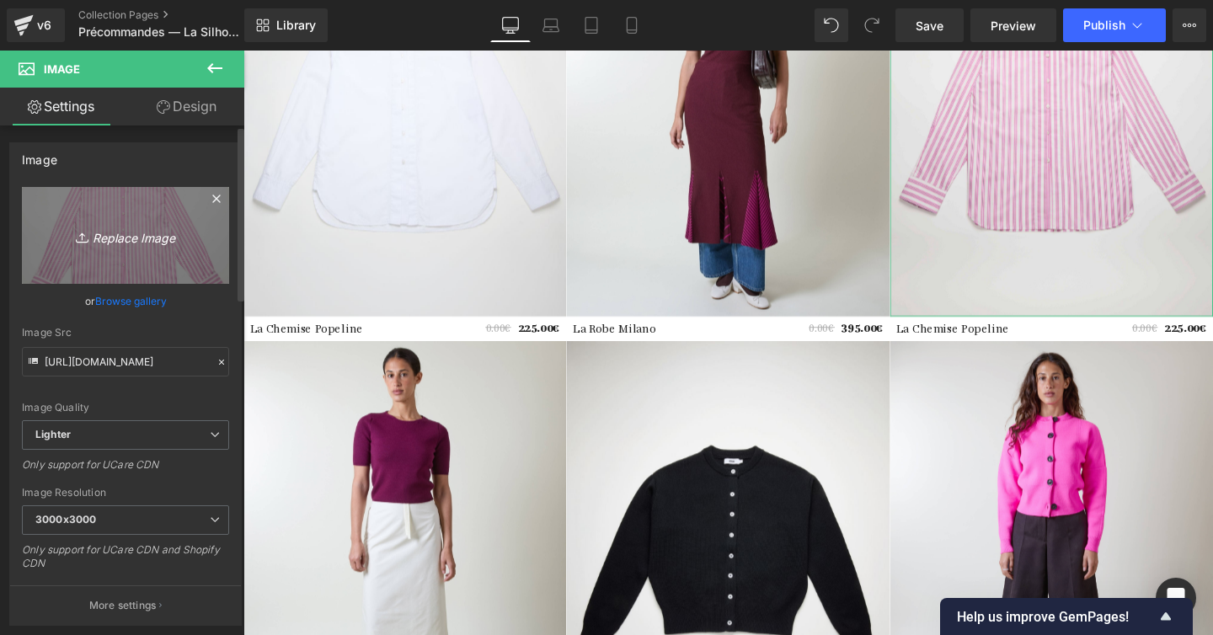
click at [131, 243] on icon "Replace Image" at bounding box center [125, 235] width 135 height 21
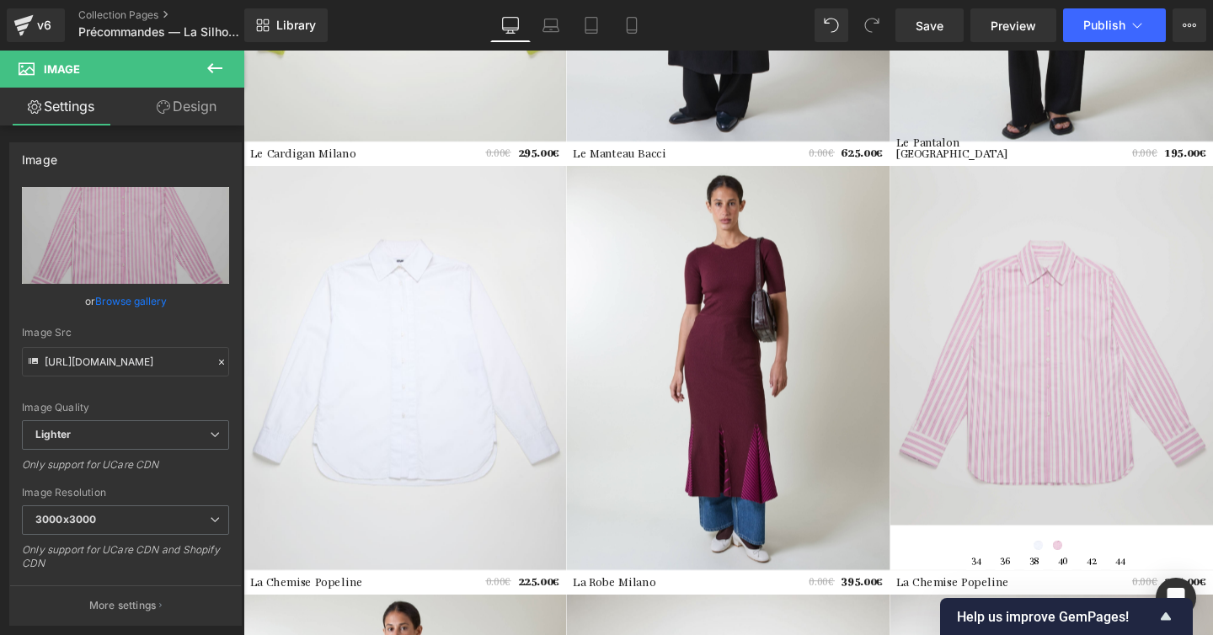
scroll to position [761, 0]
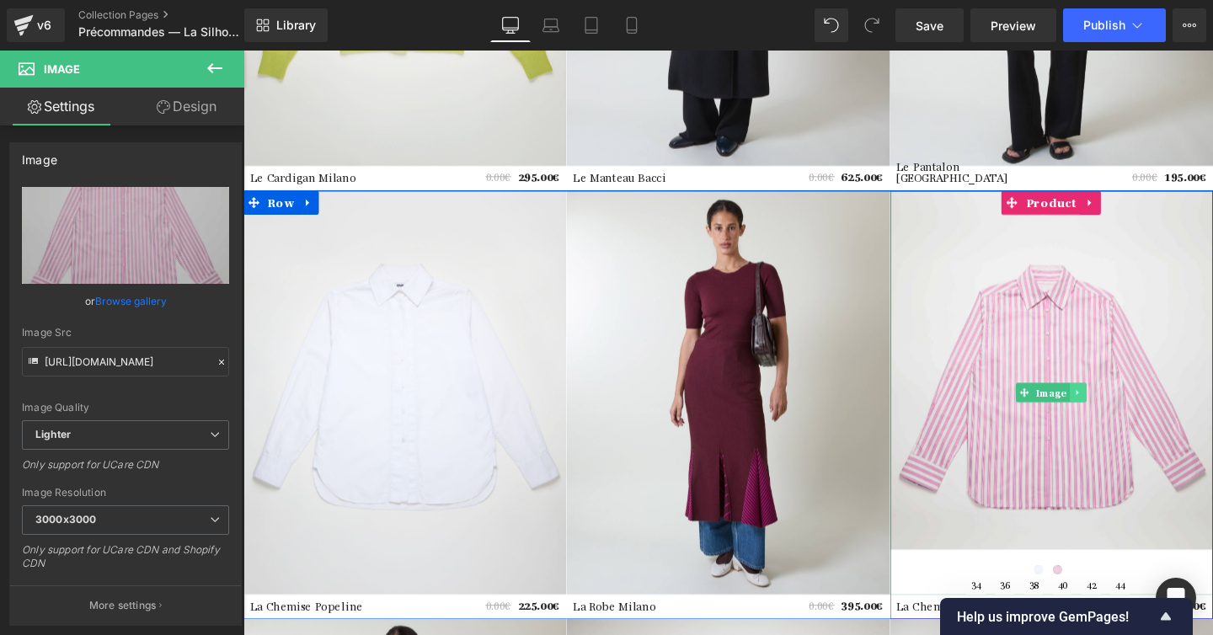
click at [1119, 400] on link at bounding box center [1121, 410] width 18 height 20
click at [1094, 409] on icon at bounding box center [1094, 409] width 9 height 9
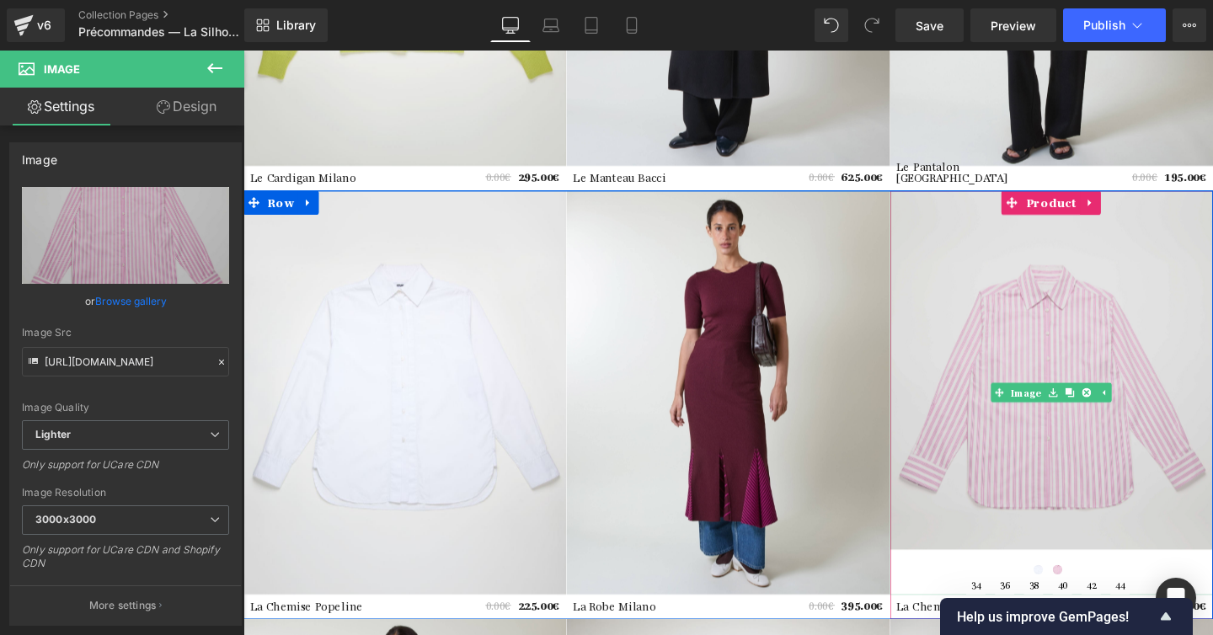
click at [1076, 304] on img at bounding box center [1092, 410] width 339 height 425
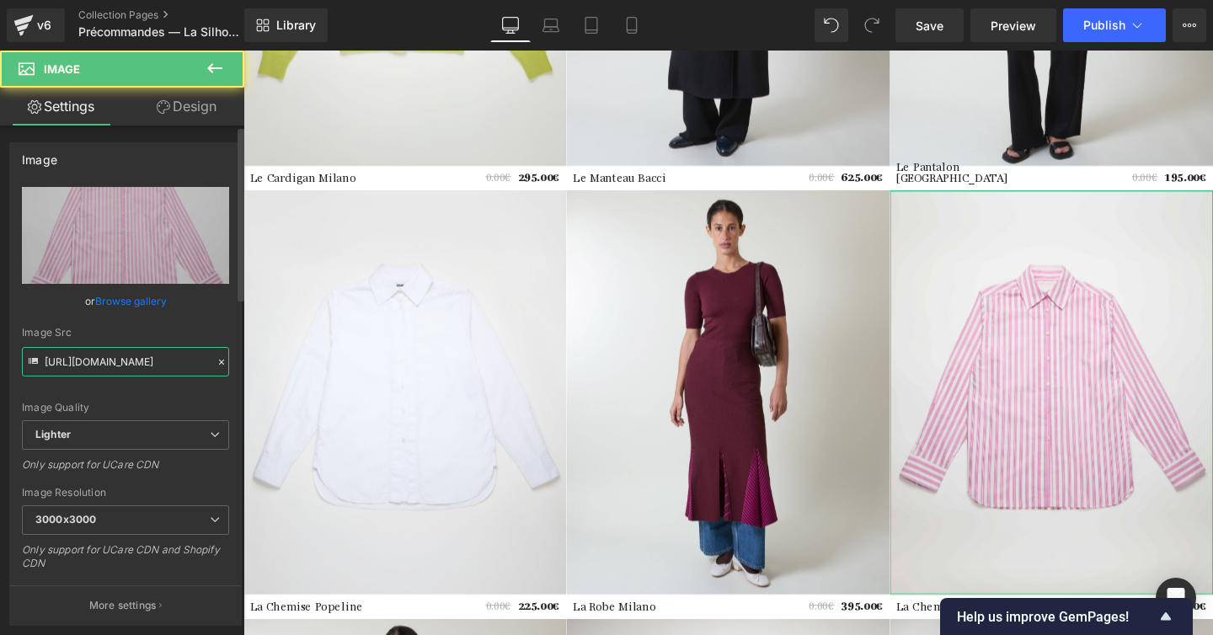
click at [118, 371] on input "https://ucarecdn.com/1b76e703-6cd4-4e98-a82e-f8da192138aa/-/format/auto/-/previ…" at bounding box center [125, 361] width 207 height 29
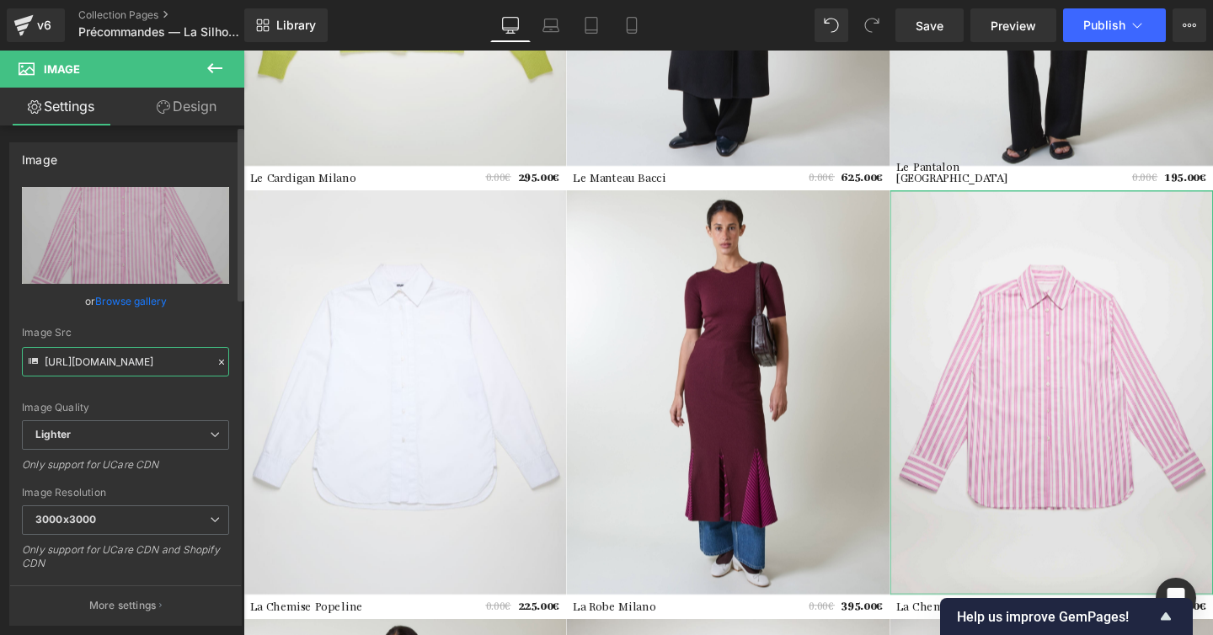
click at [118, 371] on input "https://ucarecdn.com/1b76e703-6cd4-4e98-a82e-f8da192138aa/-/format/auto/-/previ…" at bounding box center [125, 361] width 207 height 29
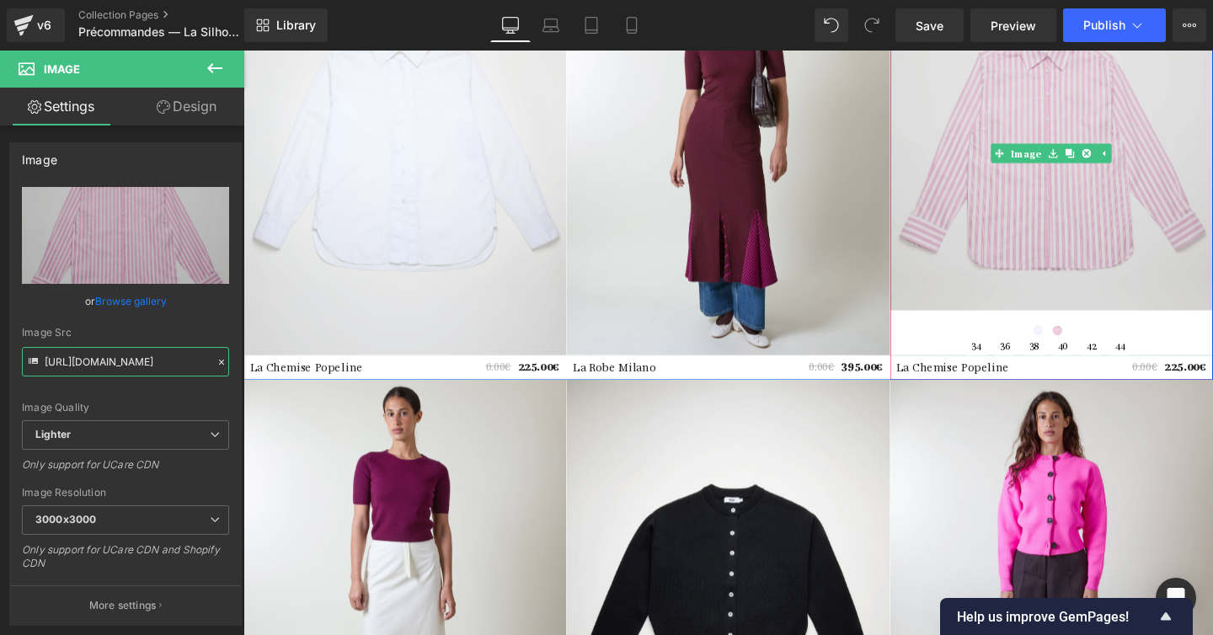
scroll to position [1031, 0]
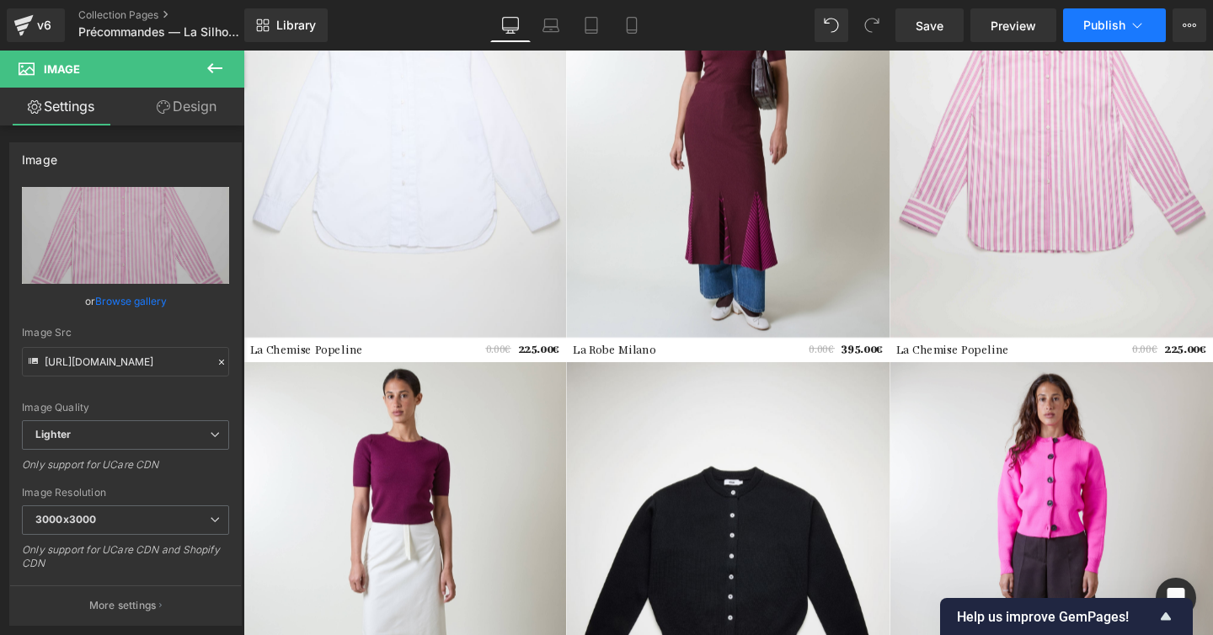
click at [1103, 14] on button "Publish" at bounding box center [1114, 25] width 103 height 34
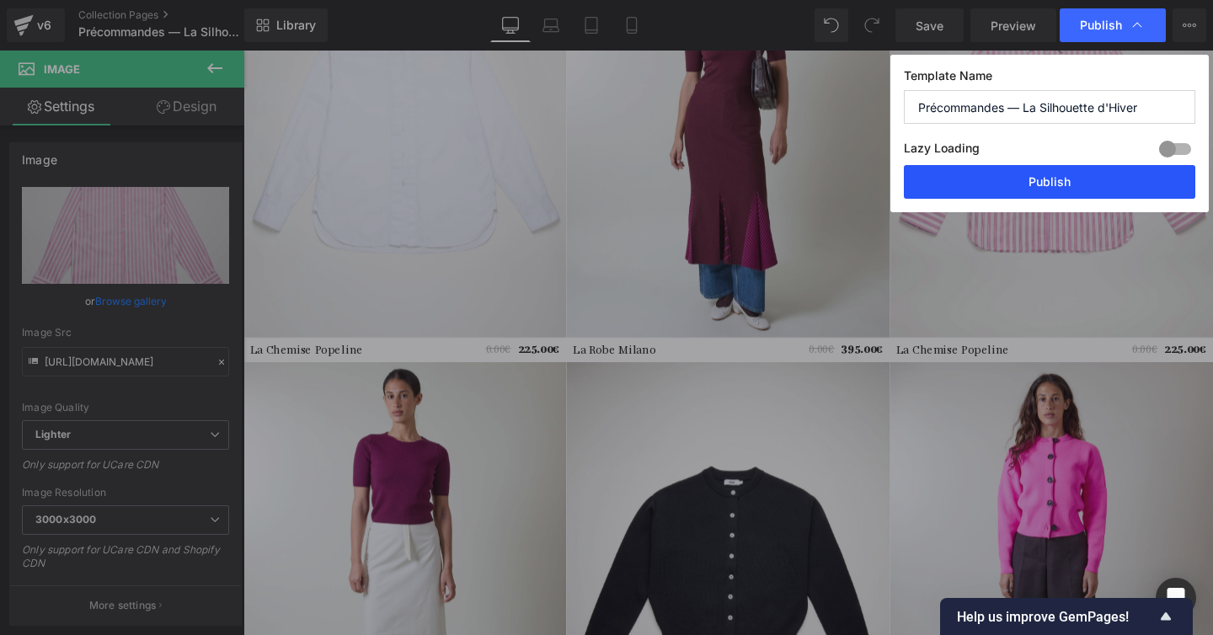
click at [1060, 175] on button "Publish" at bounding box center [1049, 182] width 291 height 34
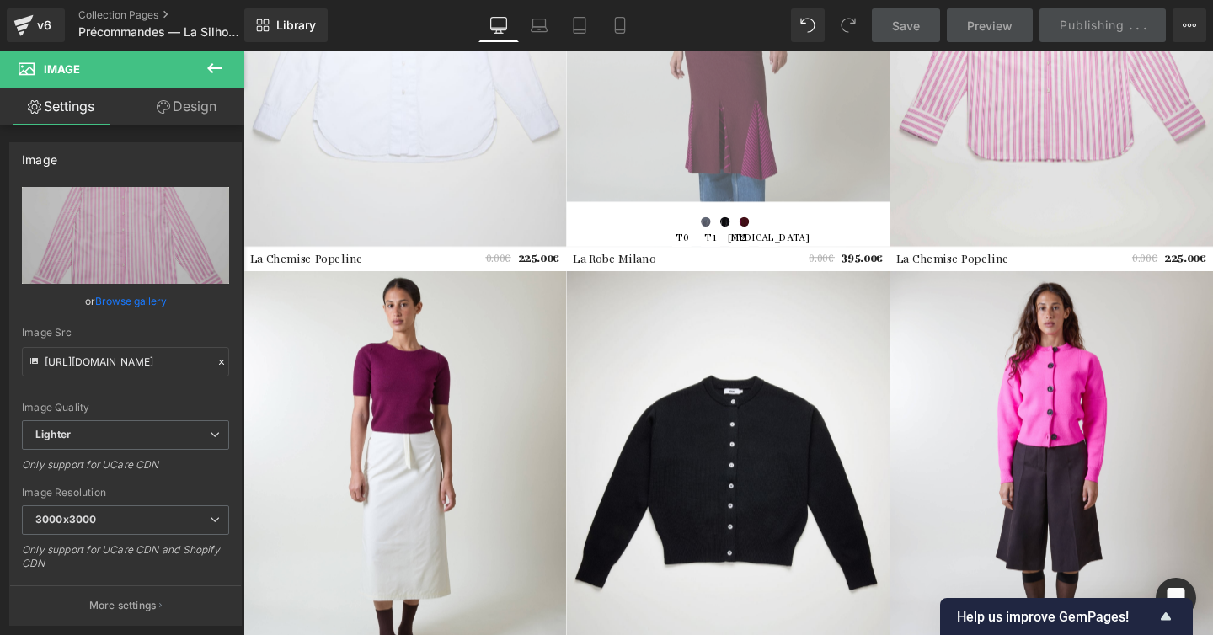
scroll to position [920, 0]
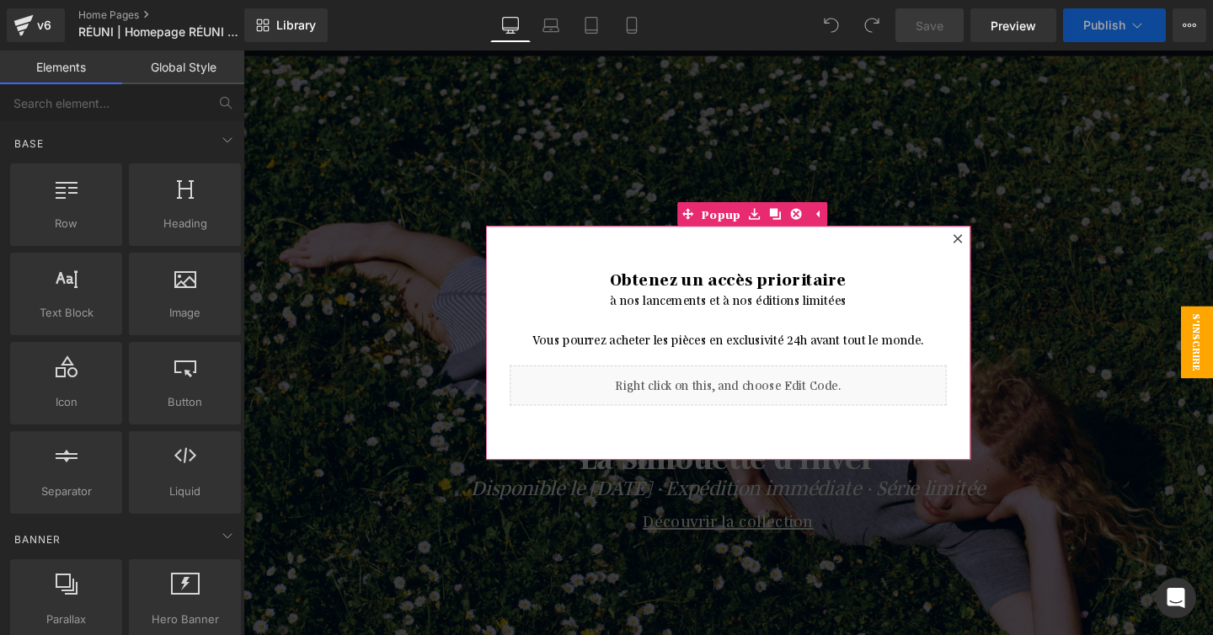
click at [990, 248] on icon at bounding box center [995, 248] width 10 height 10
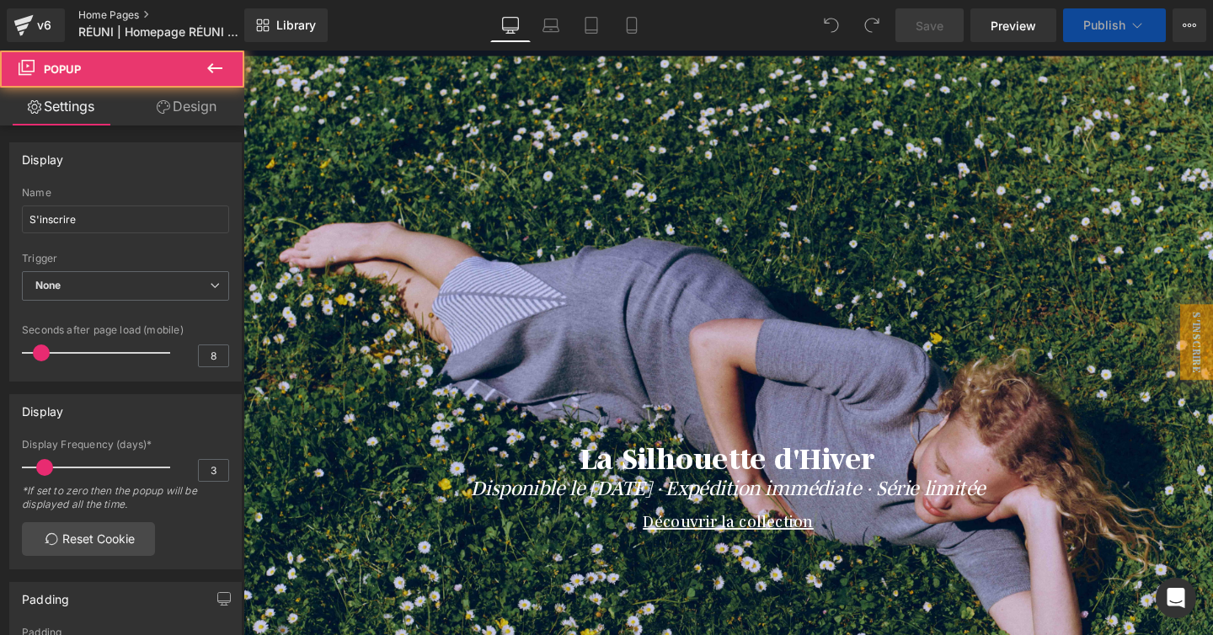
click at [106, 10] on link "Home Pages" at bounding box center [175, 14] width 194 height 13
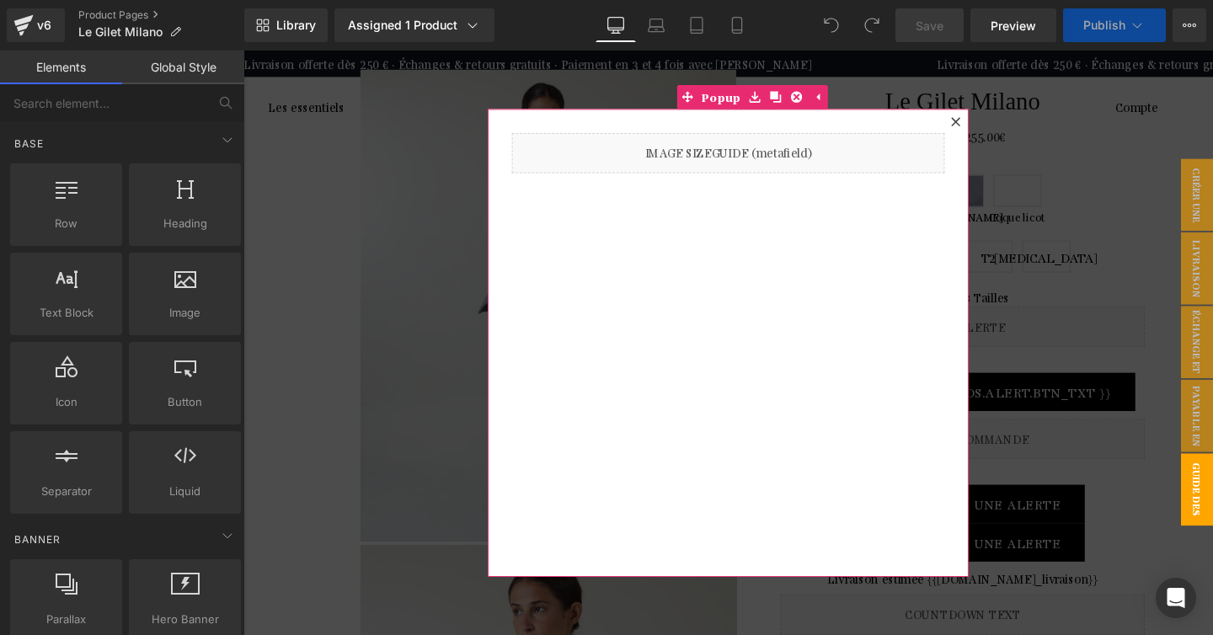
click at [992, 125] on icon at bounding box center [991, 124] width 9 height 9
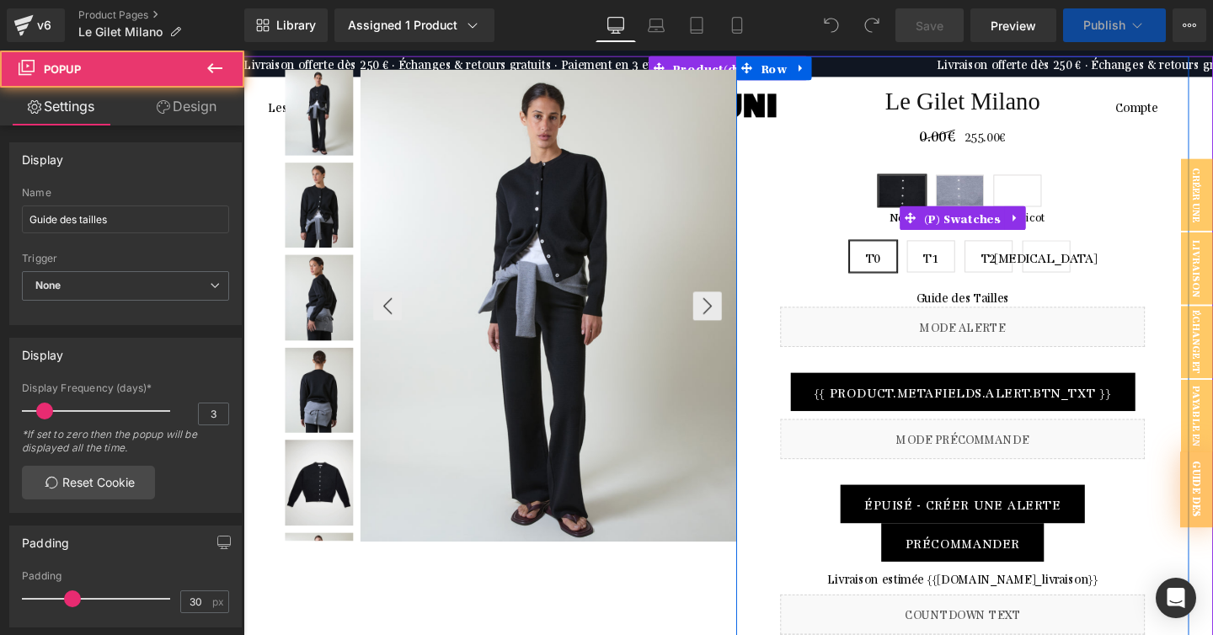
click at [1051, 184] on span "Coquelicot" at bounding box center [1057, 198] width 51 height 34
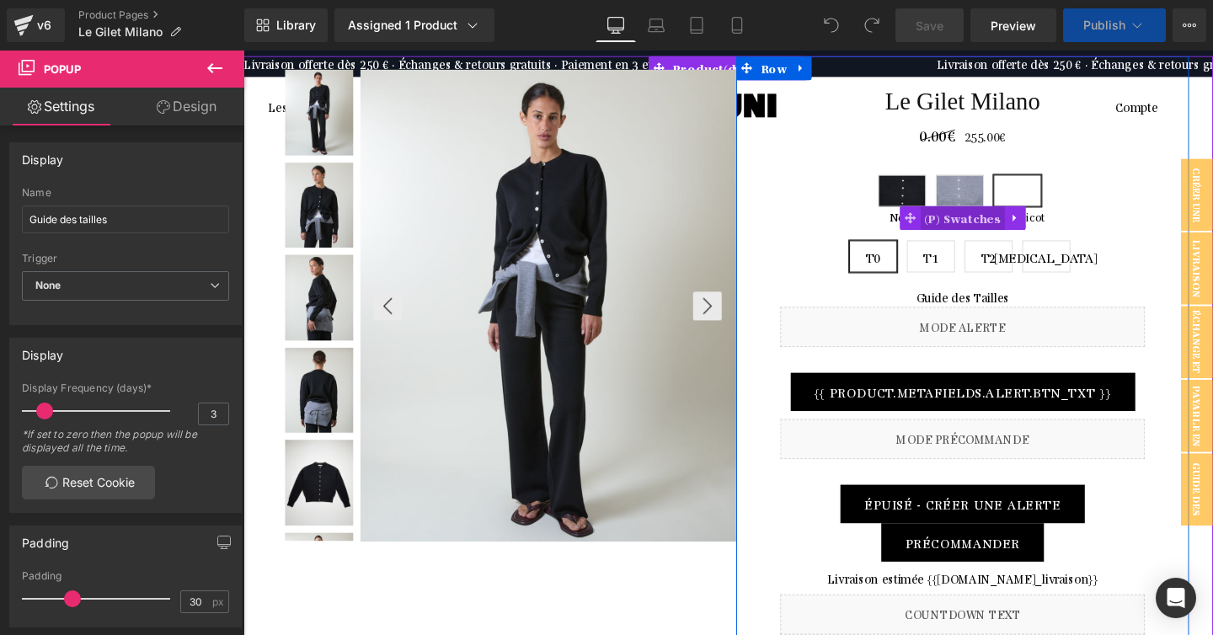
click at [999, 225] on span "(P) Swatches" at bounding box center [999, 226] width 89 height 25
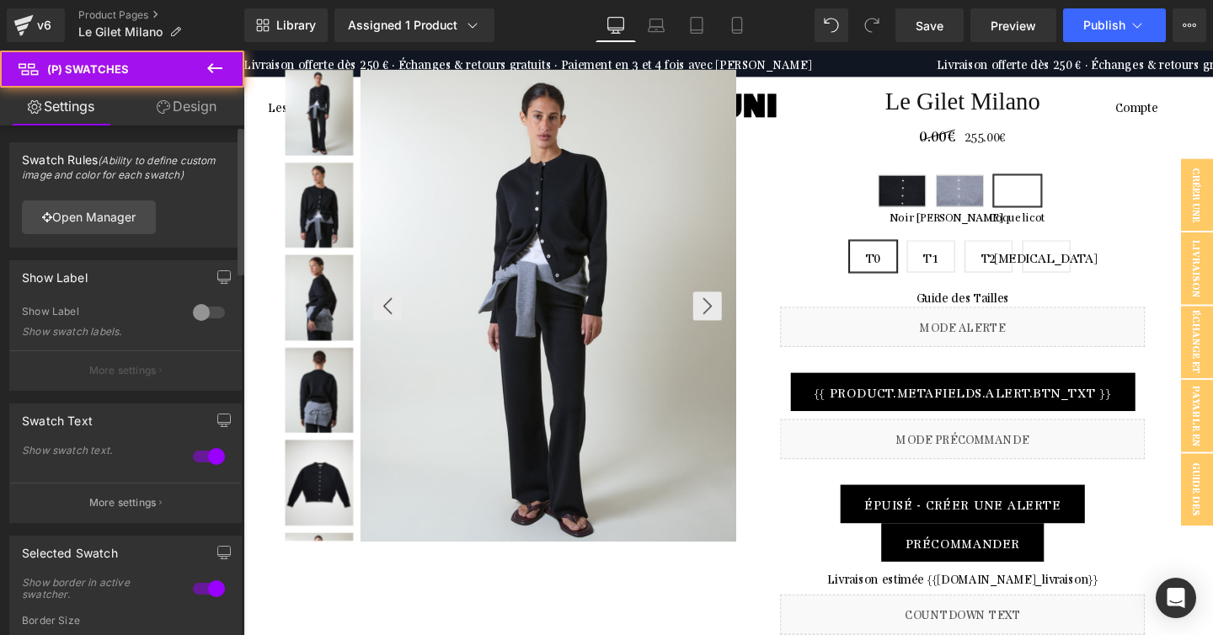
click at [66, 235] on div "Open Manager" at bounding box center [125, 217] width 231 height 60
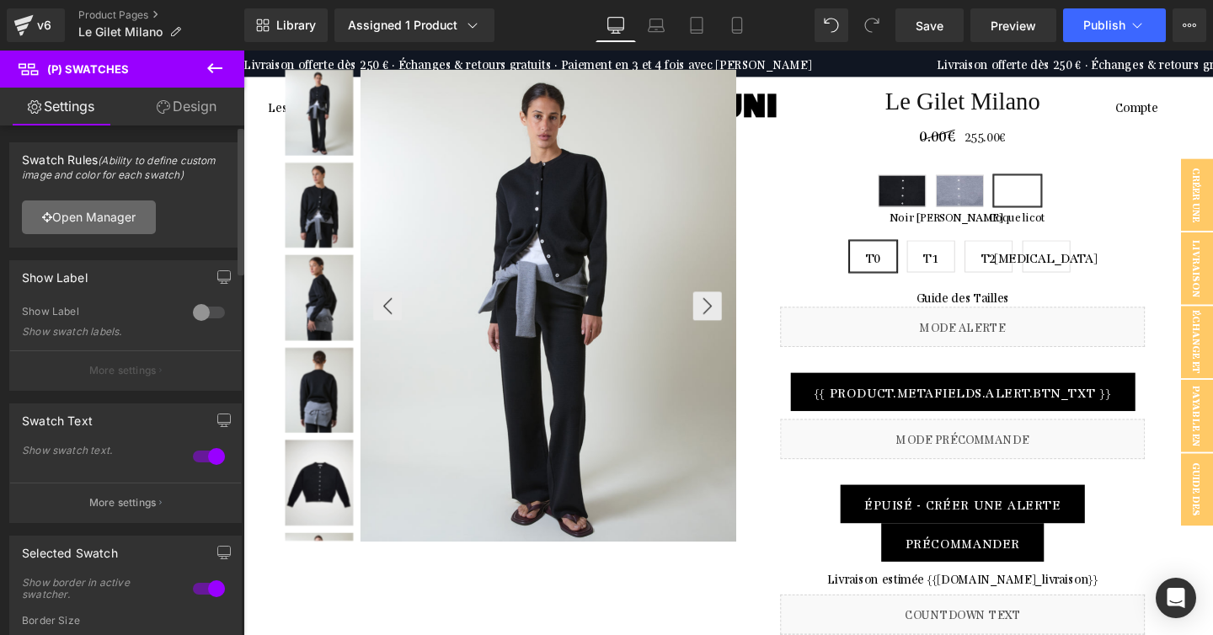
click at [69, 223] on link "Open Manager" at bounding box center [89, 217] width 134 height 34
click at [131, 214] on link "Open Manager" at bounding box center [89, 217] width 134 height 34
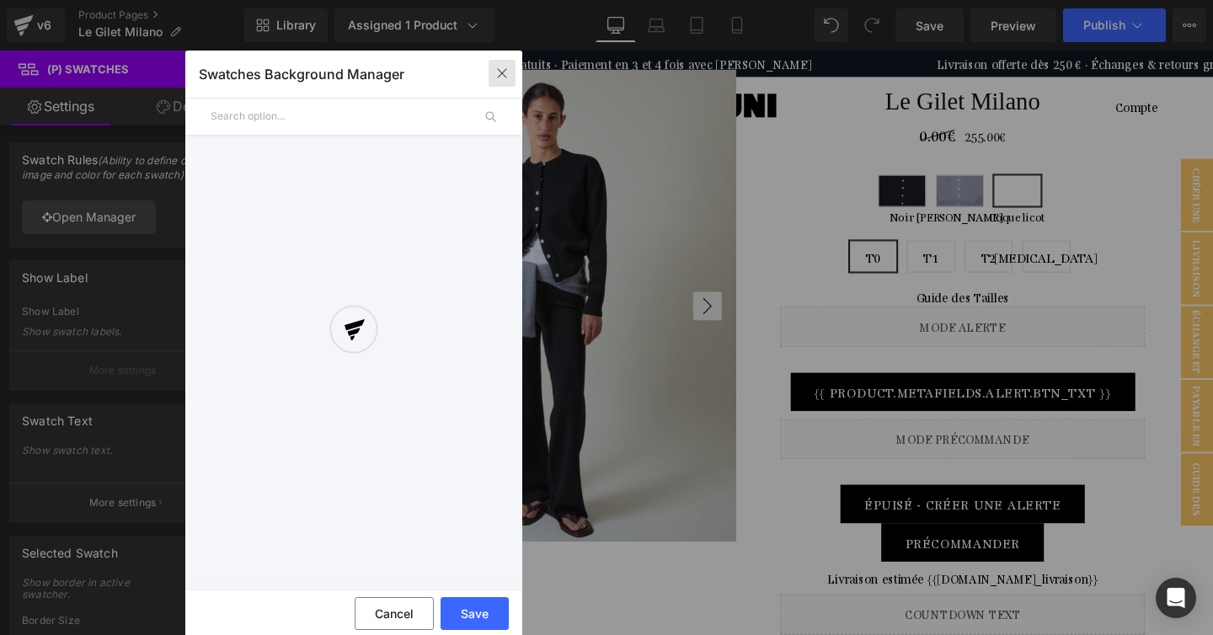
click at [502, 74] on icon "button" at bounding box center [501, 73] width 13 height 13
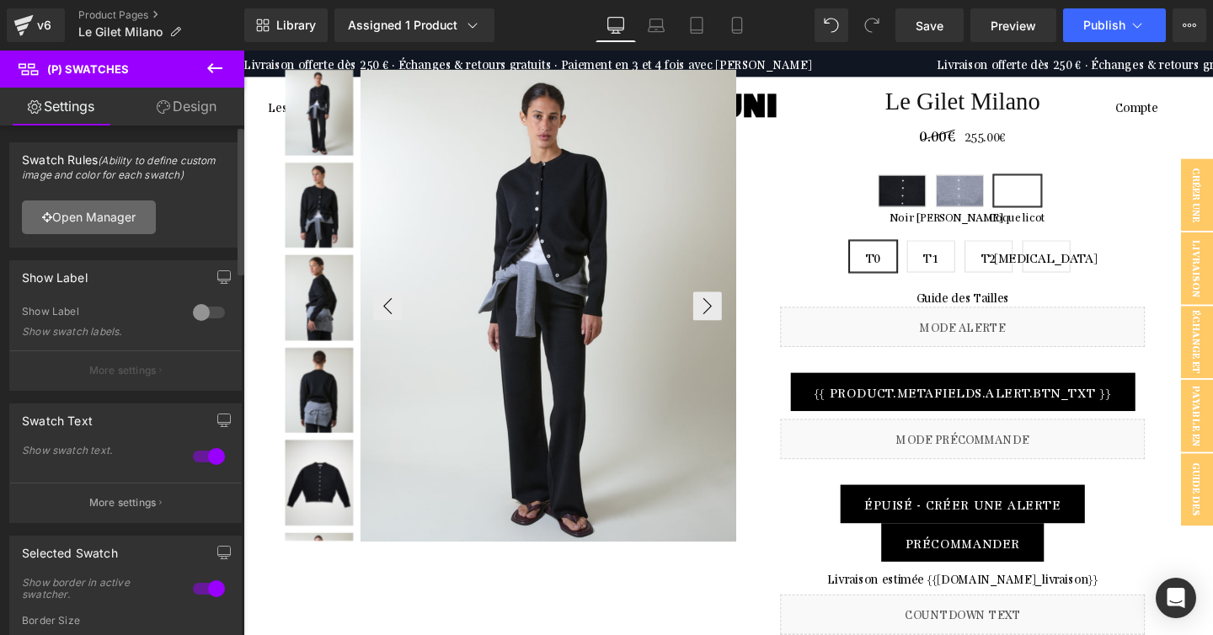
click at [72, 216] on link "Open Manager" at bounding box center [89, 217] width 134 height 34
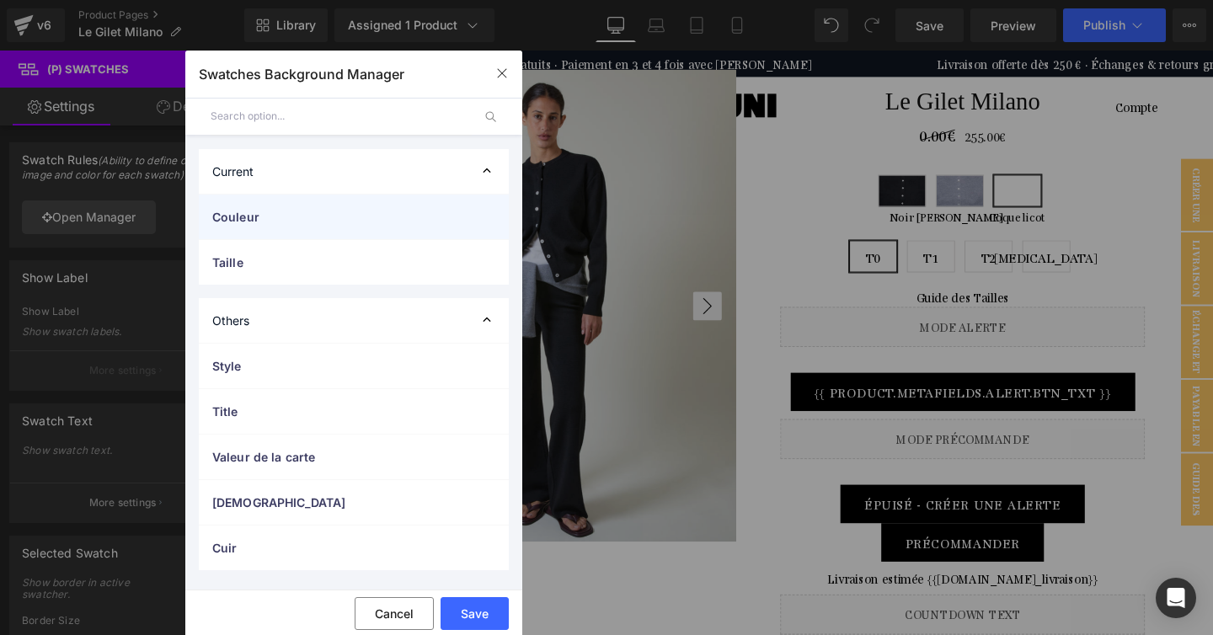
click at [356, 210] on span "Couleur" at bounding box center [336, 217] width 249 height 18
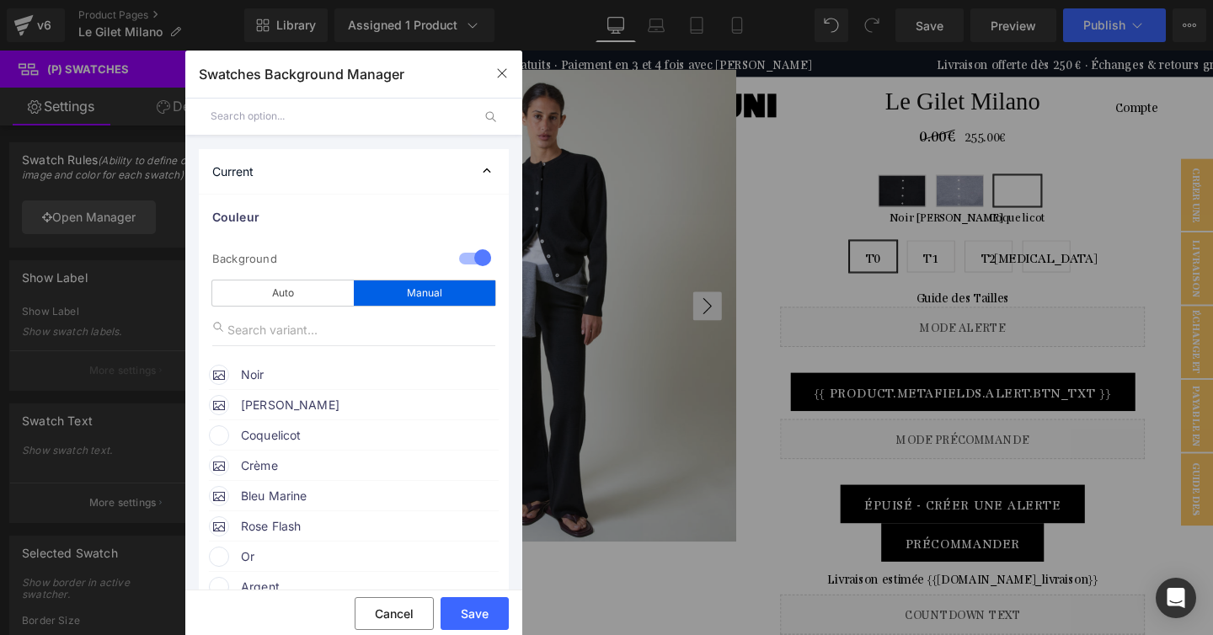
click at [334, 436] on span "Coquelicot" at bounding box center [369, 435] width 256 height 20
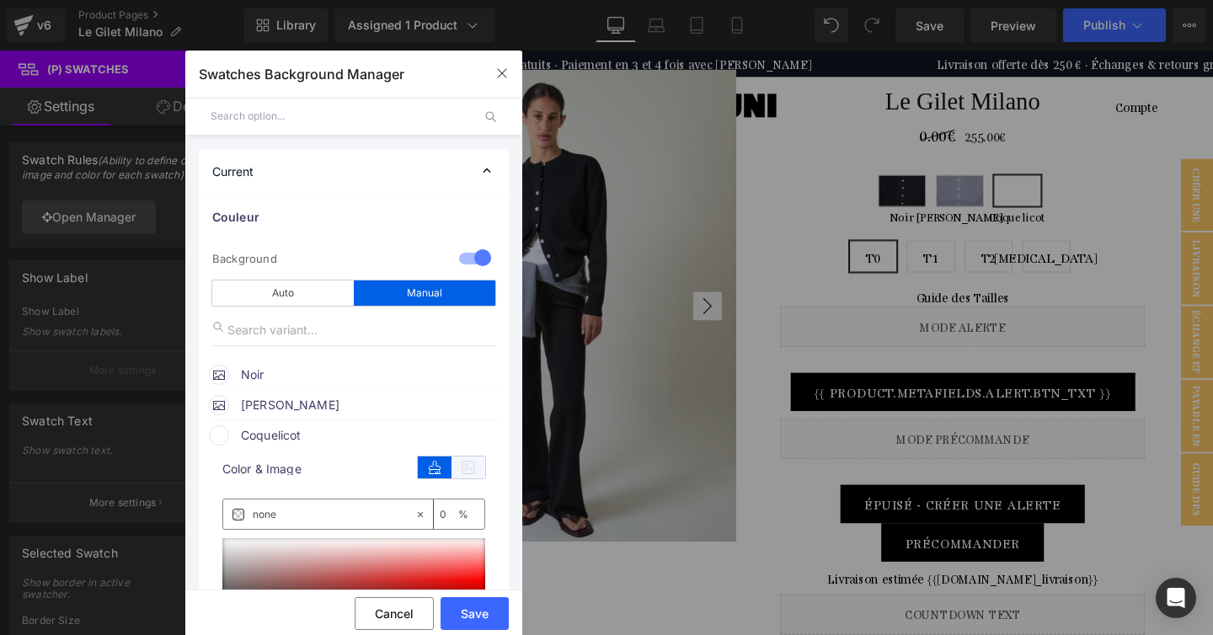
click at [476, 478] on icon at bounding box center [468, 468] width 34 height 22
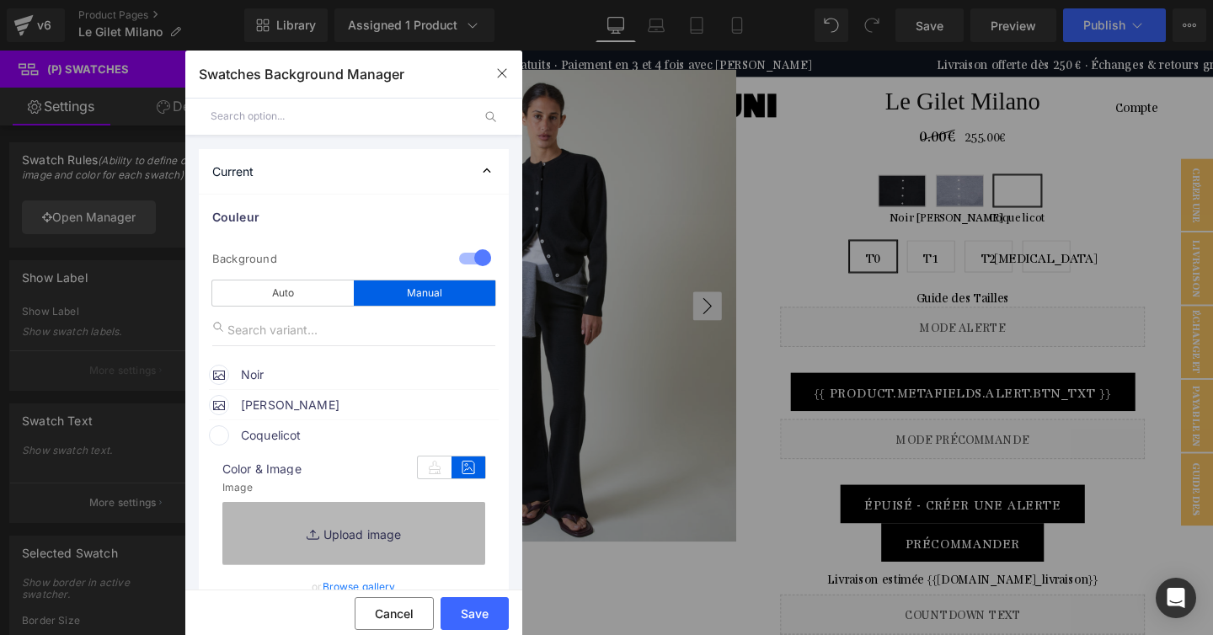
click at [358, 524] on link "Replace Image" at bounding box center [353, 533] width 263 height 62
type input "C:\fakepath\Heading (36).jpg"
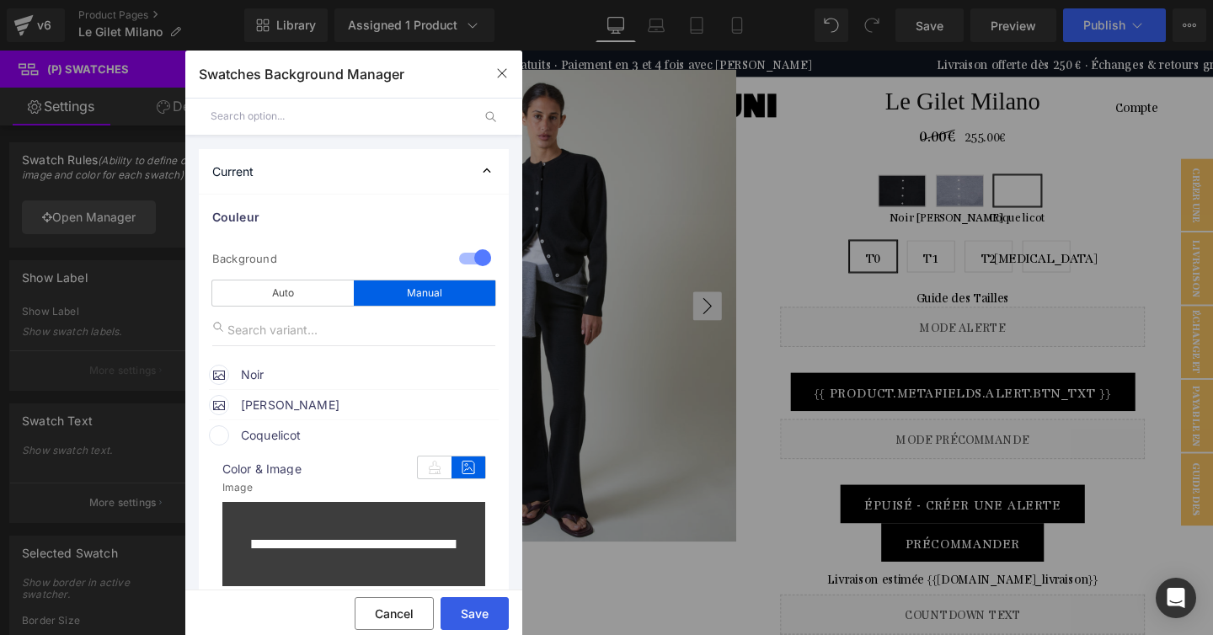
type input "https://ucarecdn.com/0450db4b-13de-43ec-a662-cf73df6b2900/-/format/auto/-/previ…"
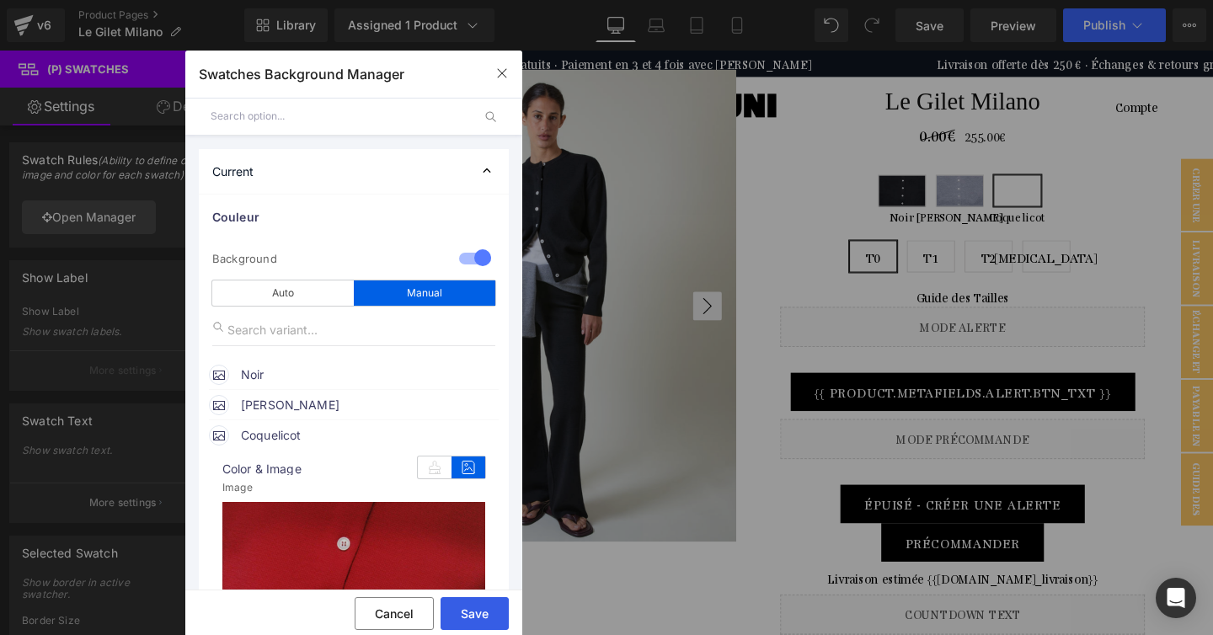
click at [472, 616] on button "Save" at bounding box center [475, 613] width 68 height 33
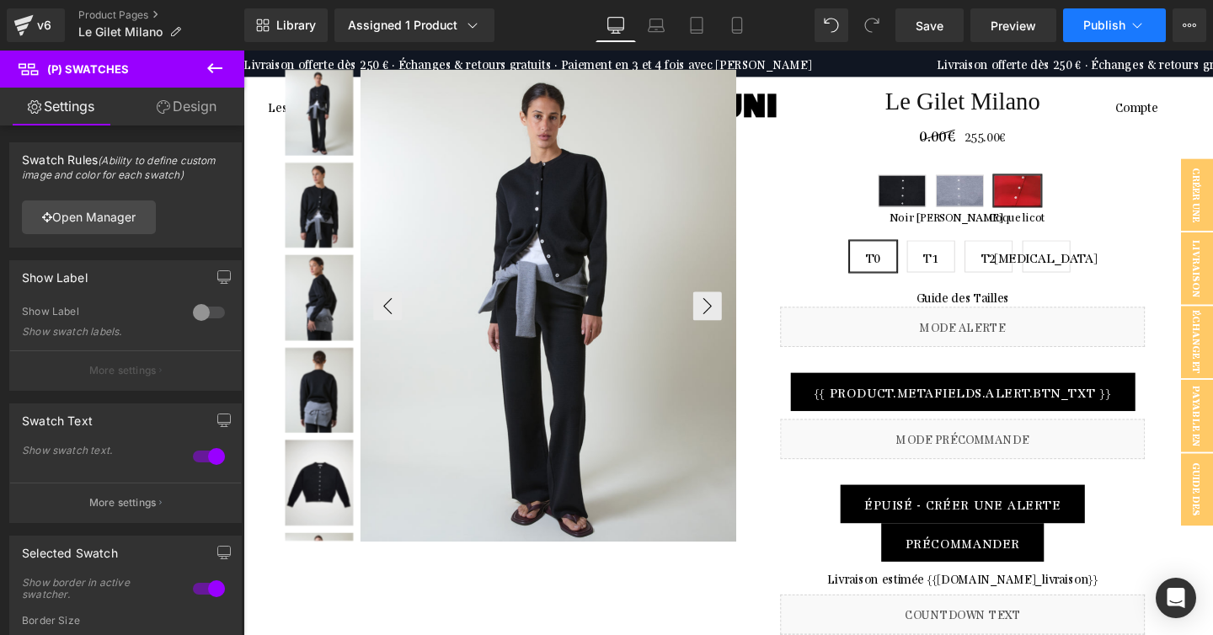
click at [1126, 23] on button "Publish" at bounding box center [1114, 25] width 103 height 34
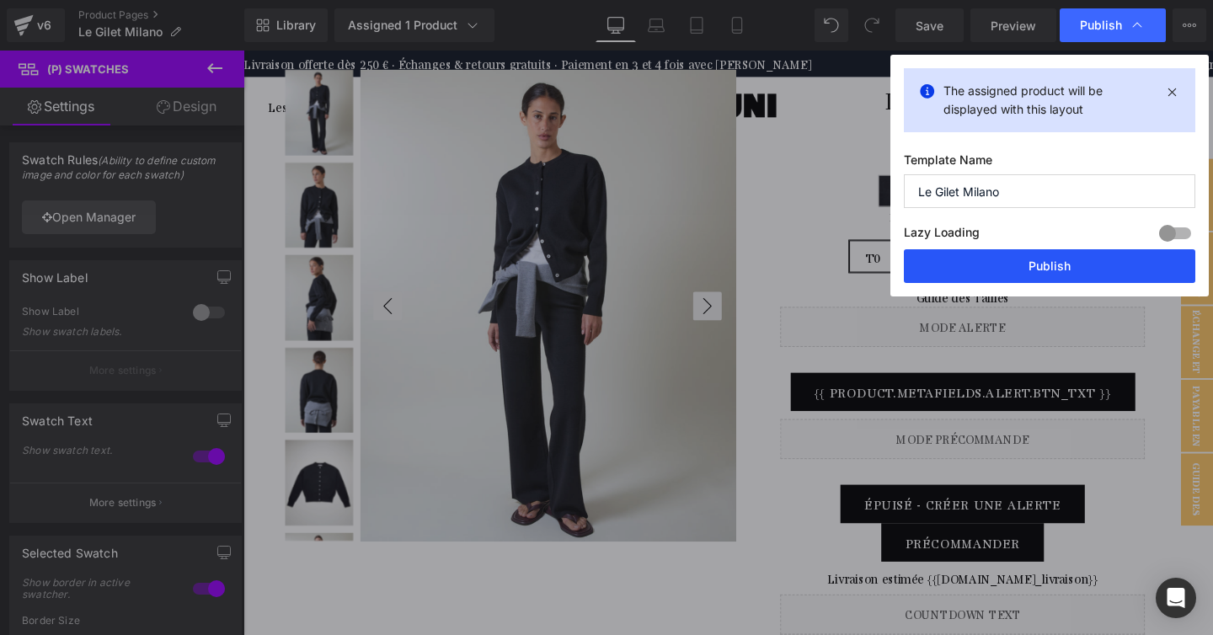
click at [1039, 264] on button "Publish" at bounding box center [1049, 266] width 291 height 34
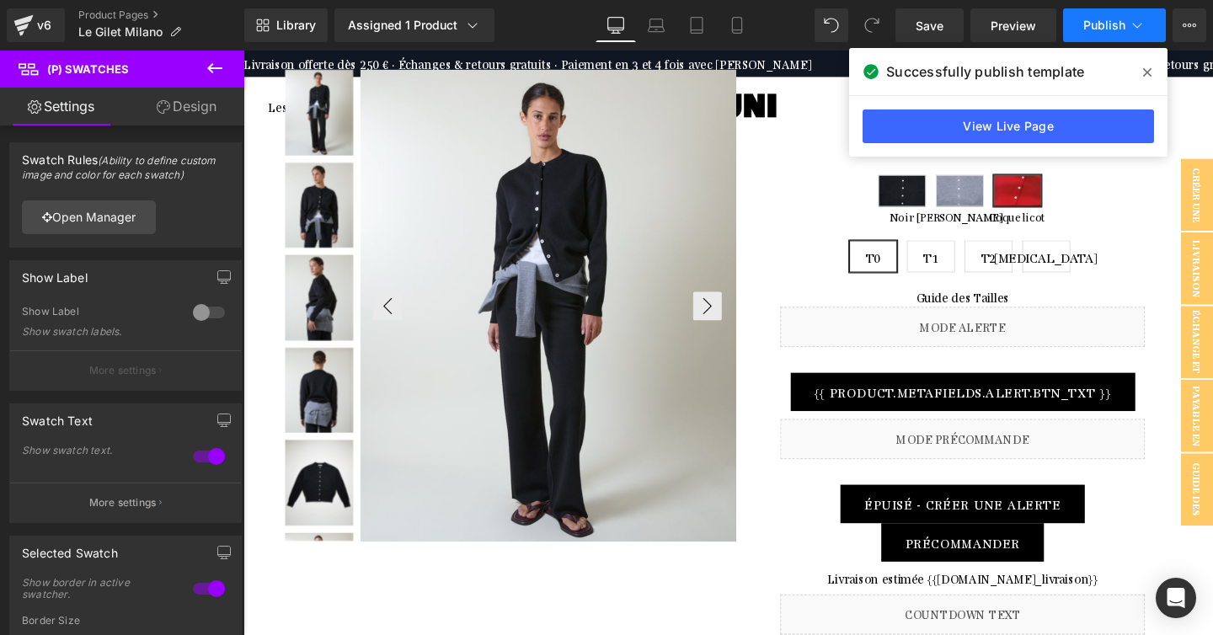
click at [1095, 29] on span "Publish" at bounding box center [1104, 25] width 42 height 13
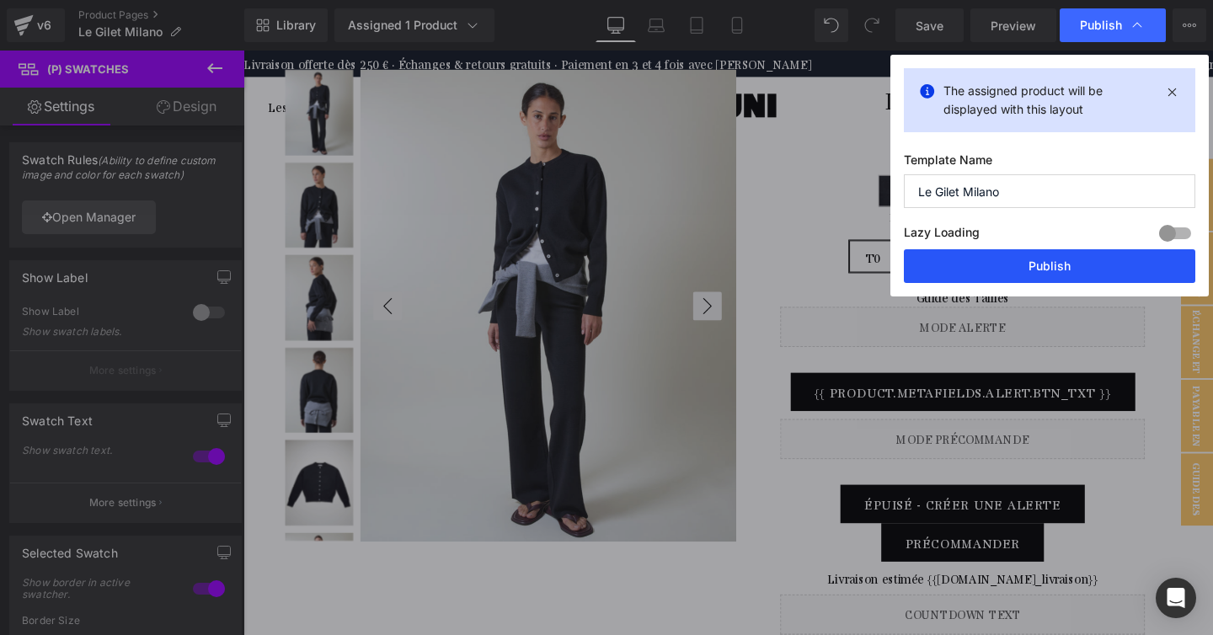
click at [1040, 271] on button "Publish" at bounding box center [1049, 266] width 291 height 34
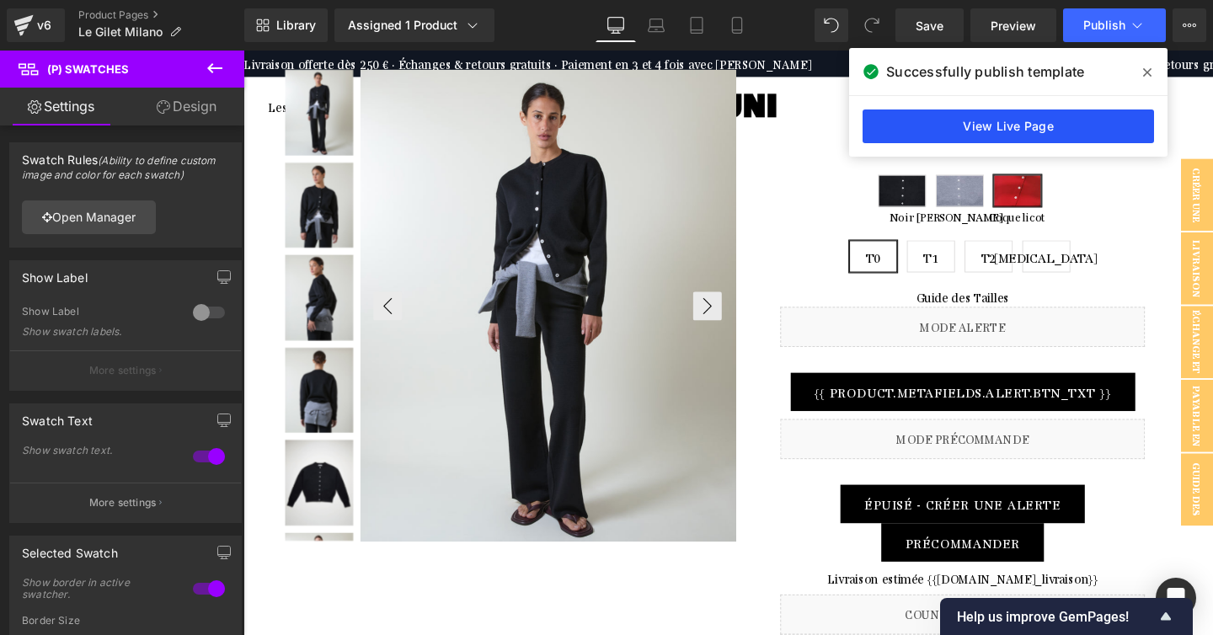
click at [1041, 123] on link "View Live Page" at bounding box center [1008, 127] width 291 height 34
